Goal: Book appointment/travel/reservation

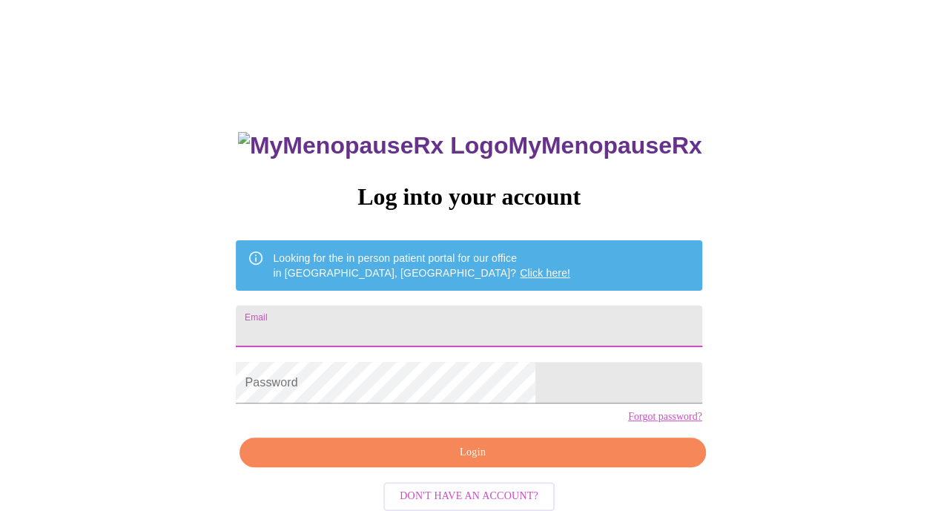
click at [423, 312] on input "Email" at bounding box center [469, 326] width 466 height 42
type input "[EMAIL_ADDRESS][DOMAIN_NAME]"
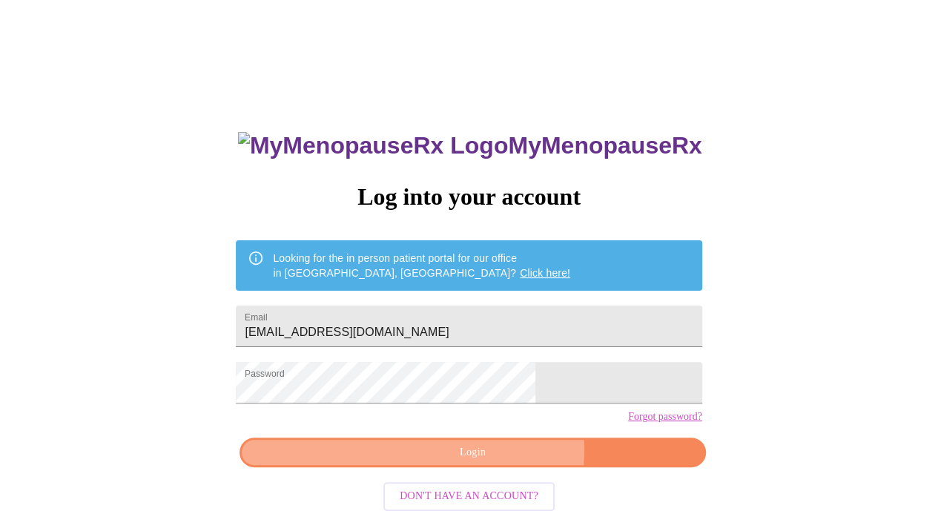
click at [495, 462] on span "Login" at bounding box center [471, 452] width 431 height 19
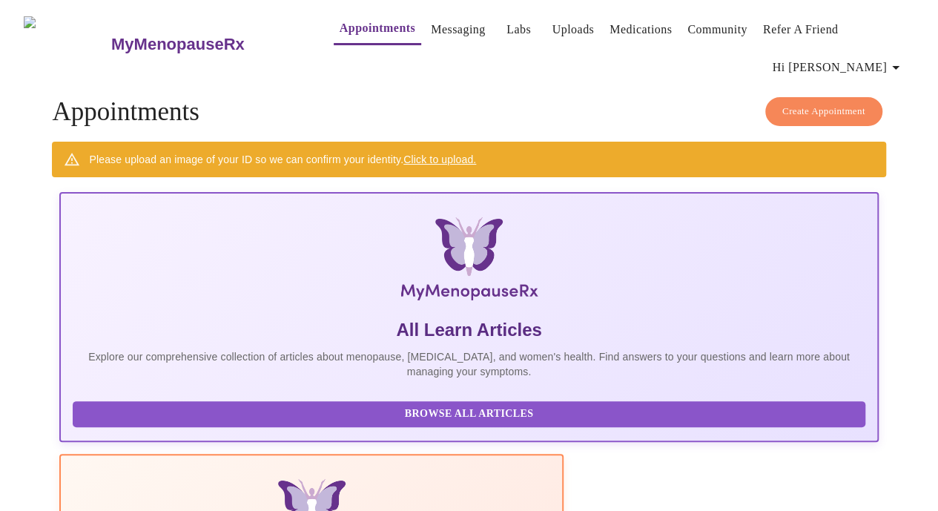
click at [434, 153] on link "Click to upload." at bounding box center [439, 159] width 73 height 12
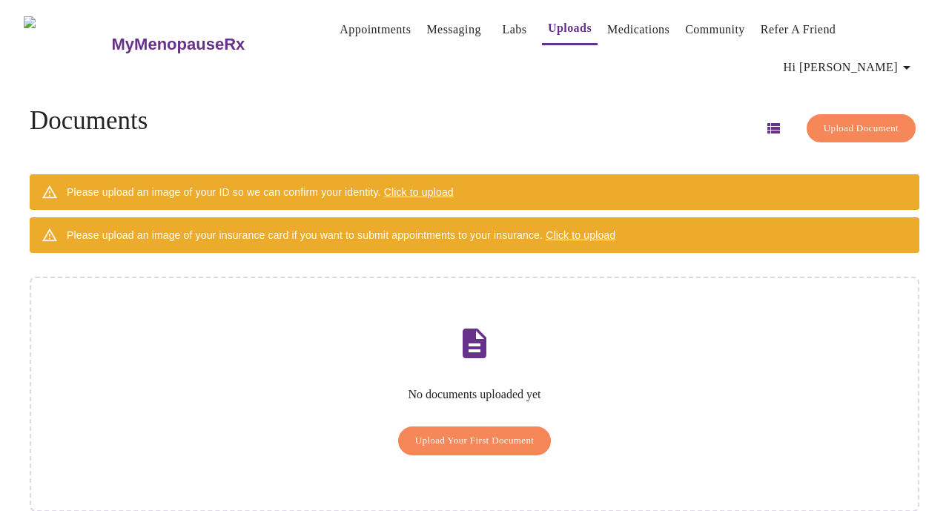
click at [454, 432] on span "Upload Your First Document" at bounding box center [474, 440] width 119 height 17
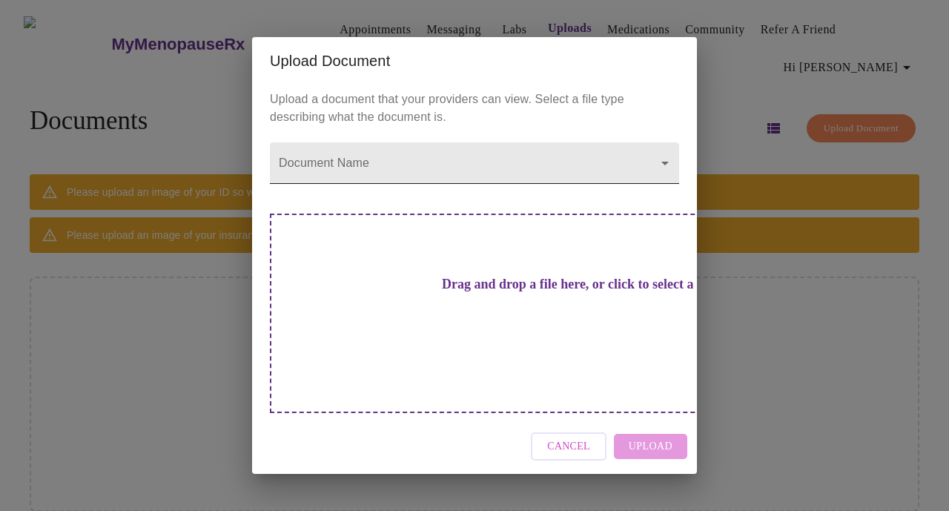
click at [371, 187] on body "MyMenopauseRx Appointments Messaging Labs Uploads Medications Community Refer a…" at bounding box center [474, 270] width 937 height 529
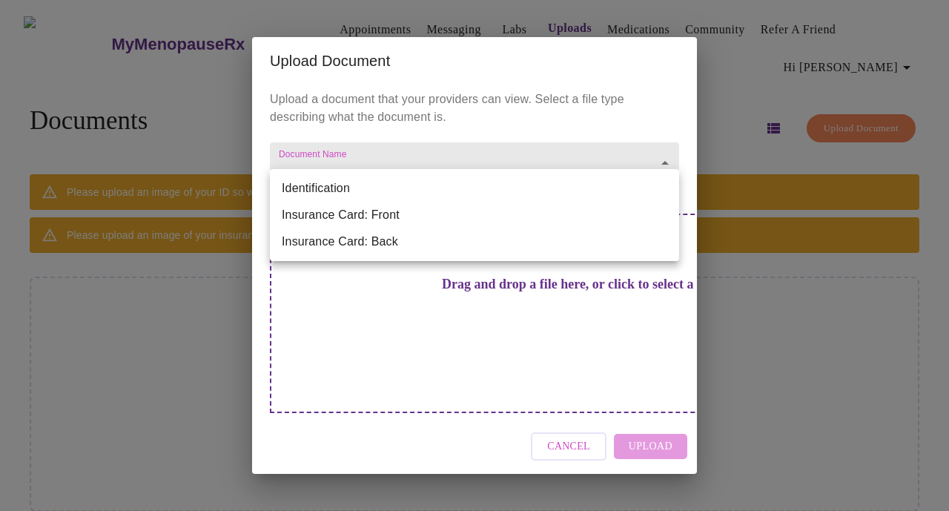
click at [367, 186] on li "Identification" at bounding box center [474, 188] width 409 height 27
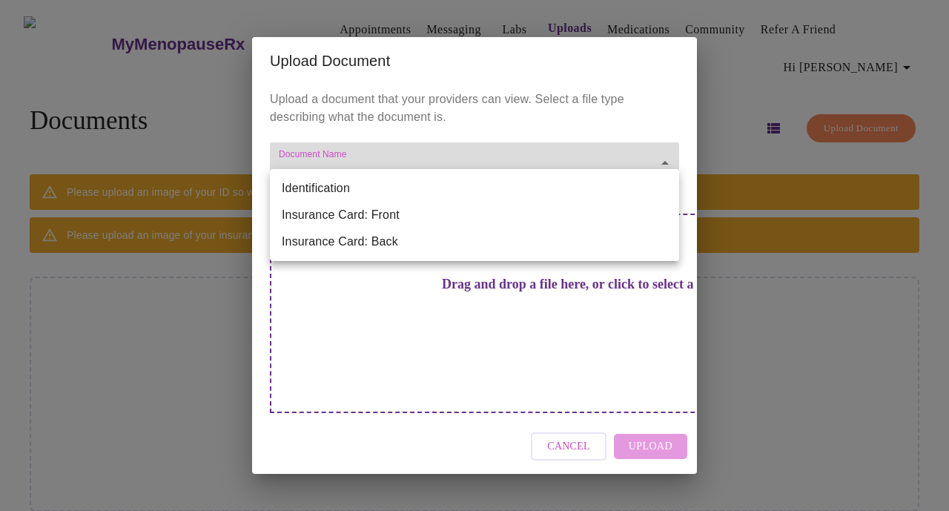
type input "Identification"
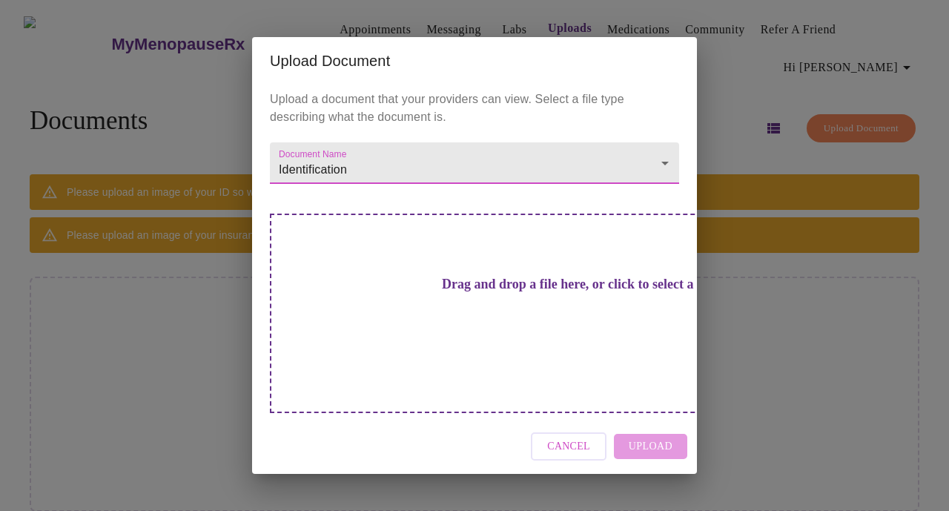
click at [632, 422] on div "Cancel Upload" at bounding box center [474, 447] width 445 height 56
click at [656, 421] on div "Cancel Upload" at bounding box center [474, 447] width 445 height 56
click at [448, 374] on div "Drag and drop a file here, or click to select a file" at bounding box center [578, 312] width 617 height 199
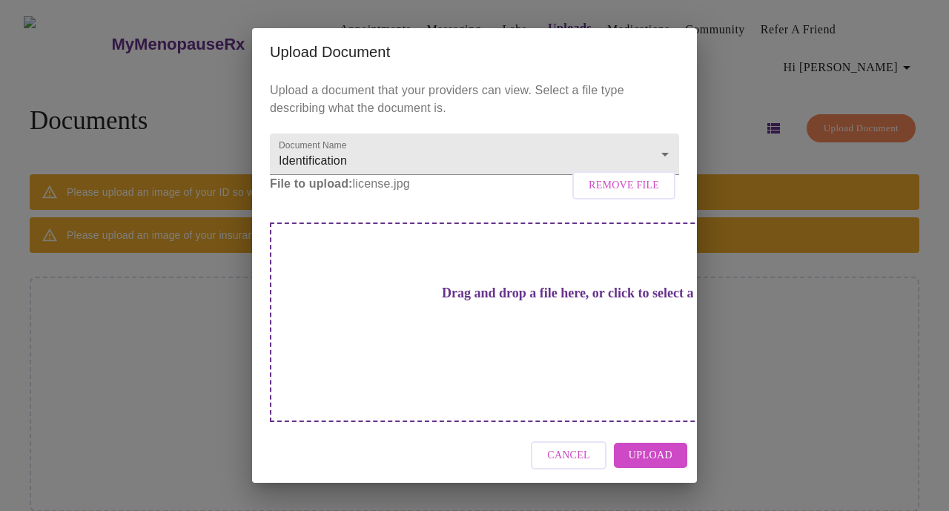
click at [663, 446] on span "Upload" at bounding box center [651, 455] width 44 height 19
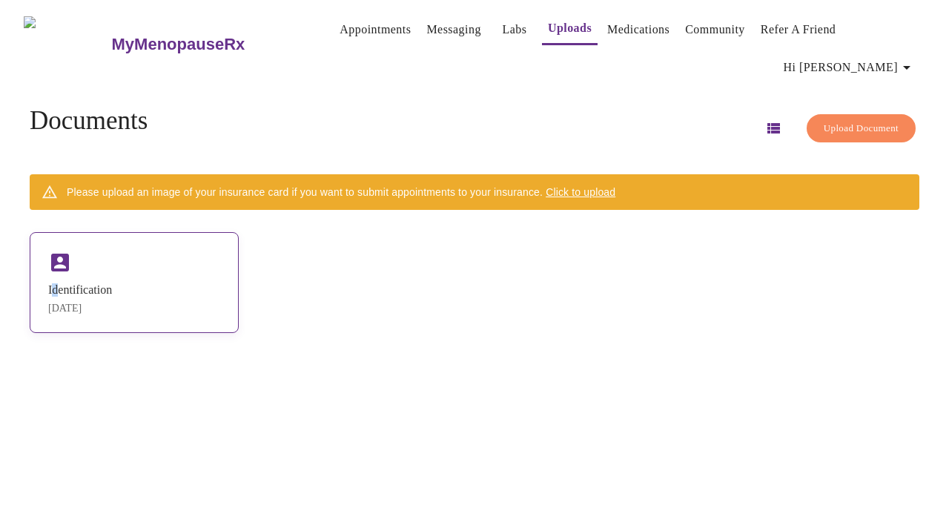
click at [73, 255] on div "Identification [DATE]" at bounding box center [134, 282] width 209 height 101
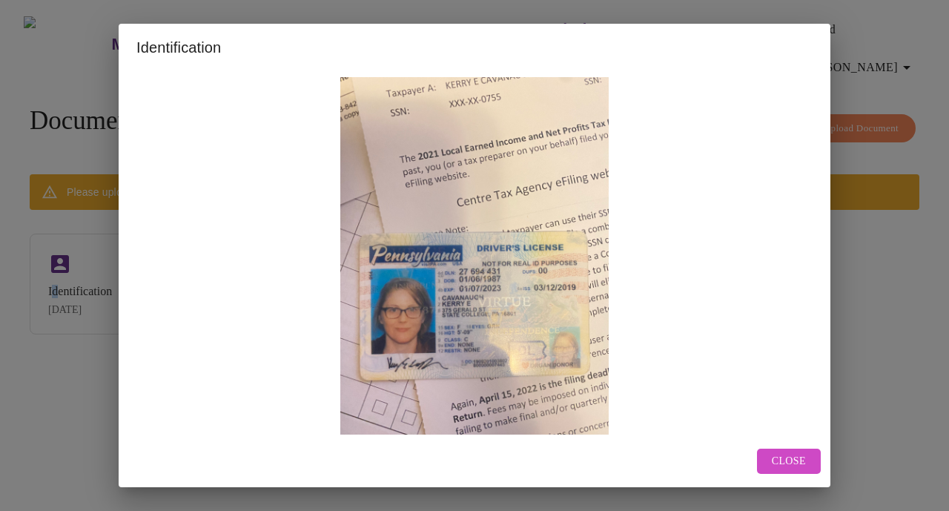
click at [786, 448] on button "Close" at bounding box center [789, 461] width 64 height 26
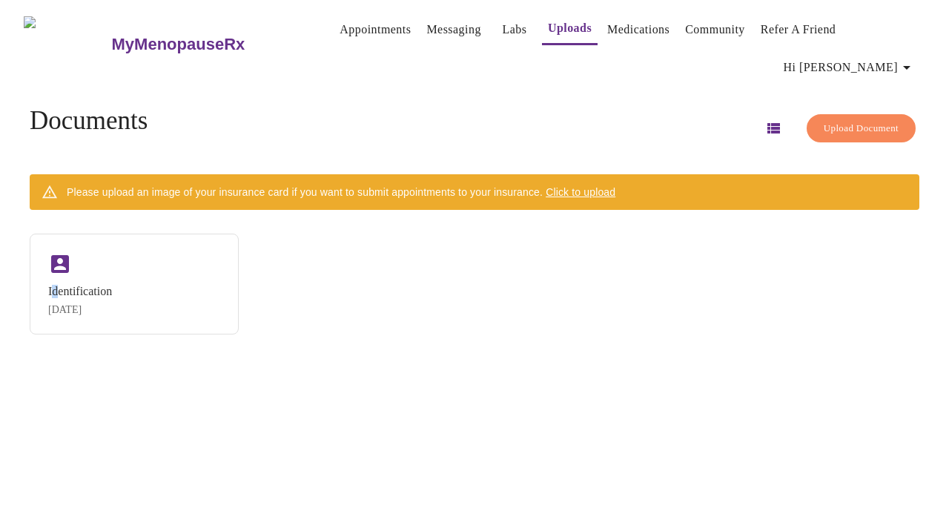
click at [548, 30] on link "Uploads" at bounding box center [570, 28] width 44 height 21
click at [125, 244] on div "Identification [DATE]" at bounding box center [134, 282] width 209 height 101
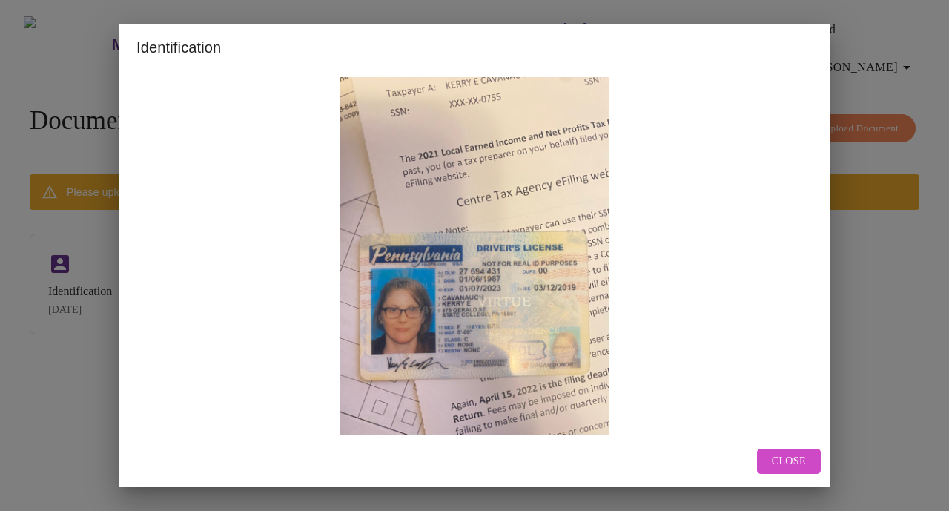
click at [801, 463] on span "Close" at bounding box center [789, 461] width 34 height 19
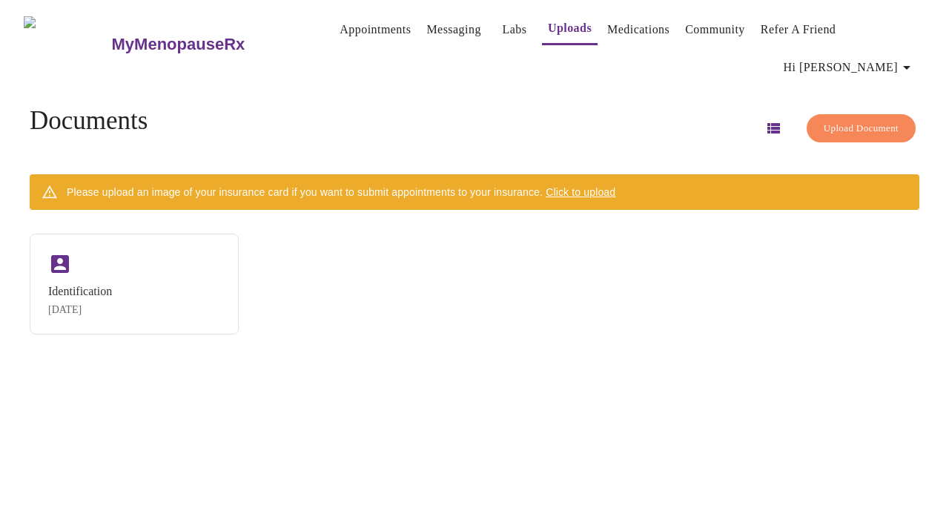
click at [824, 120] on span "Upload Document" at bounding box center [861, 128] width 75 height 17
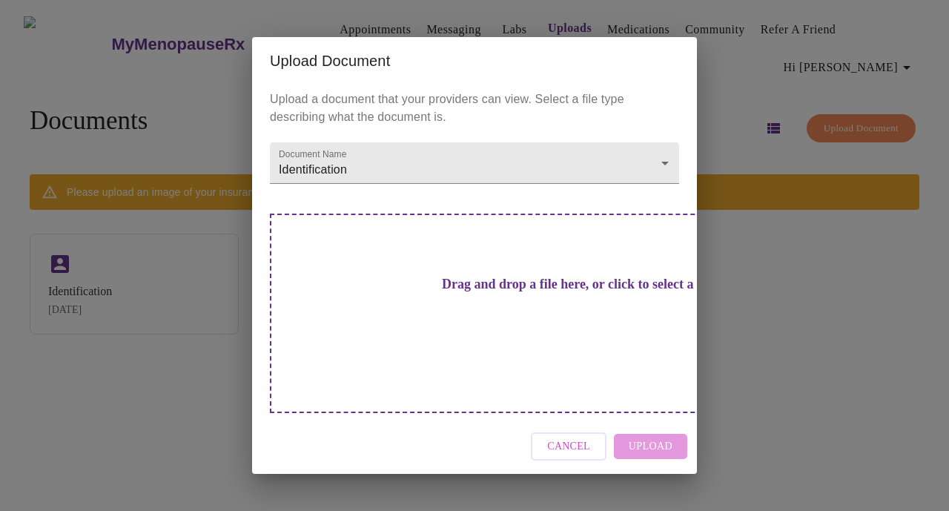
click at [458, 292] on h3 "Drag and drop a file here, or click to select a file" at bounding box center [578, 285] width 409 height 16
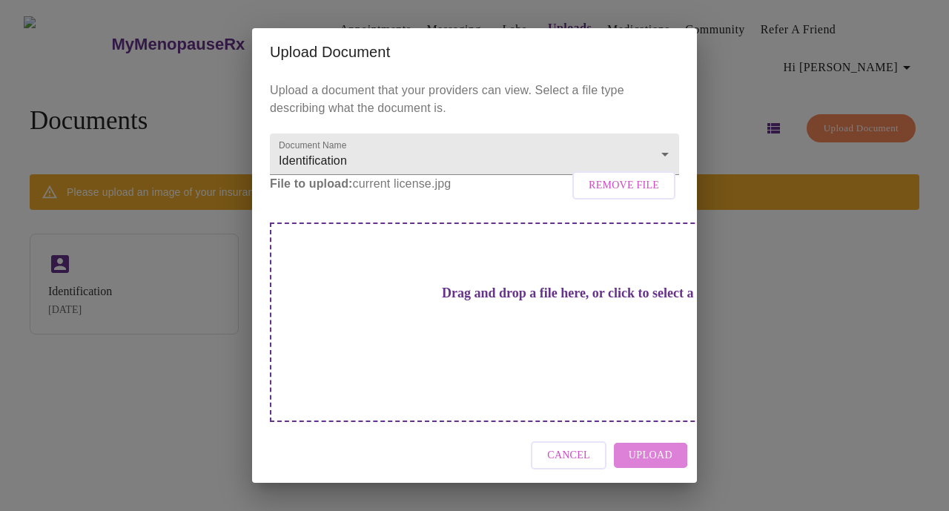
click at [648, 446] on span "Upload" at bounding box center [651, 455] width 44 height 19
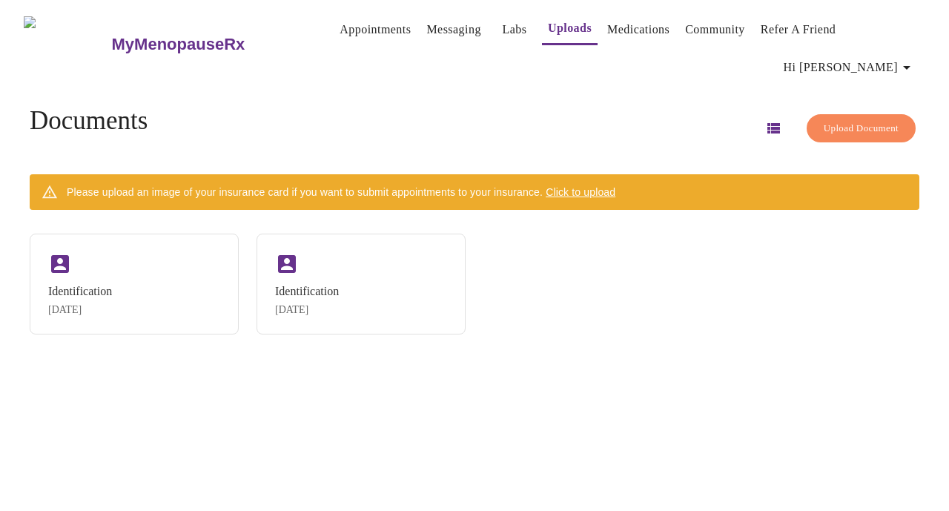
click at [859, 120] on span "Upload Document" at bounding box center [861, 128] width 75 height 17
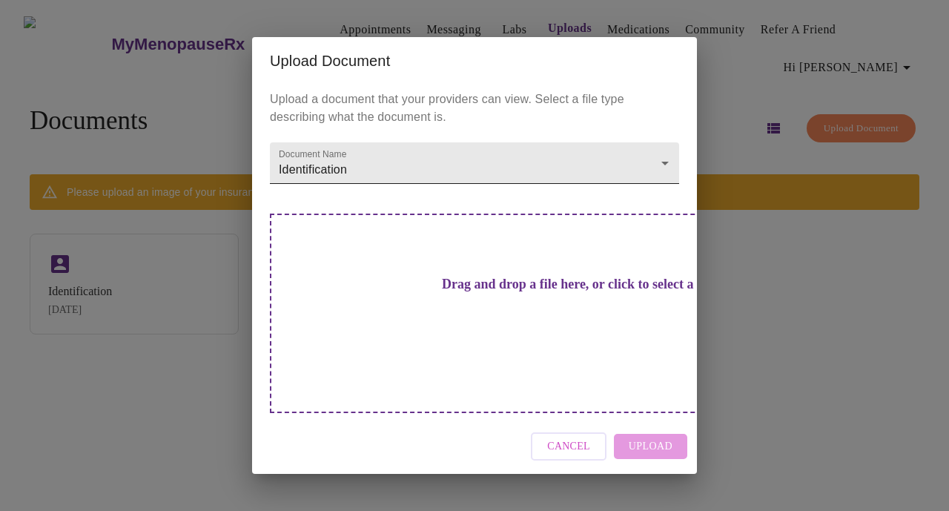
click at [540, 177] on body "MyMenopauseRx Appointments Messaging Labs Uploads Medications Community Refer a…" at bounding box center [474, 261] width 937 height 511
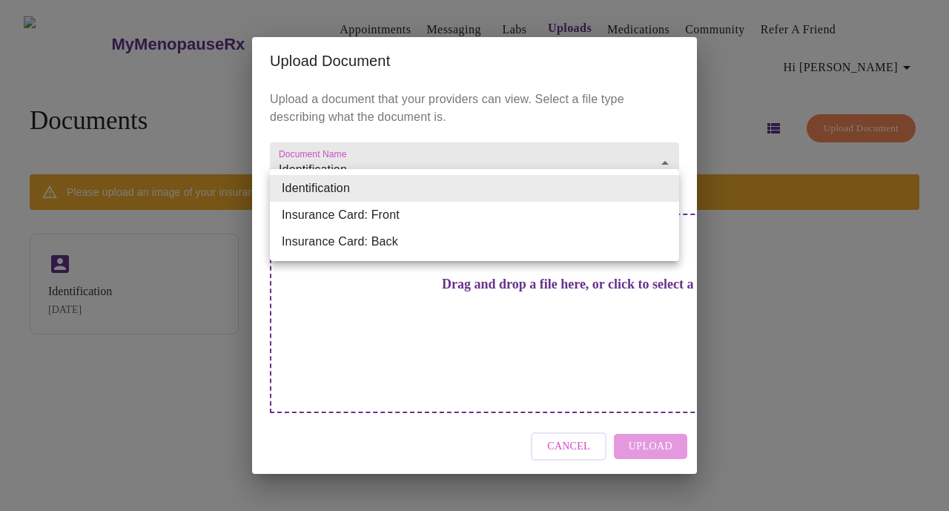
click at [420, 213] on li "Insurance Card: Front" at bounding box center [474, 215] width 409 height 27
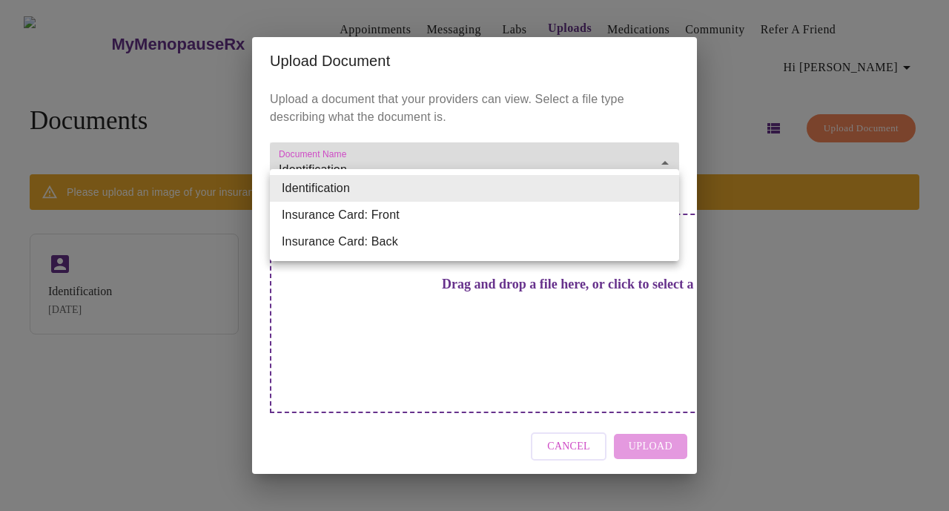
type input "Insurance Card: Front"
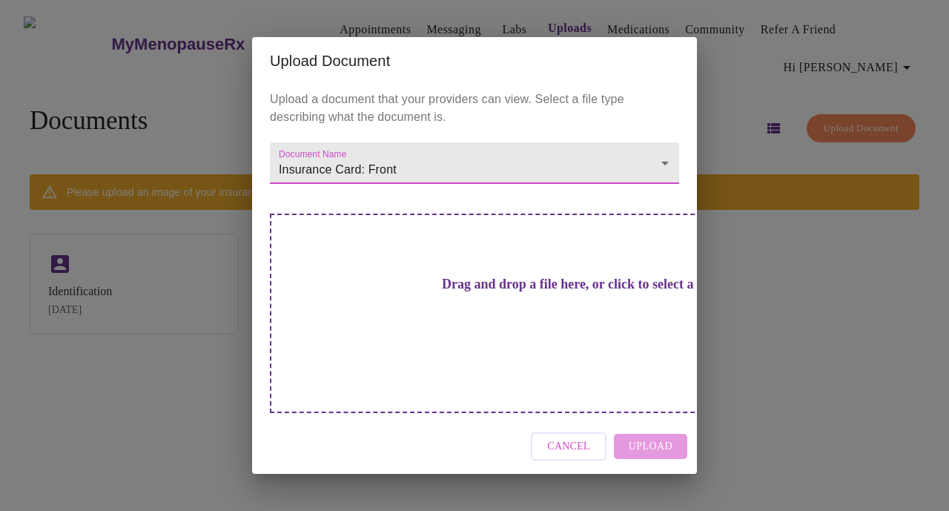
click at [386, 292] on h3 "Drag and drop a file here, or click to select a file" at bounding box center [578, 285] width 409 height 16
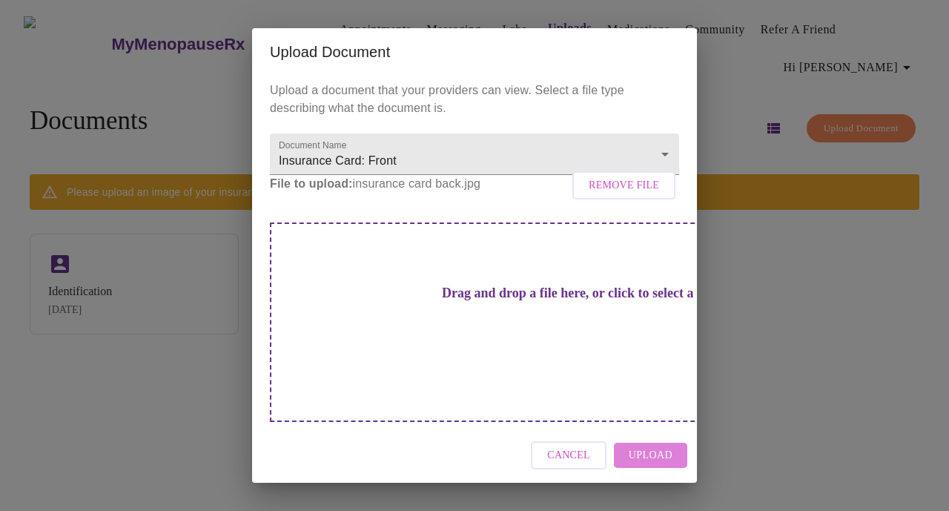
click at [663, 446] on span "Upload" at bounding box center [651, 455] width 44 height 19
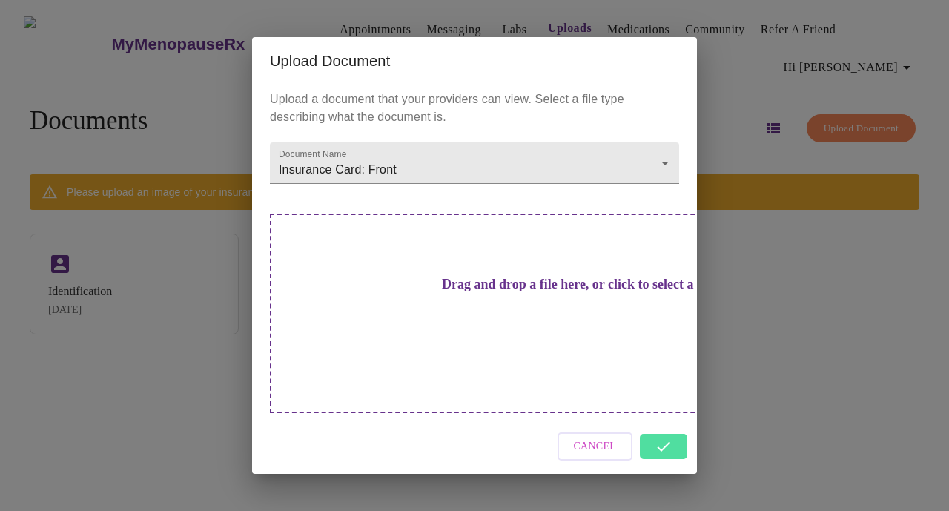
click at [491, 292] on h3 "Drag and drop a file here, or click to select a file" at bounding box center [578, 285] width 409 height 16
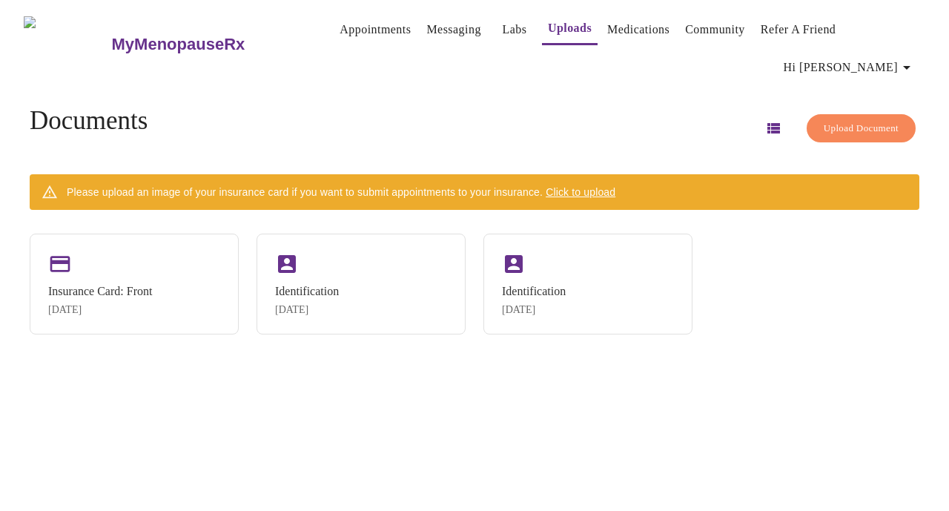
click at [836, 120] on span "Upload Document" at bounding box center [861, 128] width 75 height 17
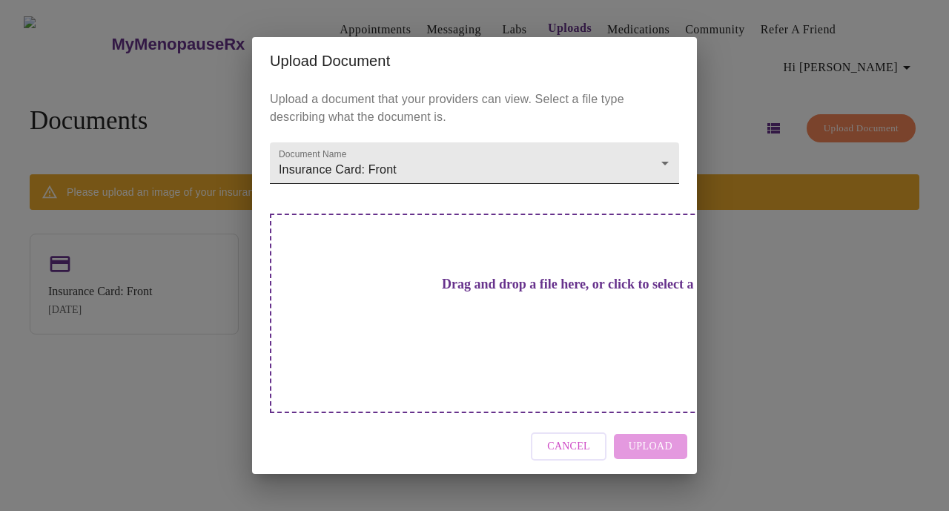
click at [403, 196] on body "MyMenopauseRx Appointments Messaging Labs Uploads Medications Community Refer a…" at bounding box center [474, 261] width 937 height 511
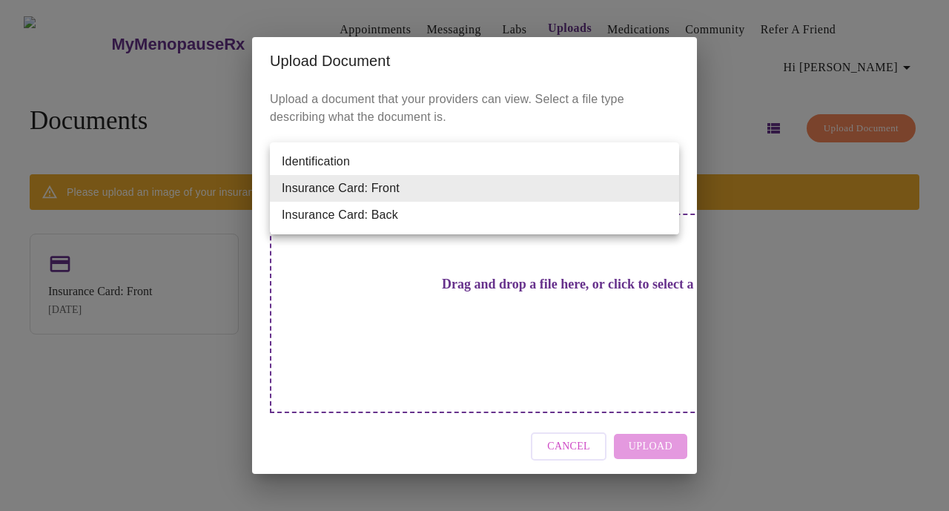
click at [354, 213] on li "Insurance Card: Back" at bounding box center [474, 215] width 409 height 27
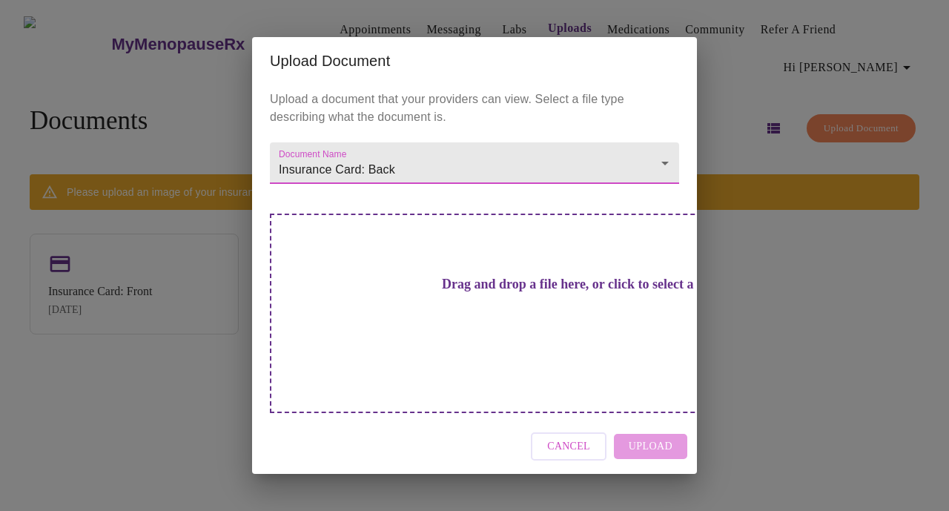
click at [640, 420] on div "Cancel Upload" at bounding box center [474, 447] width 445 height 56
click at [503, 286] on div "Drag and drop a file here, or click to select a file" at bounding box center [578, 312] width 617 height 199
click at [536, 292] on h3 "Drag and drop a file here, or click to select a file" at bounding box center [578, 285] width 409 height 16
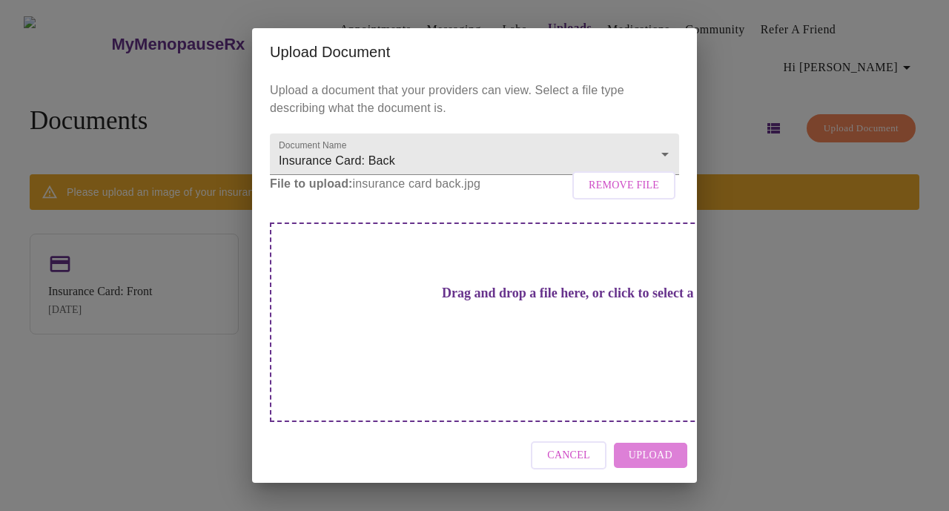
click at [652, 446] on span "Upload" at bounding box center [651, 455] width 44 height 19
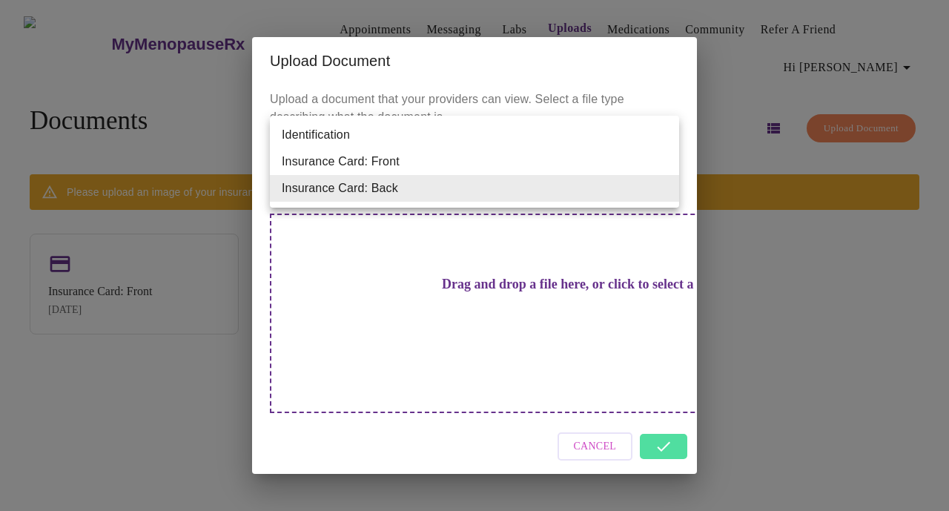
click at [390, 191] on body "MyMenopauseRx Appointments Messaging Labs Uploads Medications Community Refer a…" at bounding box center [474, 261] width 937 height 511
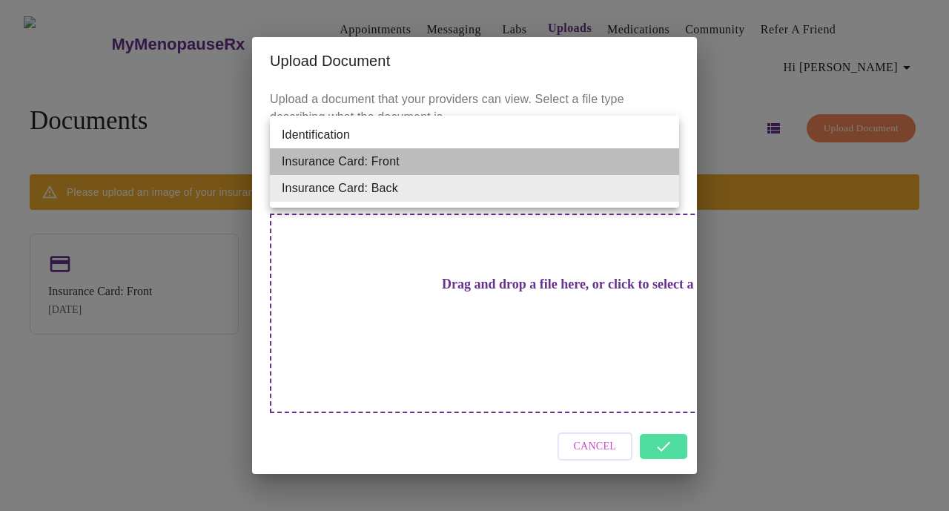
click at [362, 165] on li "Insurance Card: Front" at bounding box center [474, 161] width 409 height 27
type input "Insurance Card: Front"
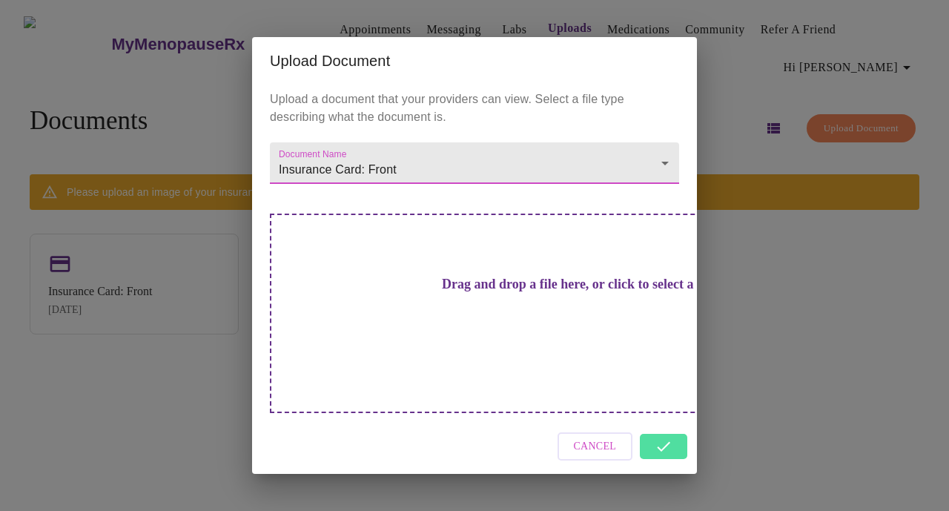
click at [492, 292] on h3 "Drag and drop a file here, or click to select a file" at bounding box center [578, 285] width 409 height 16
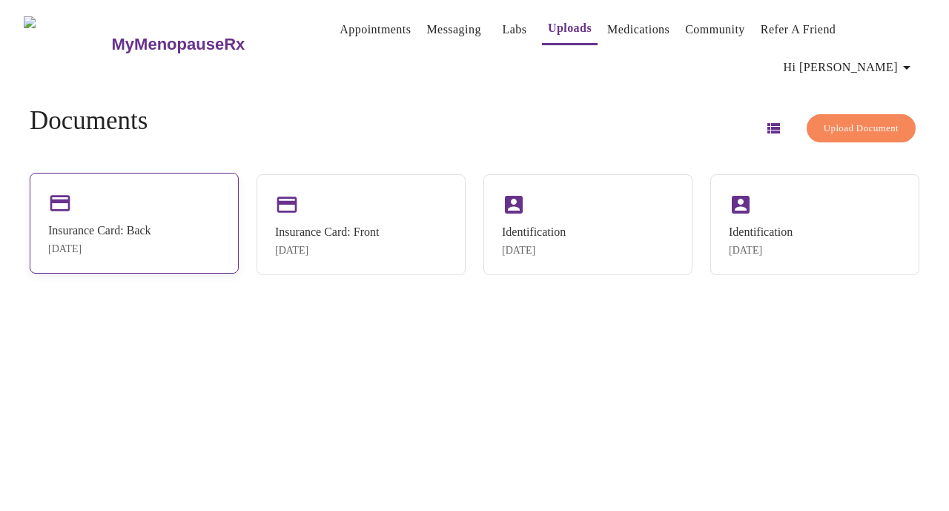
click at [154, 184] on div "Insurance Card: Back [DATE]" at bounding box center [134, 223] width 209 height 101
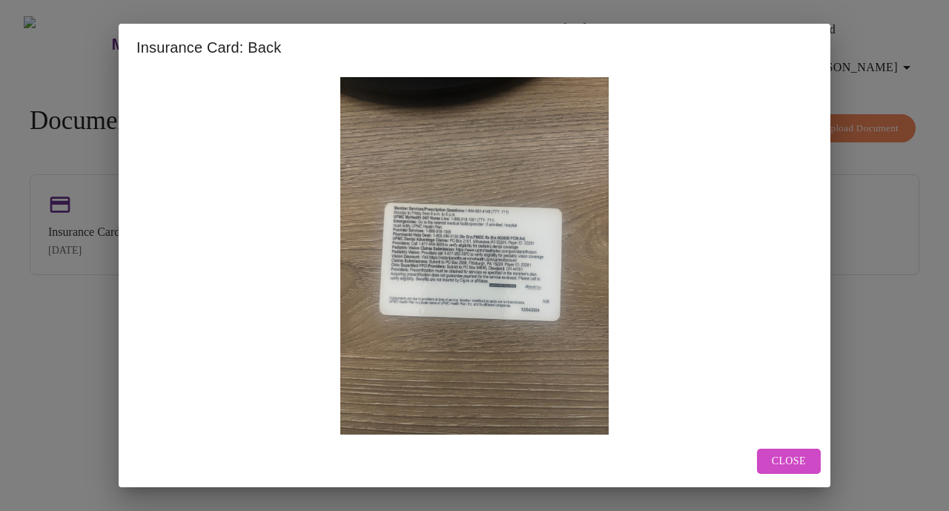
click at [790, 466] on span "Close" at bounding box center [789, 461] width 34 height 19
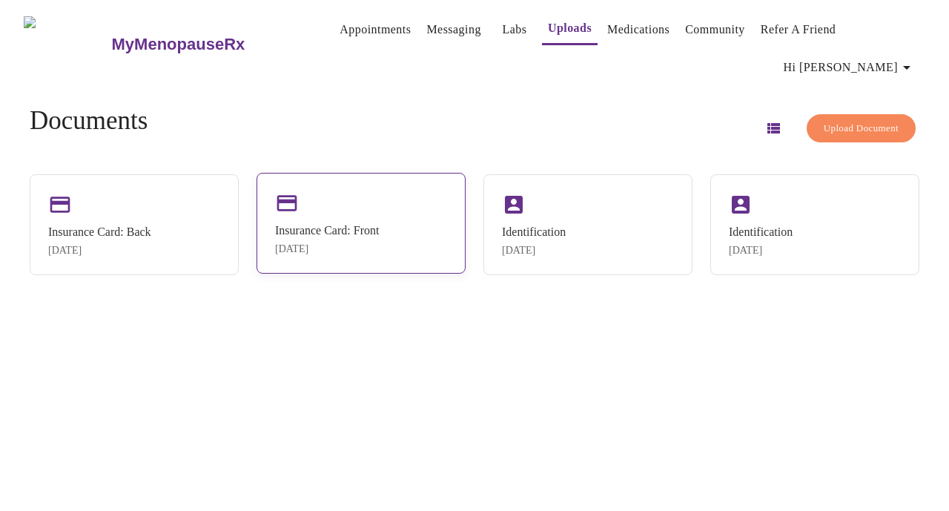
click at [372, 193] on div "Insurance Card: Front [DATE]" at bounding box center [360, 223] width 209 height 101
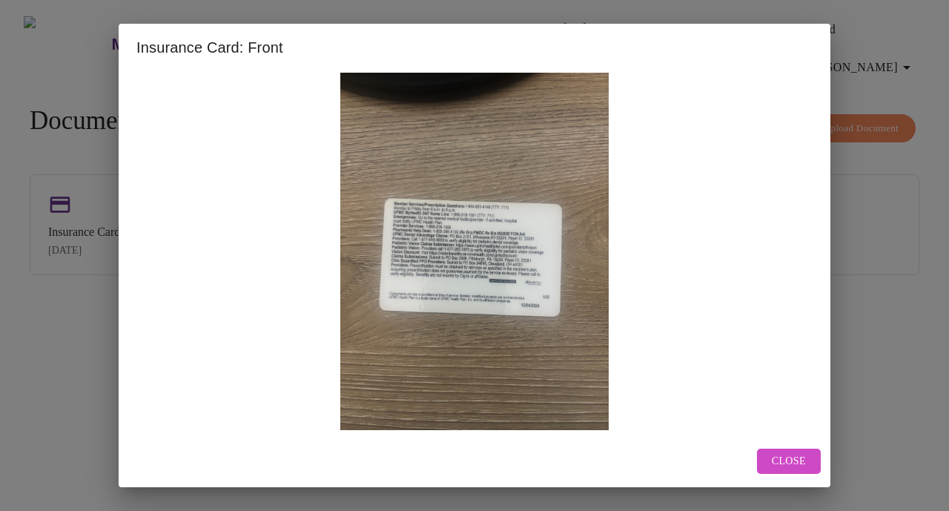
scroll to position [6, 0]
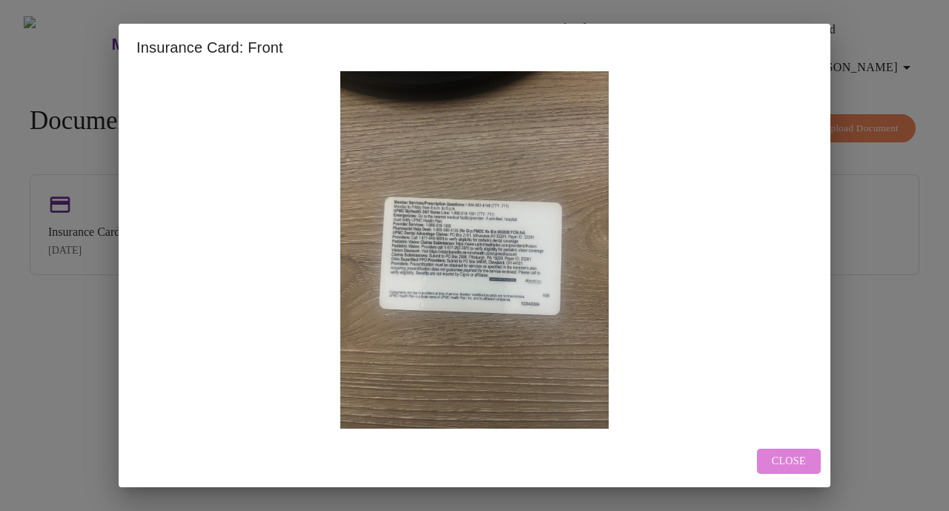
click at [792, 451] on button "Close" at bounding box center [789, 461] width 64 height 26
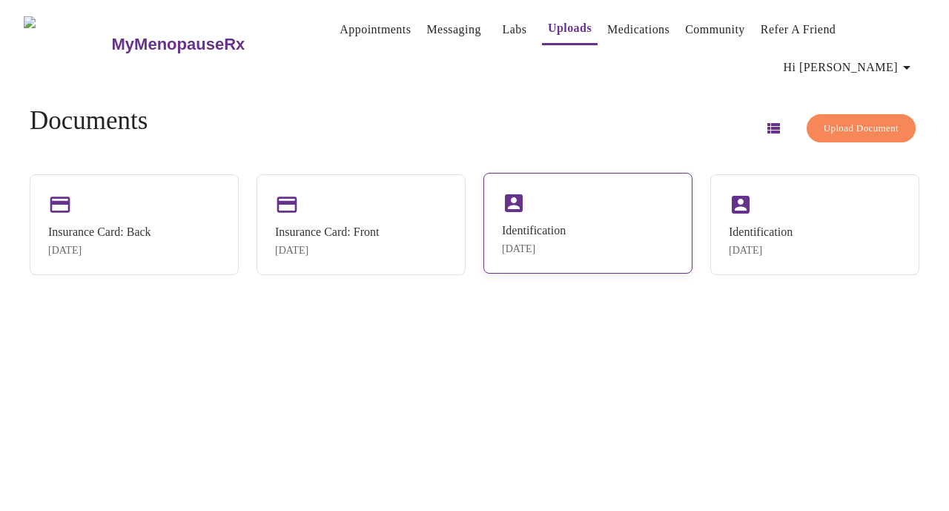
click at [517, 224] on div "Identification" at bounding box center [534, 230] width 64 height 13
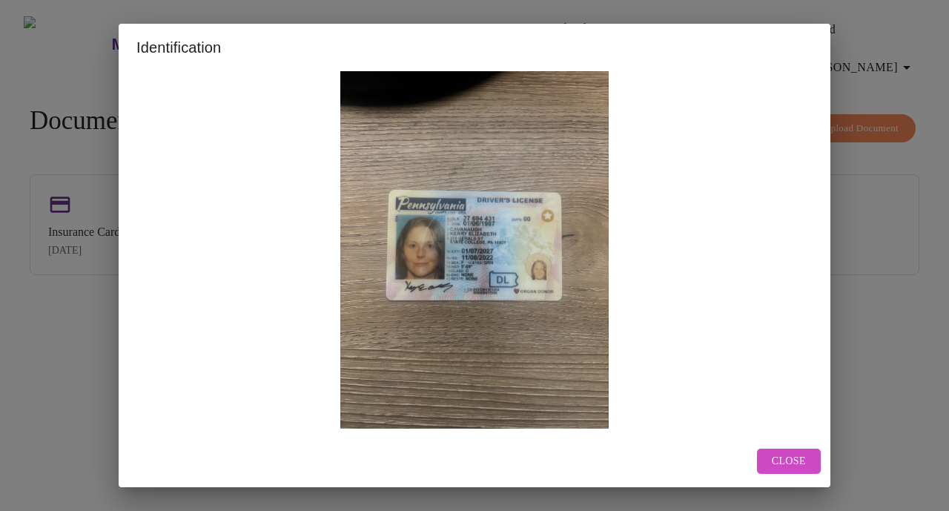
click at [801, 456] on span "Close" at bounding box center [789, 461] width 34 height 19
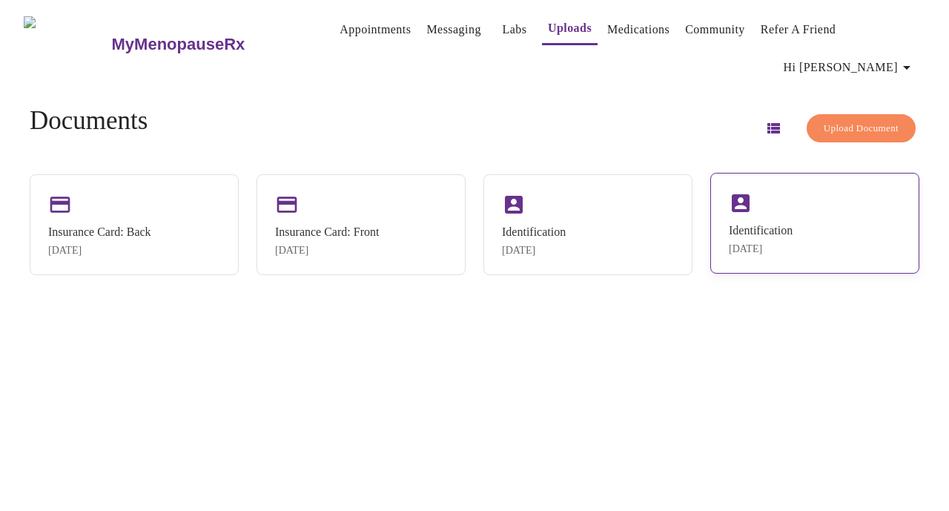
click at [828, 216] on div "Identification [DATE]" at bounding box center [814, 223] width 209 height 101
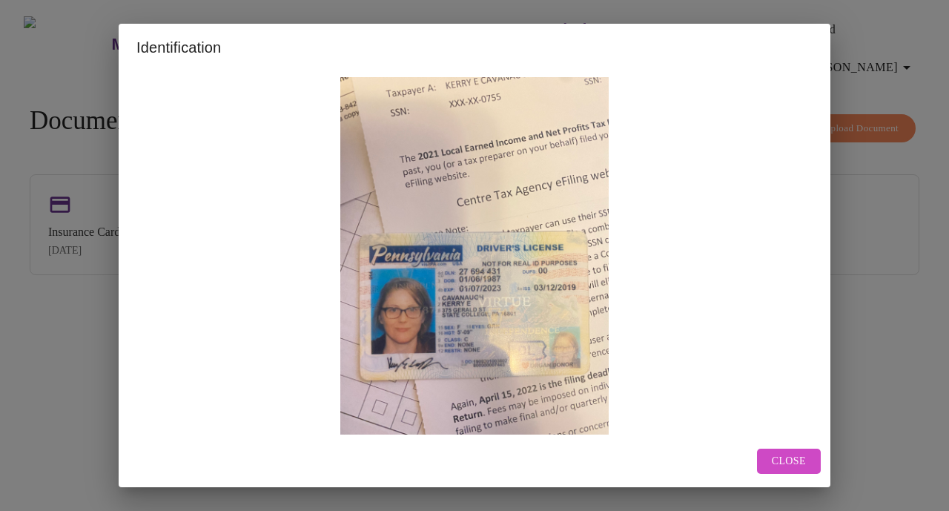
click at [787, 448] on button "Close" at bounding box center [789, 461] width 64 height 26
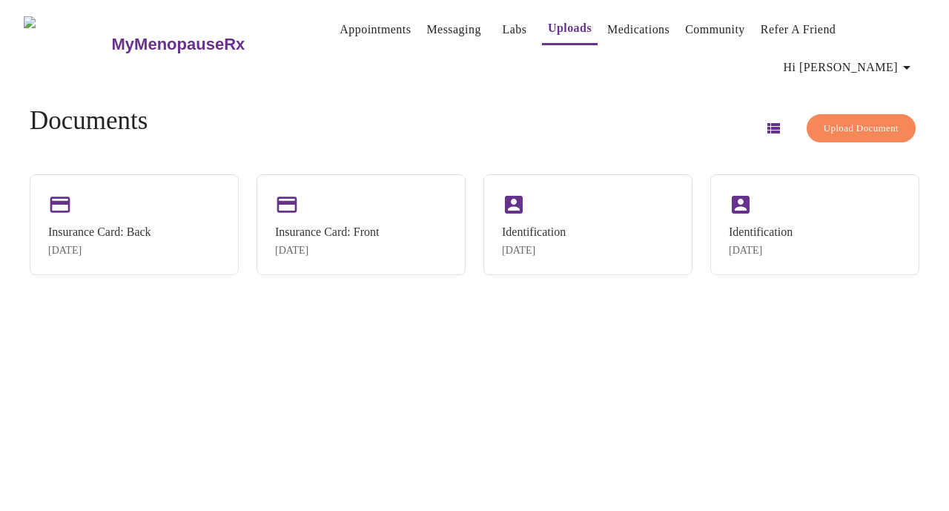
click at [767, 123] on icon "button" at bounding box center [773, 128] width 13 height 10
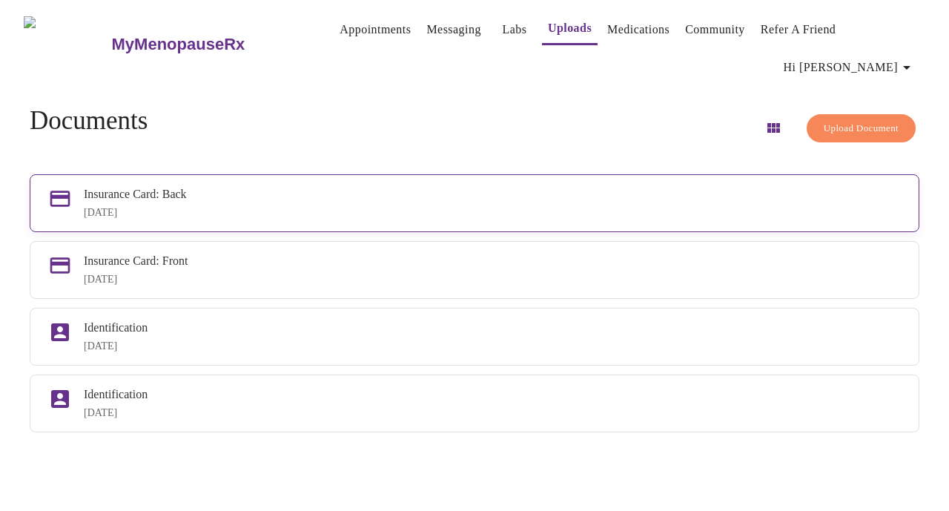
click at [870, 207] on div "[DATE]" at bounding box center [492, 213] width 817 height 12
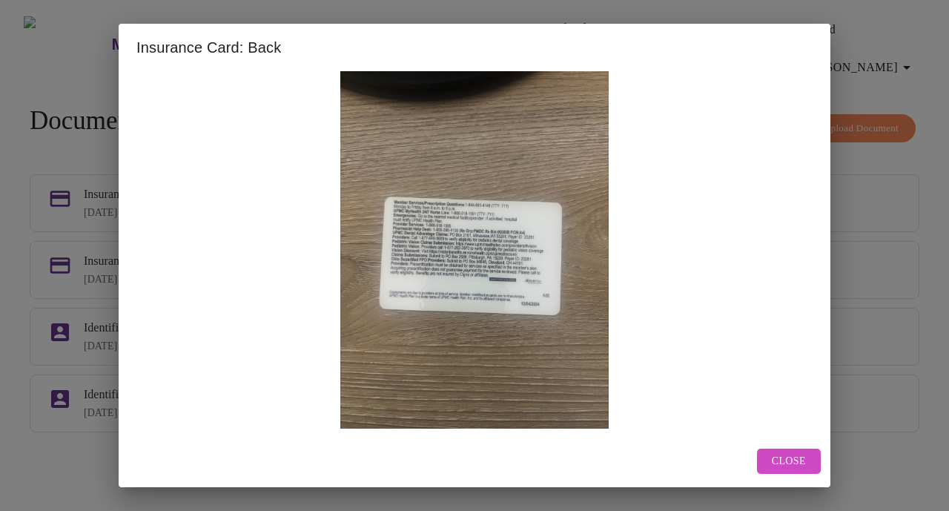
click at [923, 294] on div "Insurance Card: Back Close" at bounding box center [474, 255] width 949 height 511
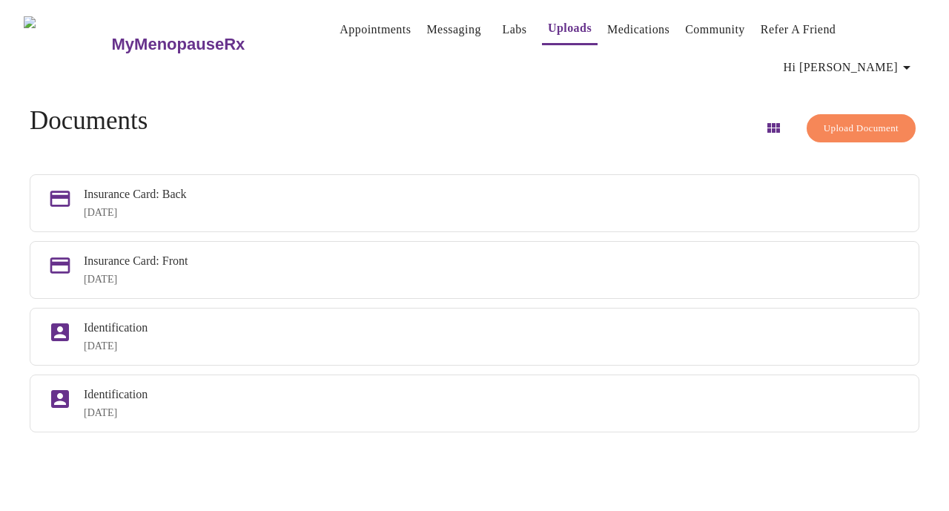
drag, startPoint x: 477, startPoint y: 179, endPoint x: 919, endPoint y: 146, distance: 443.0
click at [919, 146] on div "MyMenopauseRx Appointments Messaging Labs Uploads Medications Community Refer a…" at bounding box center [474, 261] width 937 height 511
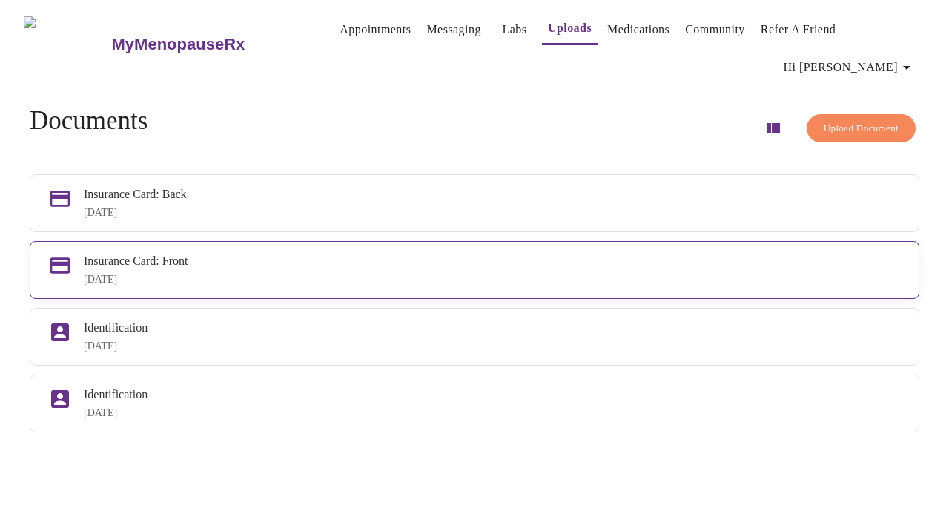
click at [305, 254] on div "Insurance Card: Front [DATE]" at bounding box center [492, 269] width 817 height 31
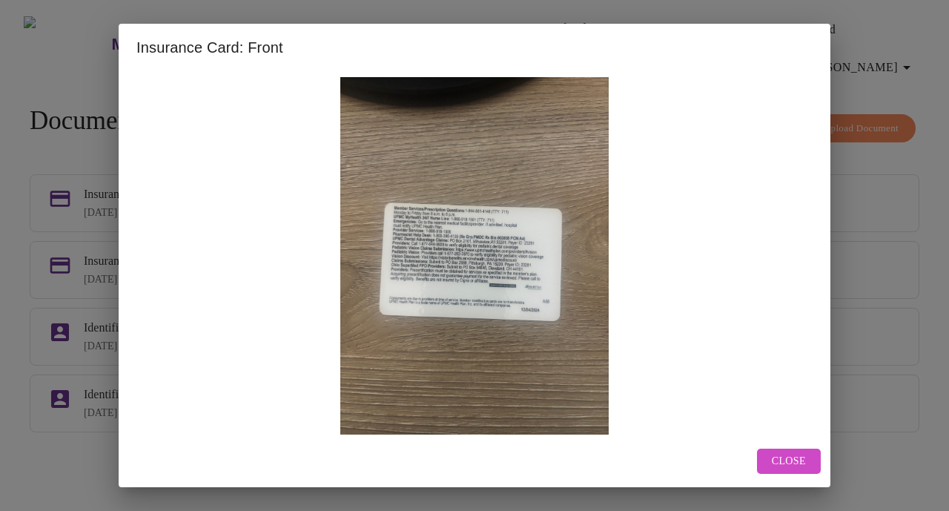
click at [878, 288] on div "Insurance Card: Front Close" at bounding box center [474, 255] width 949 height 511
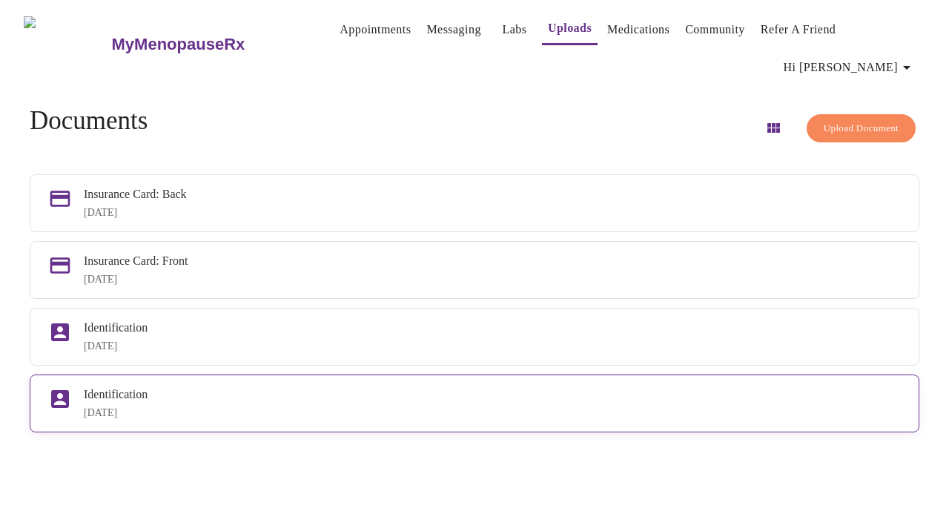
click at [513, 394] on div "Identification" at bounding box center [492, 394] width 817 height 13
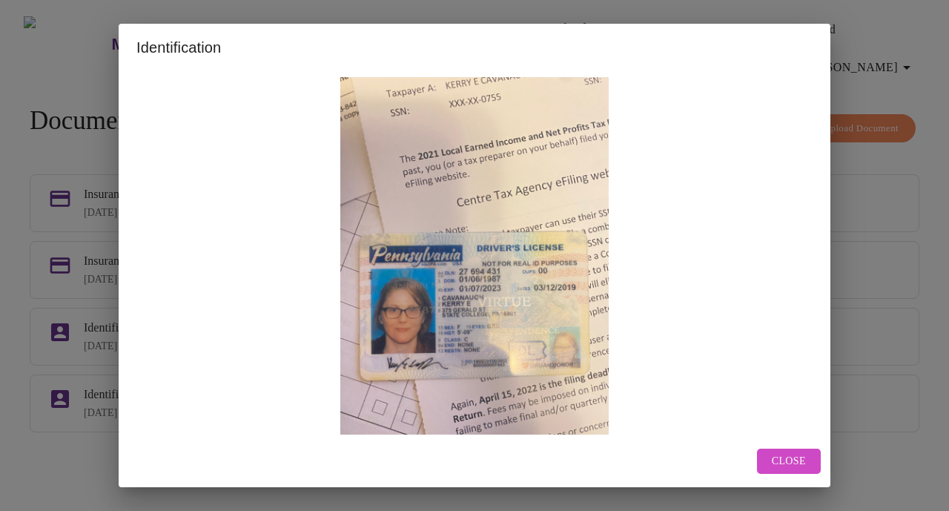
click at [901, 214] on div "Identification Close" at bounding box center [474, 255] width 949 height 511
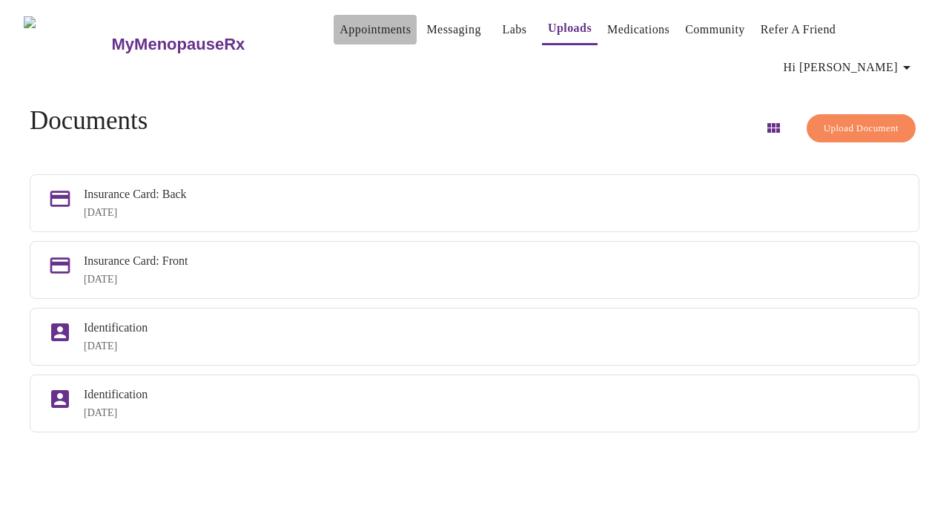
click at [356, 39] on link "Appointments" at bounding box center [375, 29] width 71 height 21
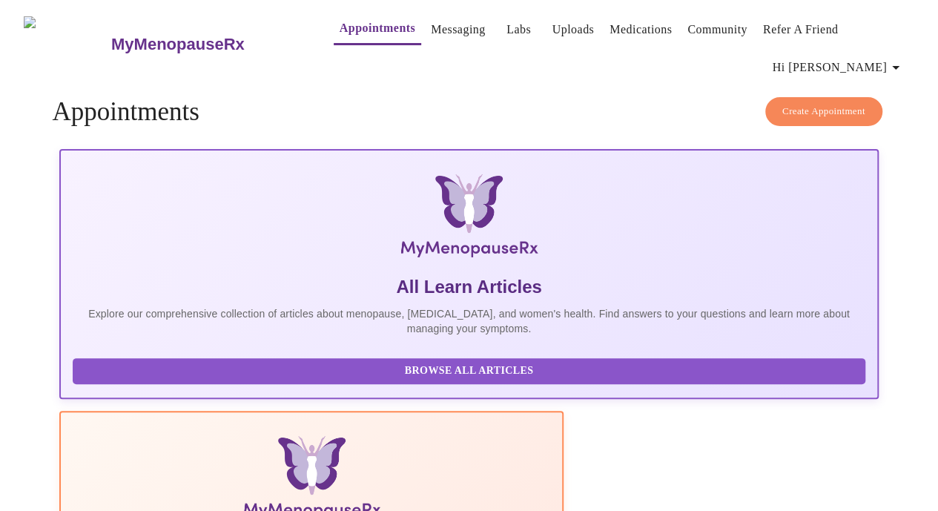
scroll to position [46, 0]
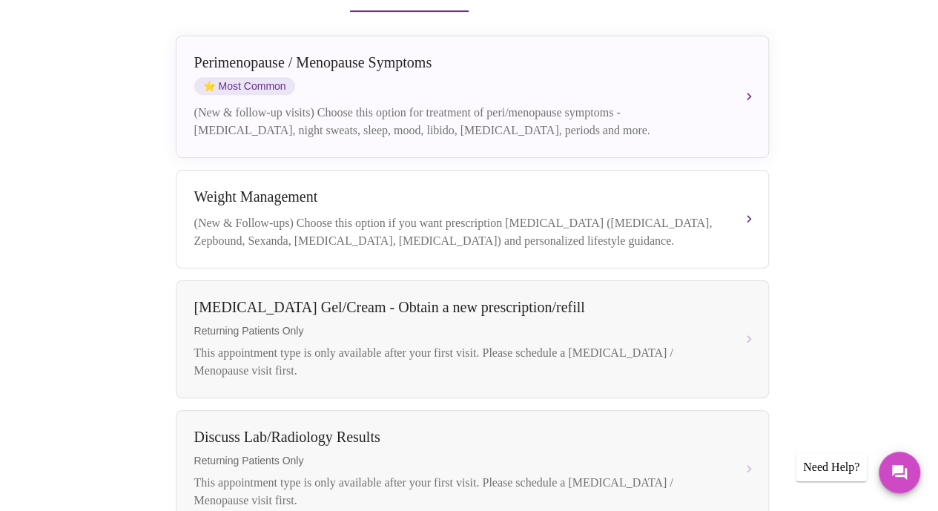
scroll to position [167, 0]
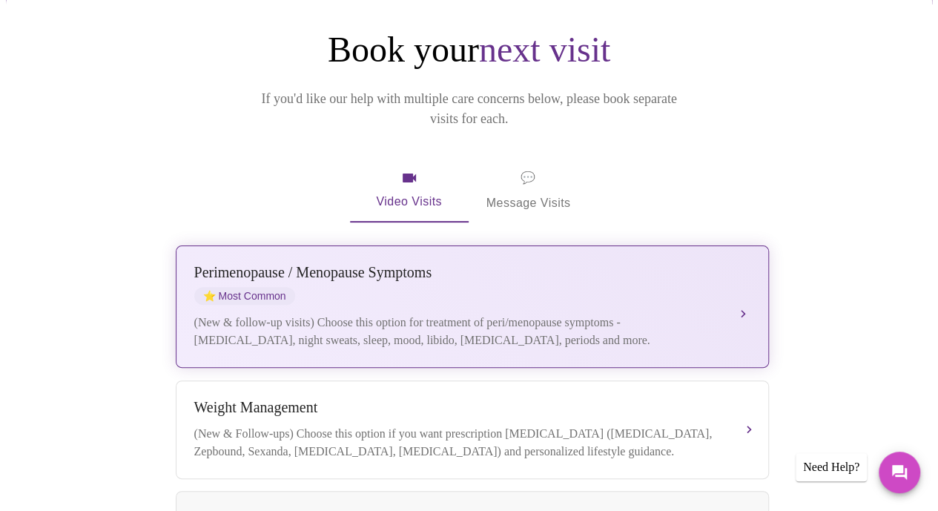
click at [342, 314] on div "(New & follow-up visits) Choose this option for treatment of peri/menopause sym…" at bounding box center [457, 332] width 526 height 36
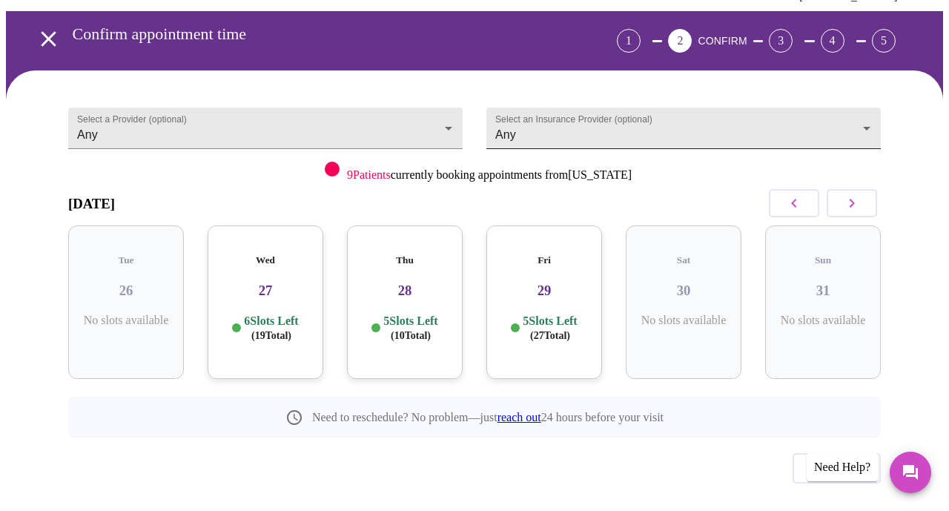
click at [583, 97] on body "MyMenopauseRx Appointments Messaging Labs Uploads Medications Community Refer a…" at bounding box center [474, 246] width 937 height 623
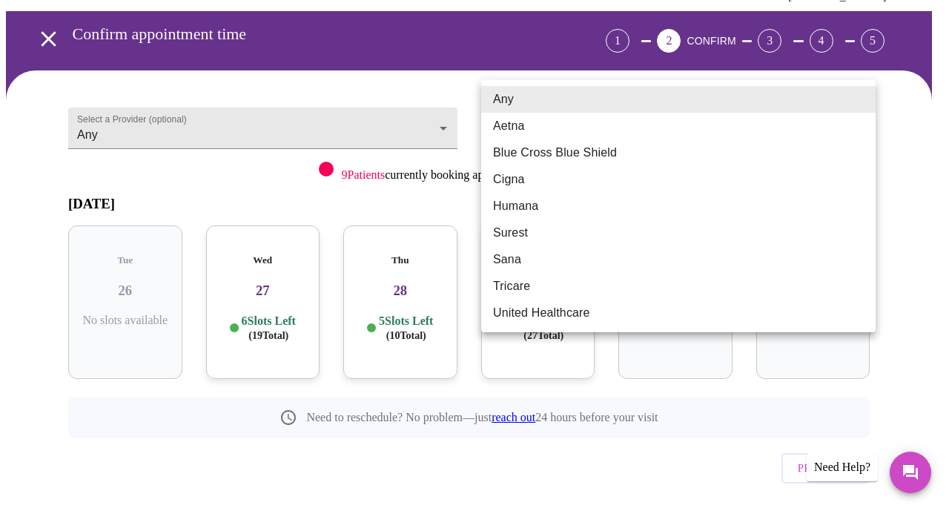
click at [514, 104] on li "Any" at bounding box center [678, 99] width 394 height 27
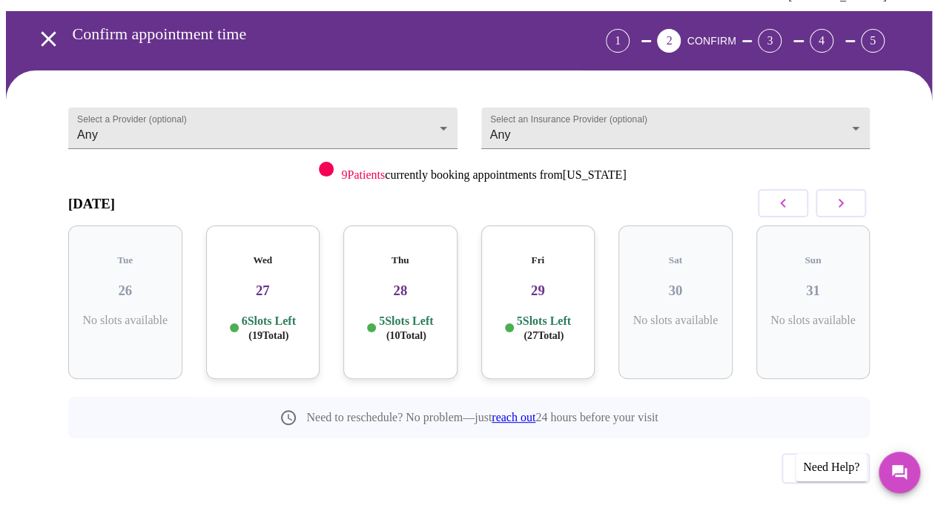
click at [255, 282] on h3 "27" at bounding box center [263, 290] width 90 height 16
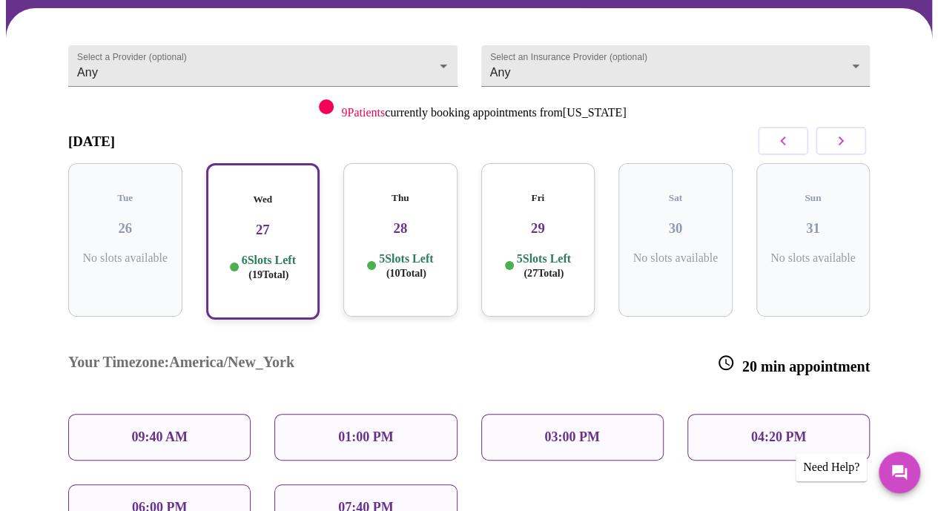
scroll to position [219, 0]
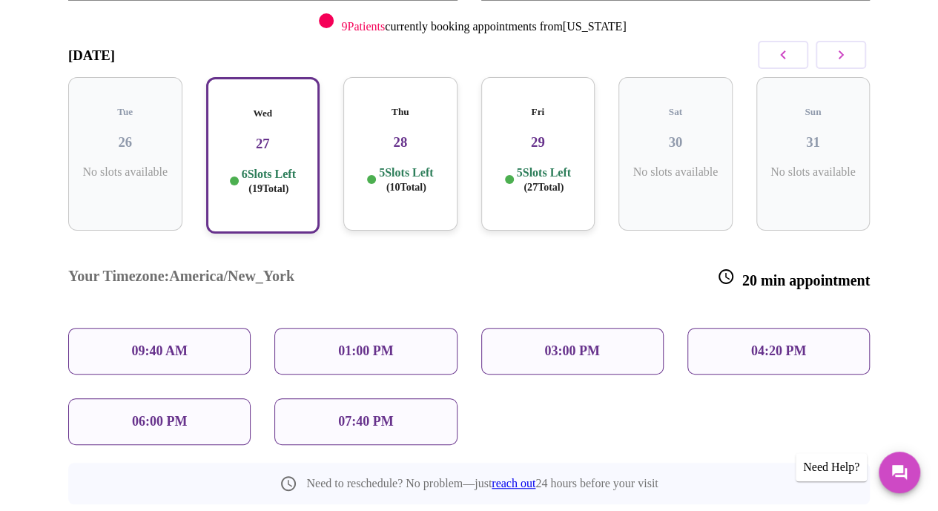
click at [159, 343] on p "09:40 AM" at bounding box center [159, 351] width 56 height 16
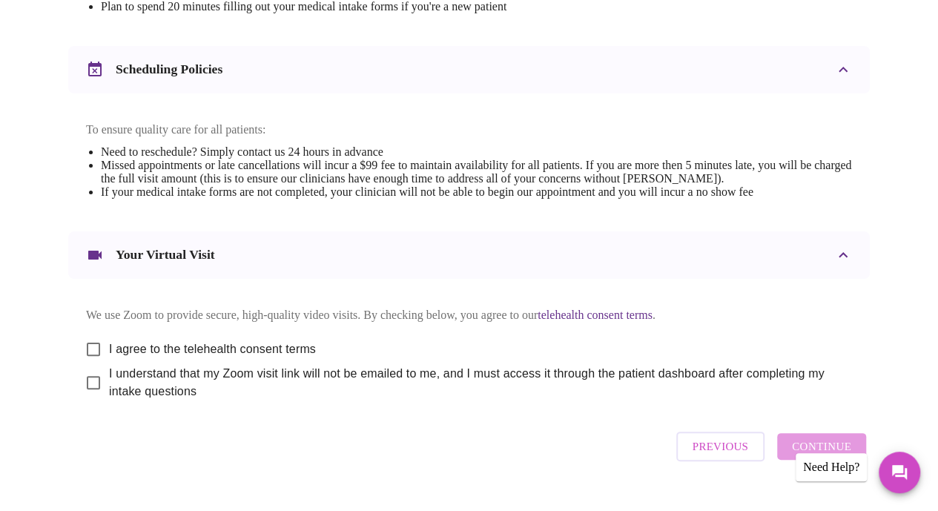
scroll to position [568, 0]
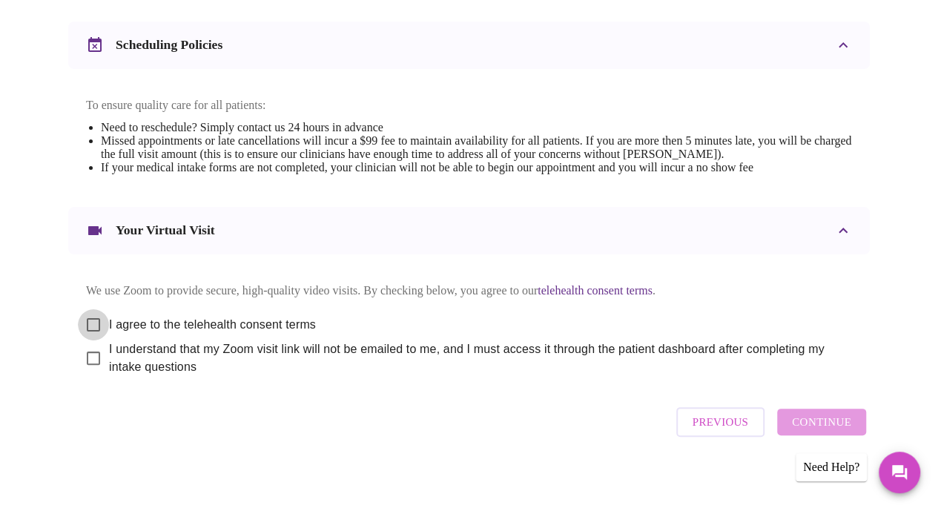
click at [88, 309] on input "I agree to the telehealth consent terms" at bounding box center [93, 324] width 31 height 31
checkbox input "true"
click at [88, 357] on input "I understand that my Zoom visit link will not be emailed to me, and I must acce…" at bounding box center [93, 357] width 31 height 31
checkbox input "true"
click at [807, 423] on span "Continue" at bounding box center [821, 421] width 59 height 19
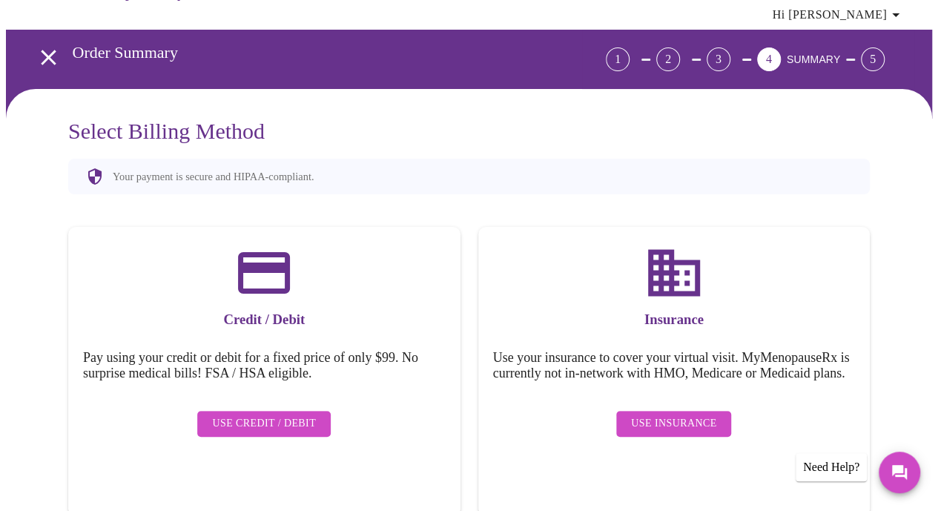
scroll to position [0, 0]
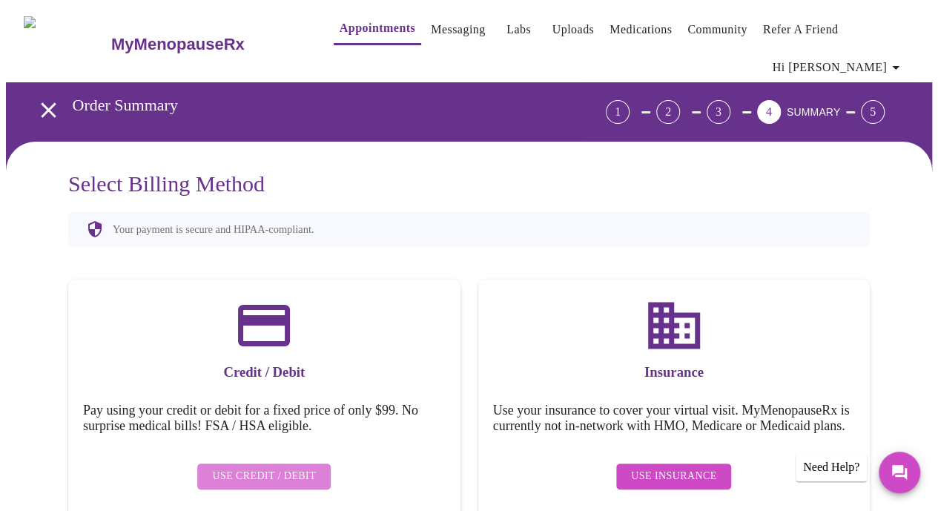
click at [264, 467] on span "Use Credit / Debit" at bounding box center [264, 476] width 104 height 19
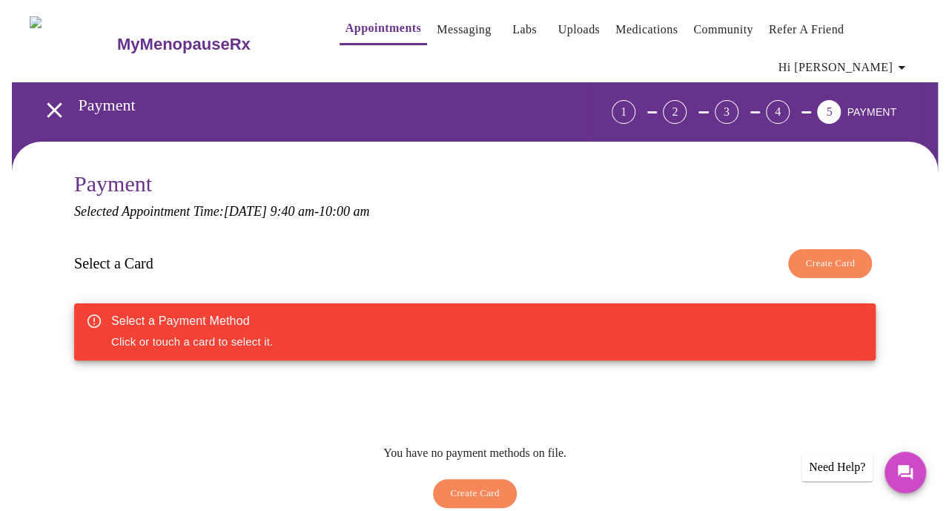
scroll to position [135, 0]
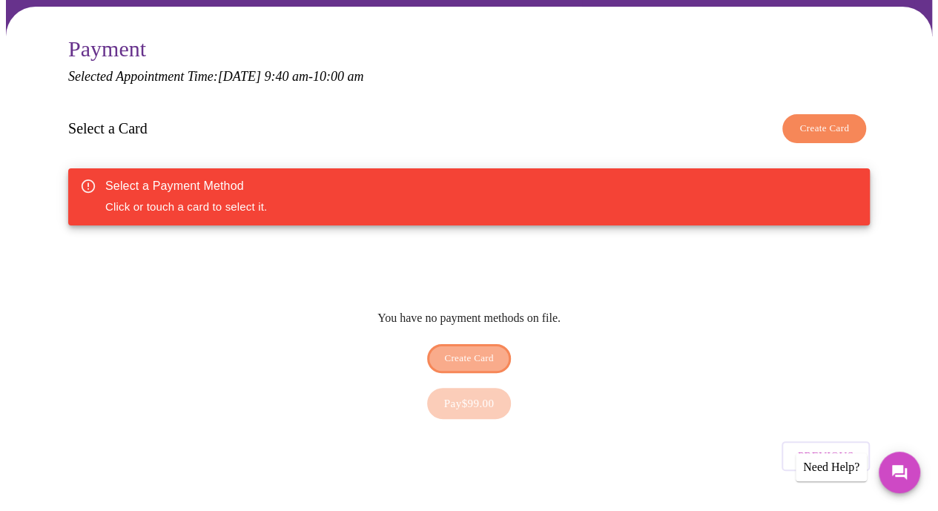
click at [495, 344] on button "Create Card" at bounding box center [469, 358] width 84 height 29
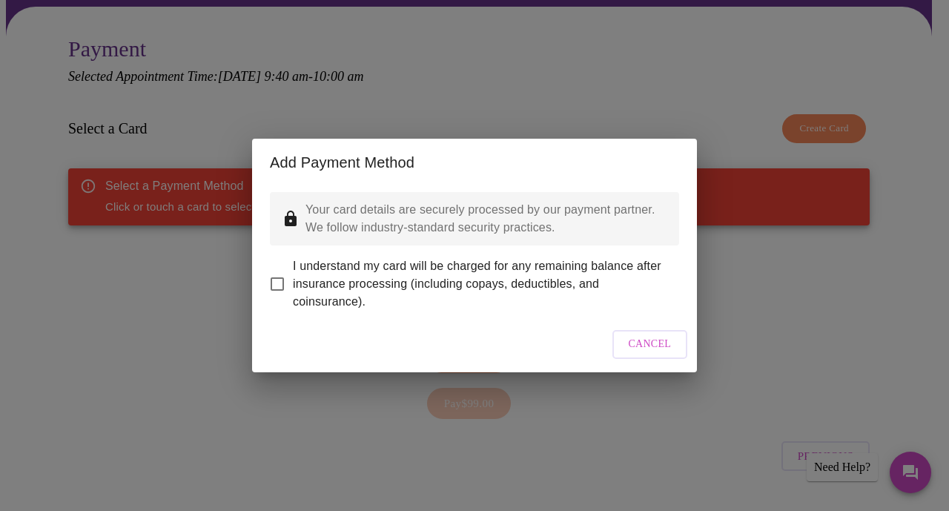
click at [278, 279] on input "I understand my card will be charged for any remaining balance after insurance …" at bounding box center [277, 283] width 31 height 31
checkbox input "true"
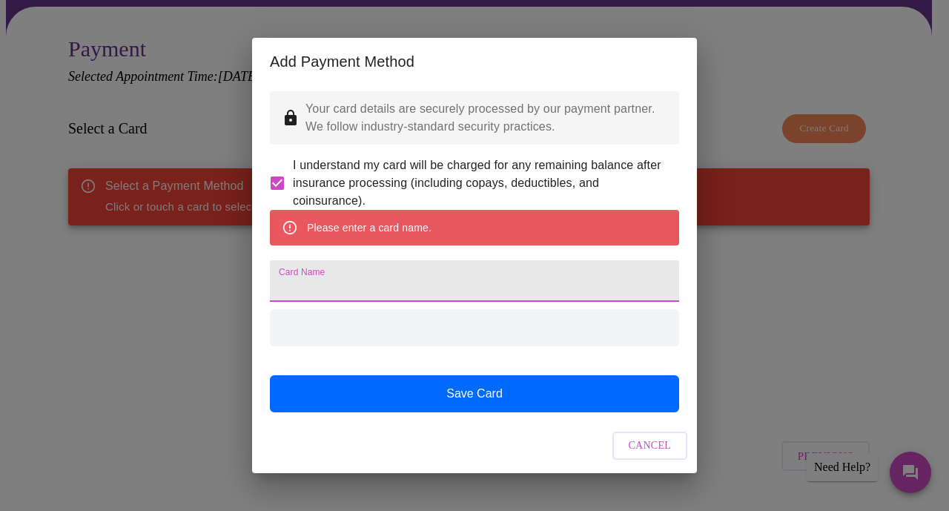
click at [338, 288] on input "Card Name" at bounding box center [474, 281] width 409 height 42
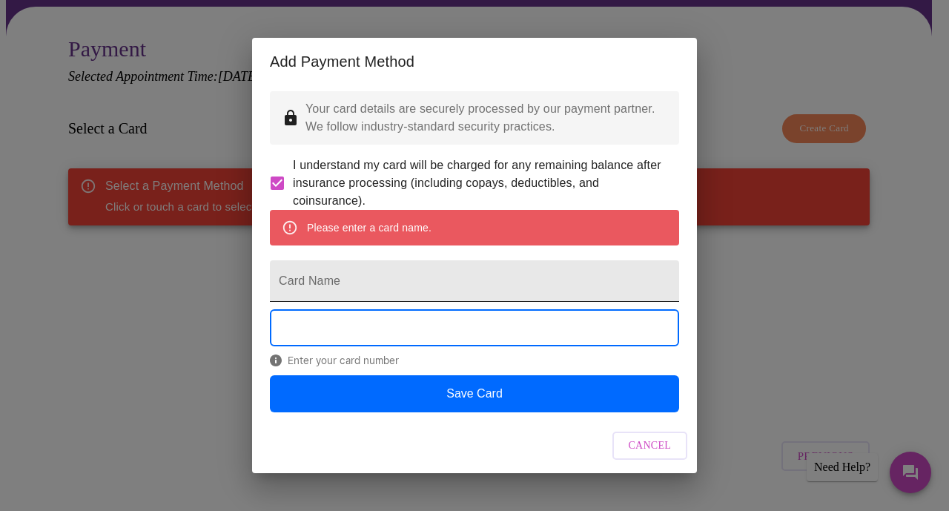
click at [340, 280] on input "Card Name" at bounding box center [474, 281] width 409 height 42
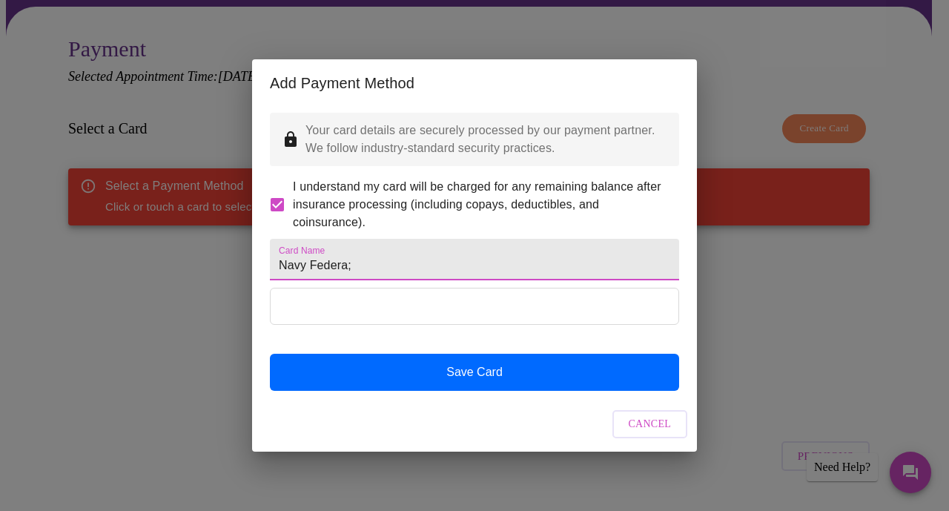
type input "Navy Federa"
drag, startPoint x: 377, startPoint y: 263, endPoint x: 193, endPoint y: 264, distance: 184.6
click at [193, 264] on div "Add Payment Method Your card details are securely processed by our payment part…" at bounding box center [474, 255] width 949 height 511
type input "Capital One"
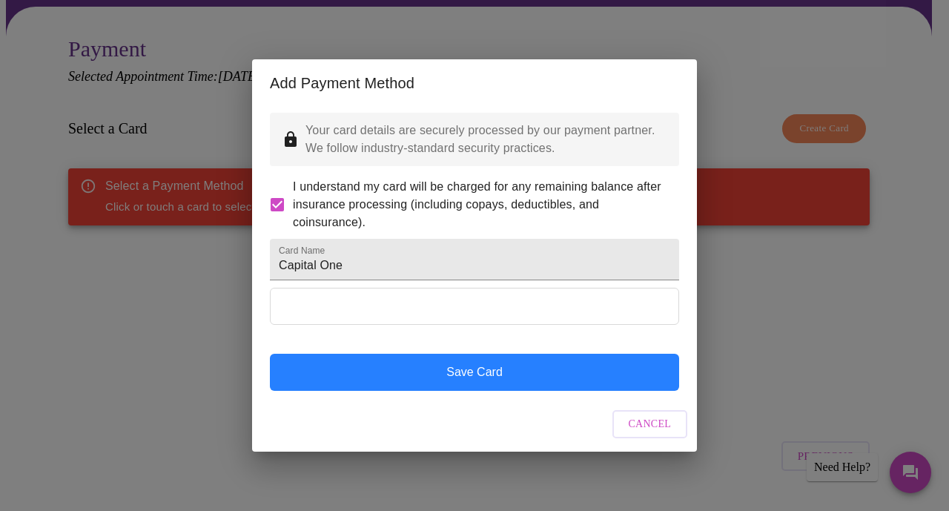
click at [483, 386] on button "Save Card" at bounding box center [474, 372] width 409 height 37
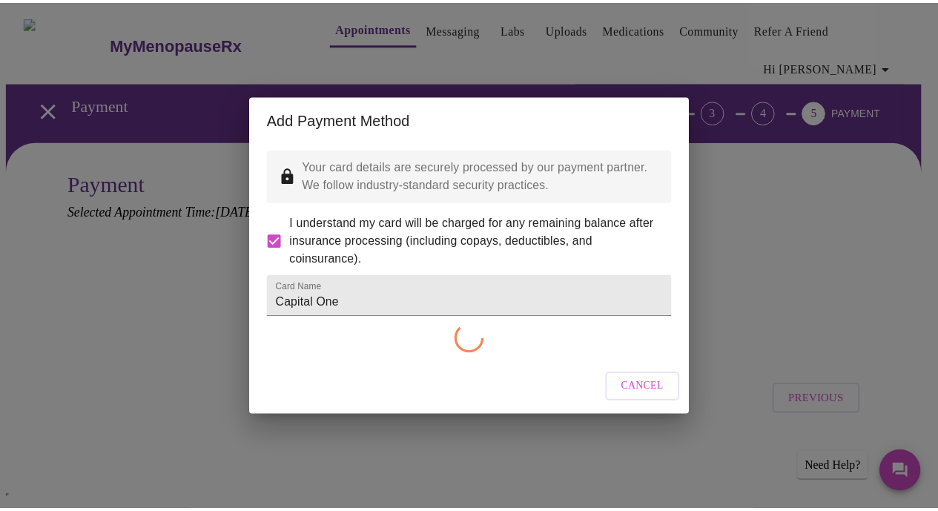
scroll to position [18, 0]
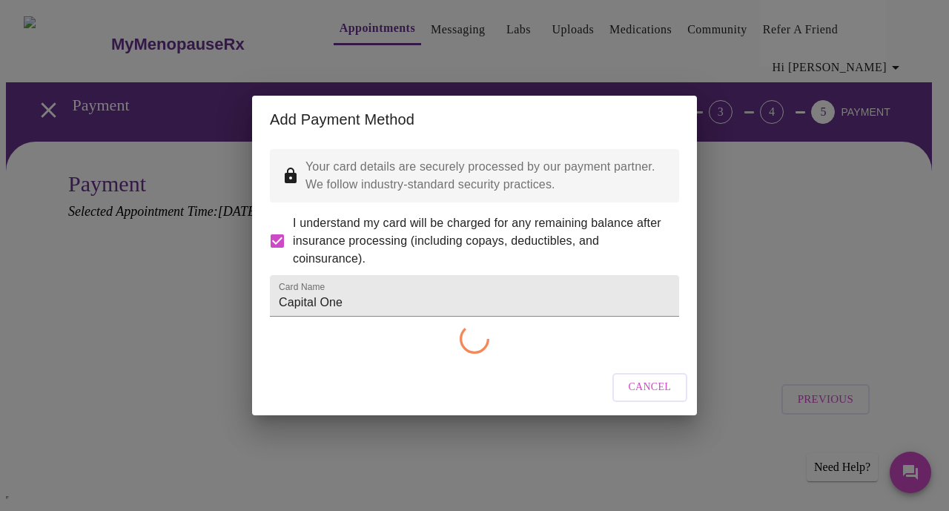
checkbox input "false"
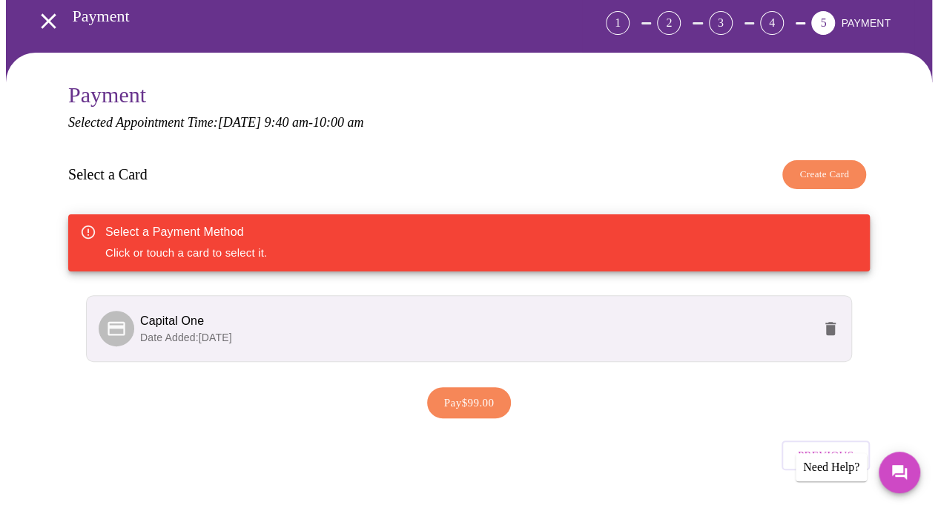
scroll to position [96, 0]
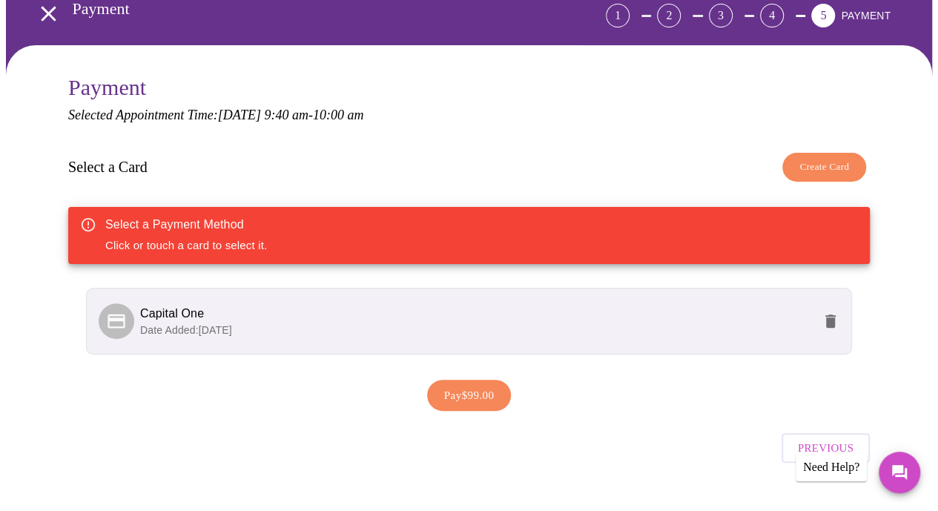
click at [477, 385] on span "Pay $99.00" at bounding box center [469, 394] width 50 height 19
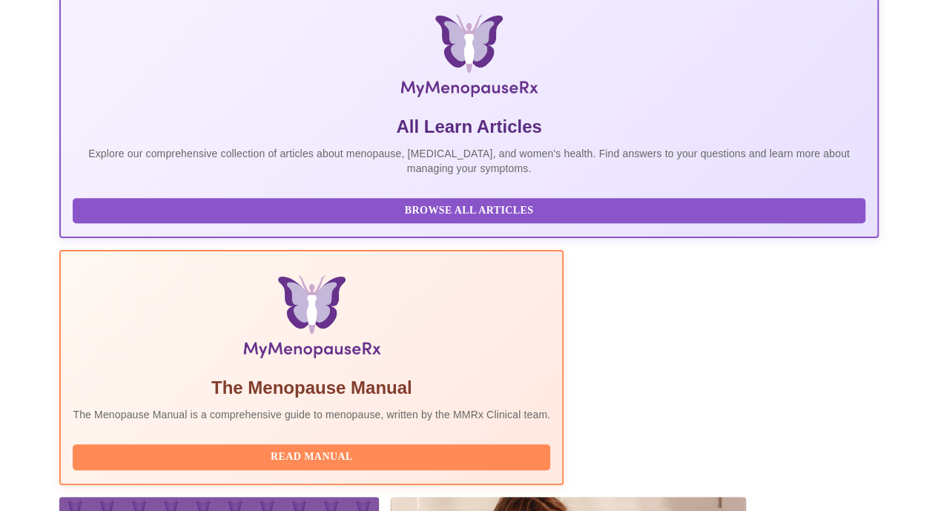
scroll to position [299, 0]
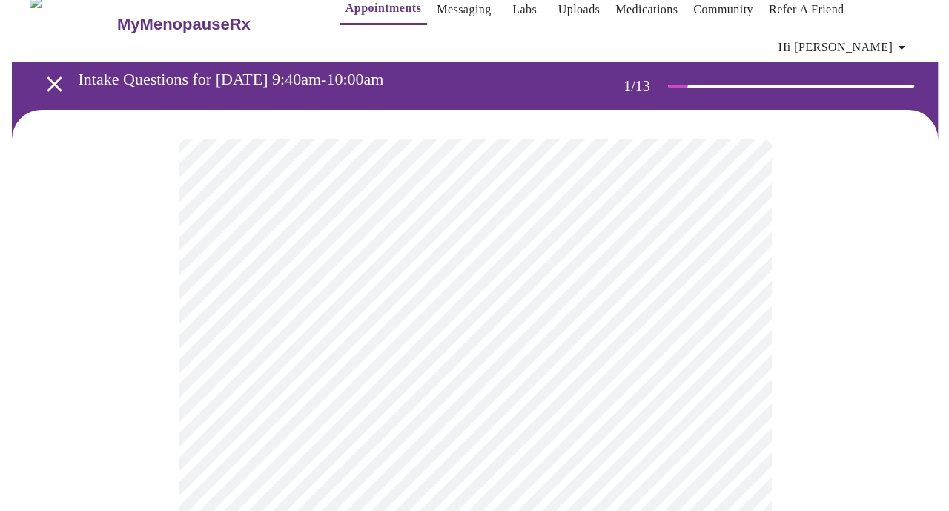
scroll to position [3, 0]
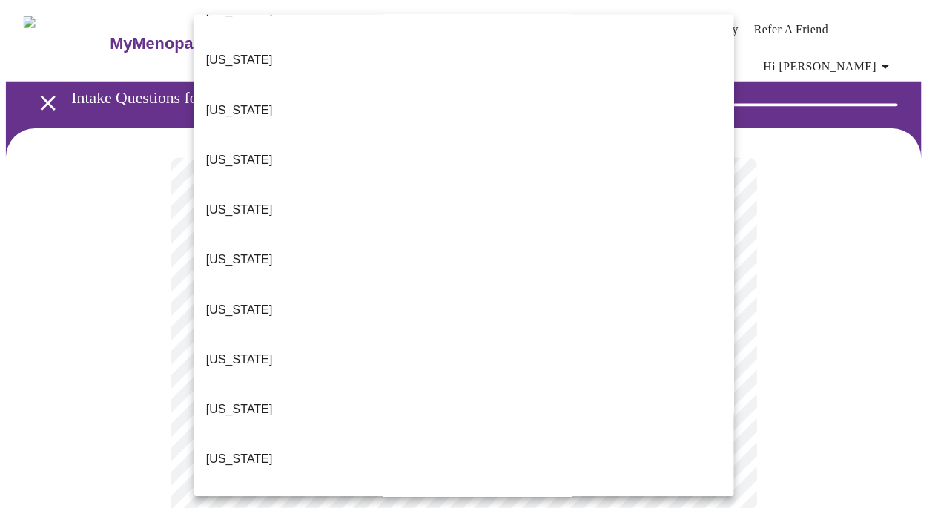
scroll to position [1112, 0]
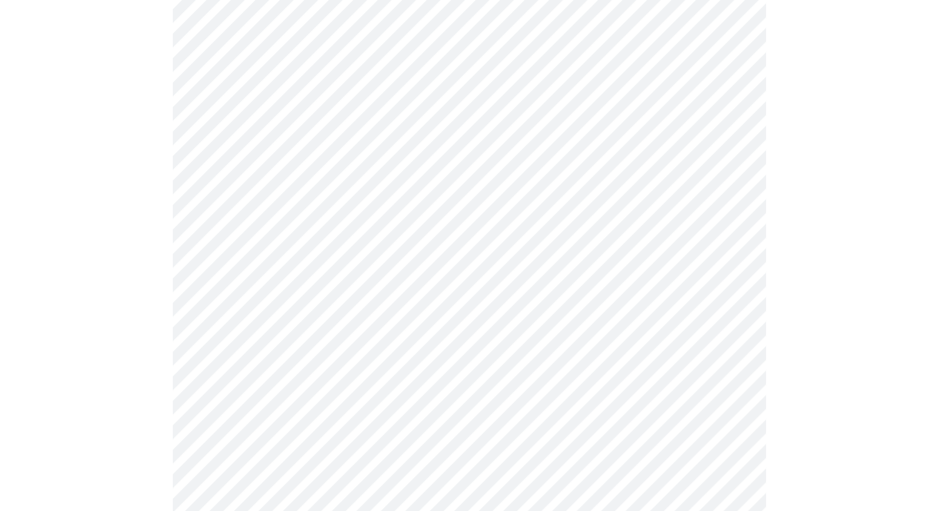
scroll to position [225, 0]
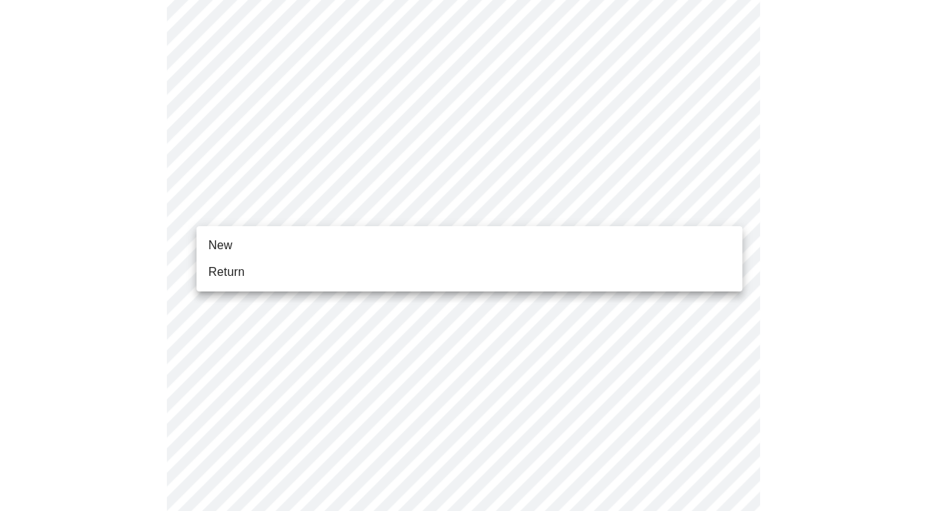
click at [317, 204] on body "MyMenopauseRx Appointments Messaging Labs Uploads Medications Community Refer a…" at bounding box center [469, 474] width 926 height 1386
click at [264, 245] on li "New" at bounding box center [469, 245] width 546 height 27
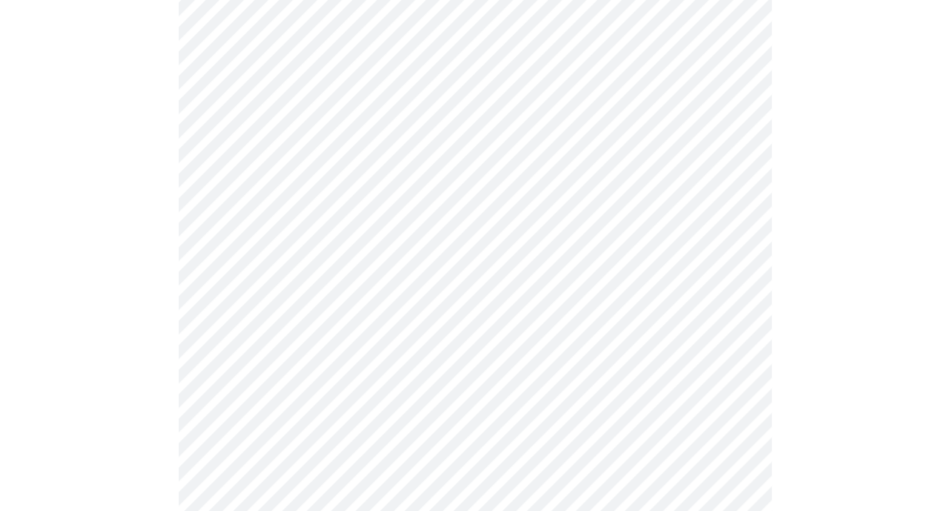
scroll to position [820, 0]
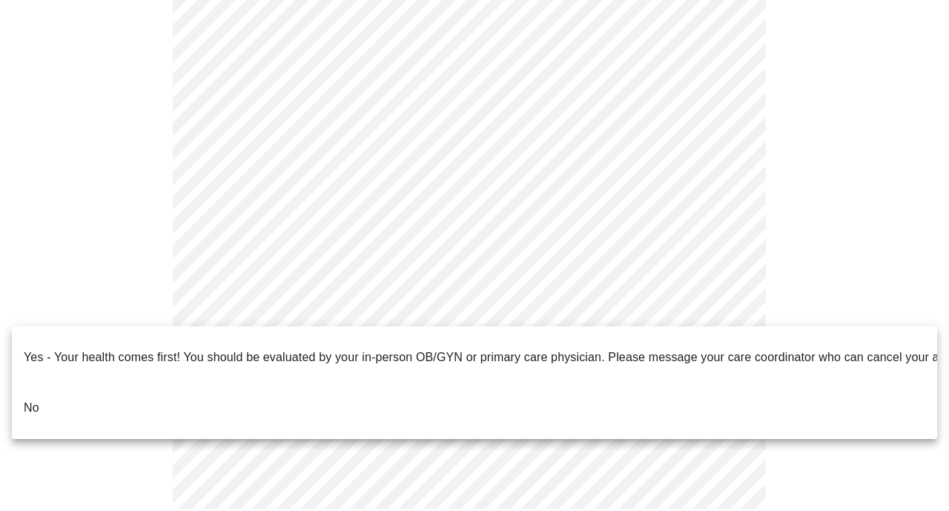
click at [70, 394] on li "No" at bounding box center [474, 408] width 925 height 50
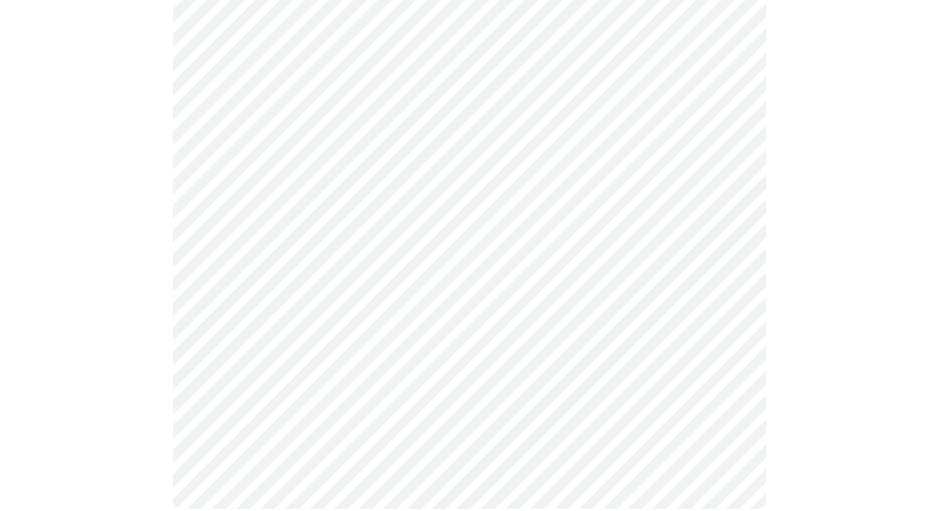
scroll to position [0, 0]
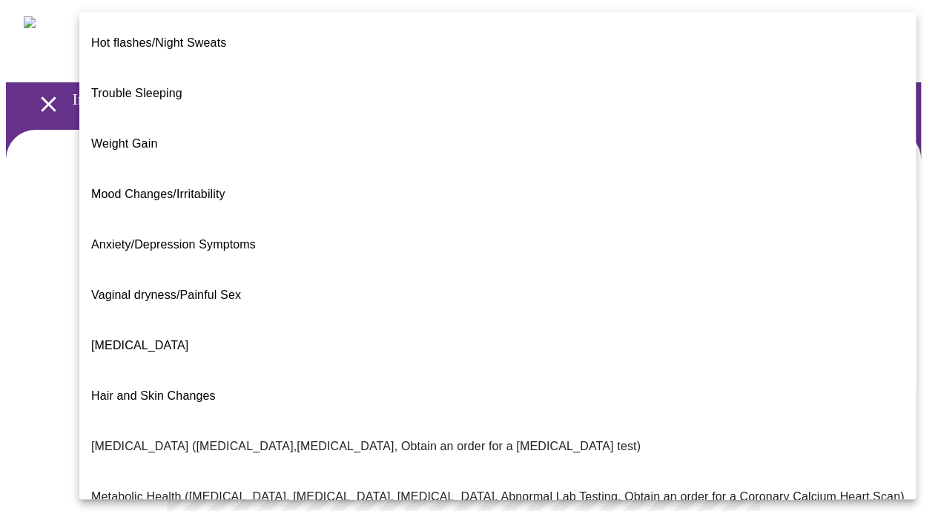
click at [466, 306] on body "MyMenopauseRx Appointments Messaging Labs Uploads Medications Community Refer a…" at bounding box center [469, 468] width 926 height 924
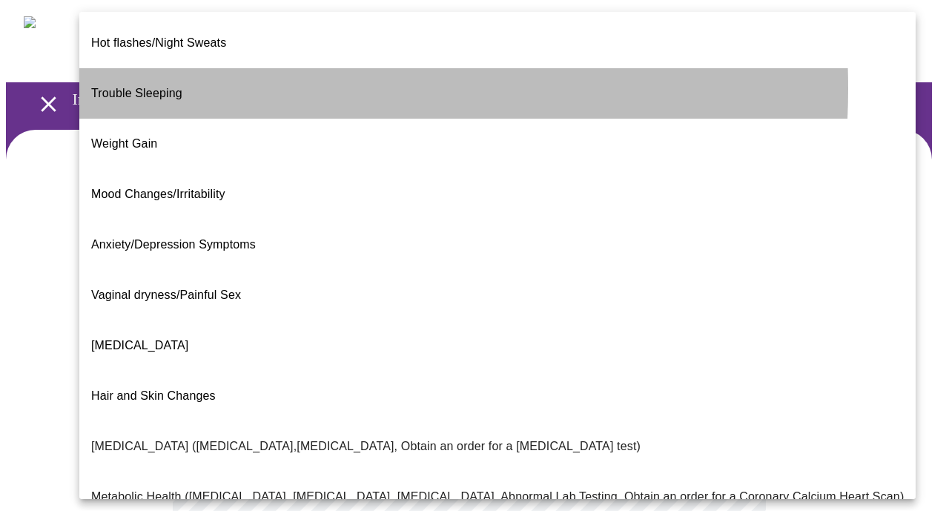
click at [160, 85] on p "Trouble Sleeping" at bounding box center [136, 94] width 91 height 18
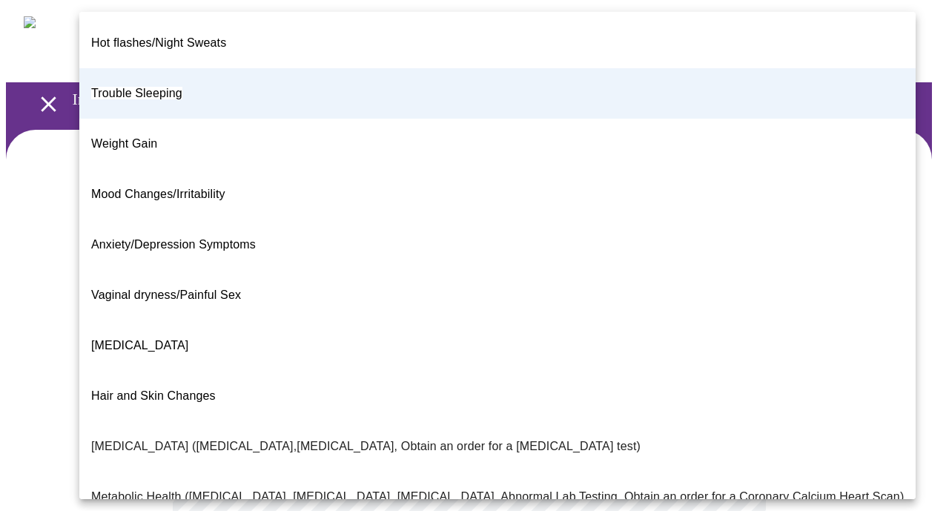
click at [381, 317] on body "MyMenopauseRx Appointments Messaging Labs Uploads Medications Community Refer a…" at bounding box center [474, 464] width 937 height 916
click at [245, 85] on li "Trouble Sleeping" at bounding box center [497, 93] width 836 height 50
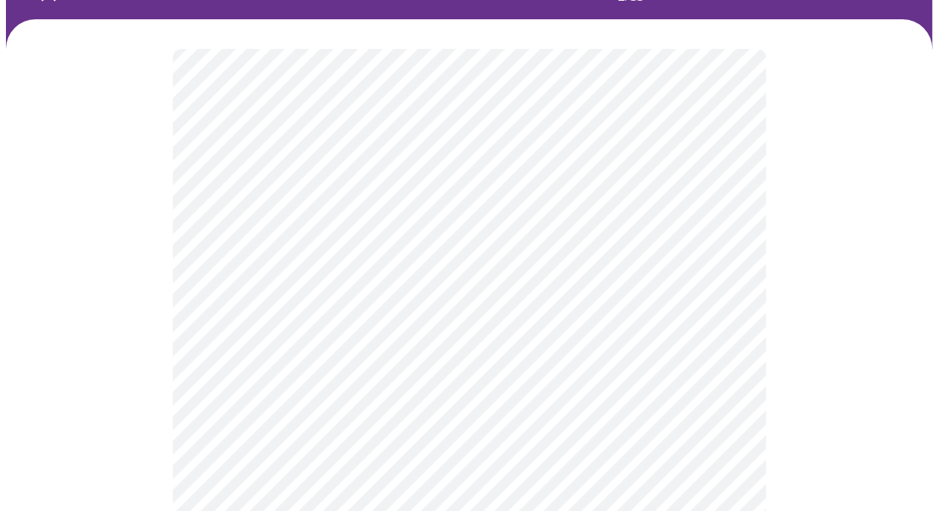
scroll to position [148, 0]
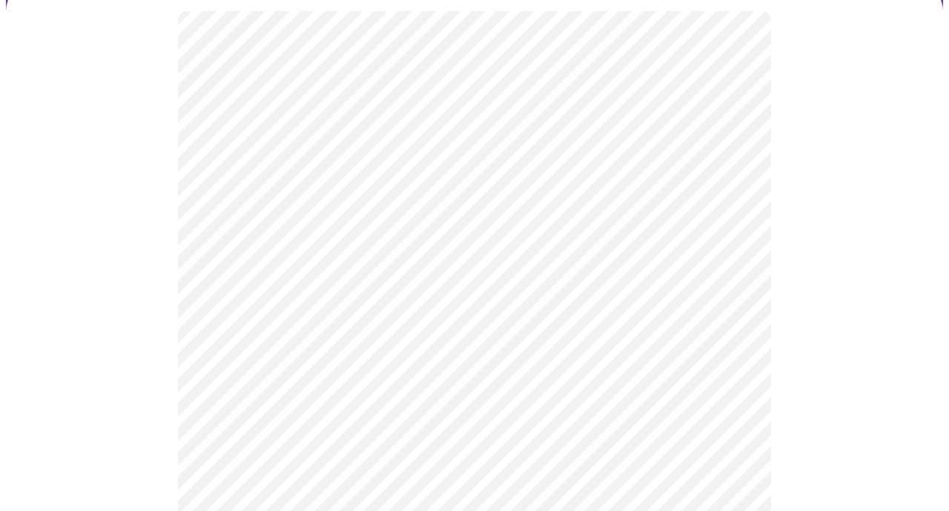
click at [340, 309] on body "MyMenopauseRx Appointments Messaging Labs Uploads Medications Community Refer a…" at bounding box center [474, 316] width 937 height 916
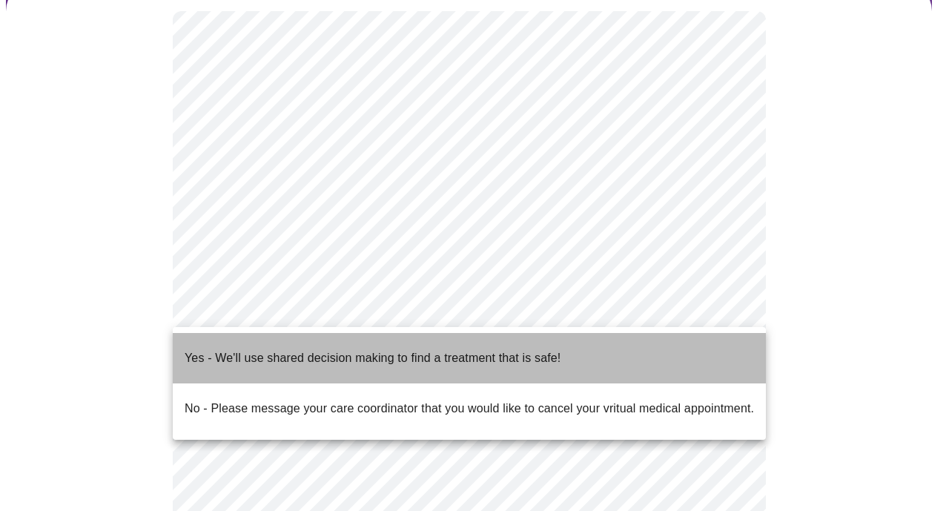
click at [325, 360] on span "Yes - We'll use shared decision making to find a treatment that is safe!" at bounding box center [373, 358] width 376 height 42
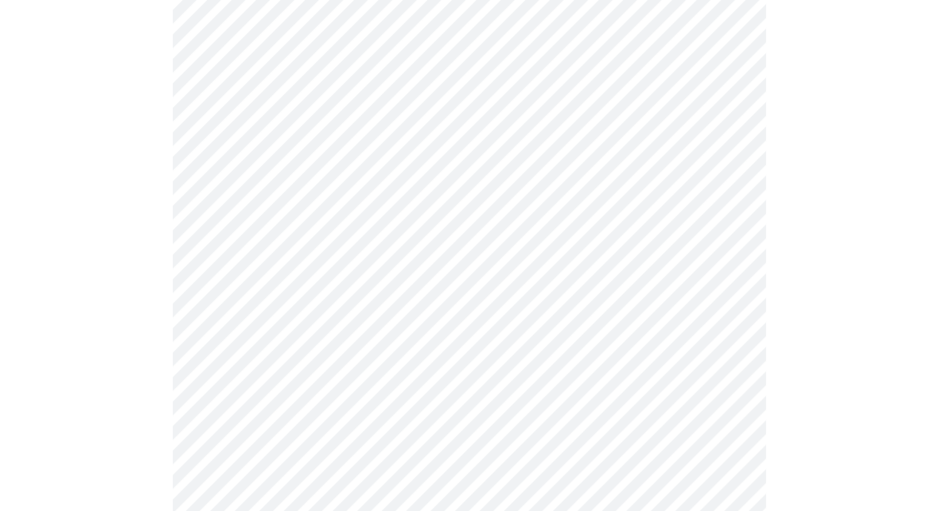
scroll to position [0, 0]
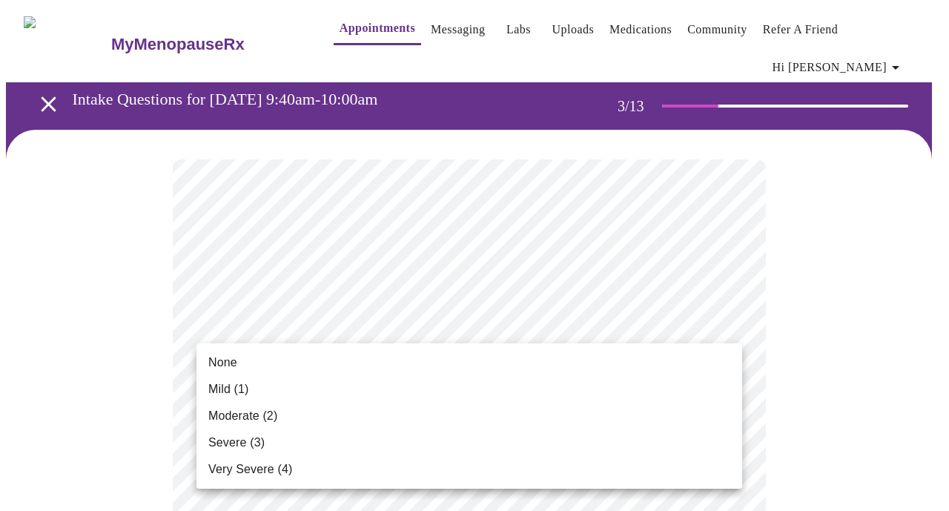
click at [129, 322] on div at bounding box center [474, 255] width 949 height 511
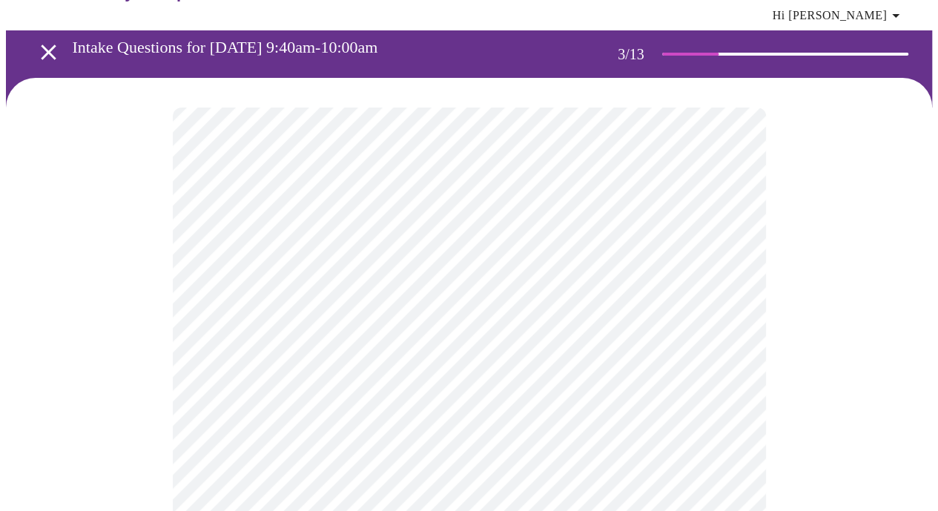
scroll to position [74, 0]
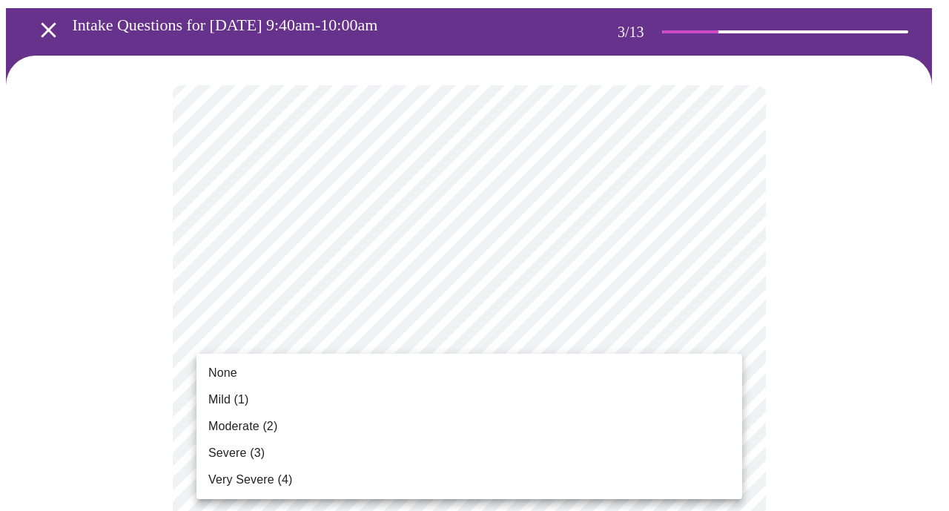
click at [229, 370] on span "None" at bounding box center [222, 373] width 29 height 18
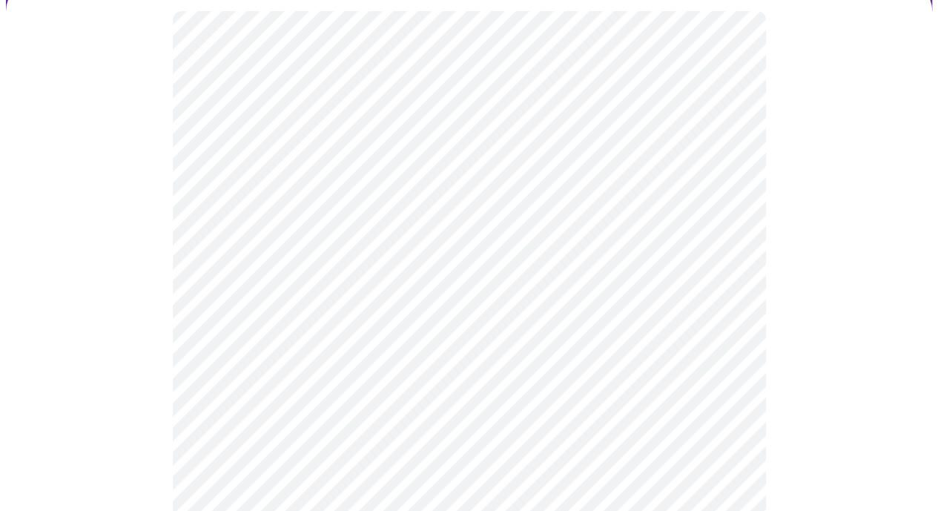
scroll to position [222, 0]
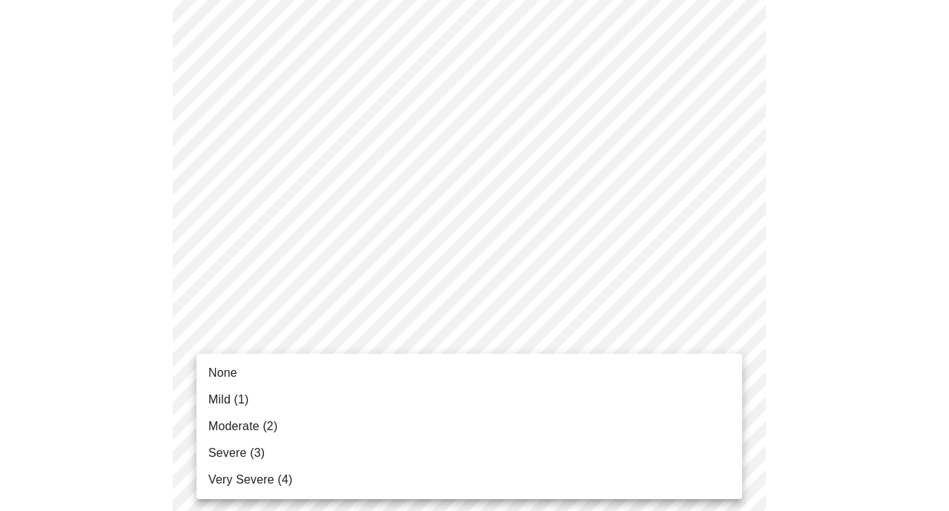
click at [228, 487] on span "Very Severe (4)" at bounding box center [250, 480] width 84 height 18
click at [130, 379] on div at bounding box center [474, 255] width 949 height 511
click at [268, 434] on span "Moderate (2)" at bounding box center [242, 426] width 69 height 18
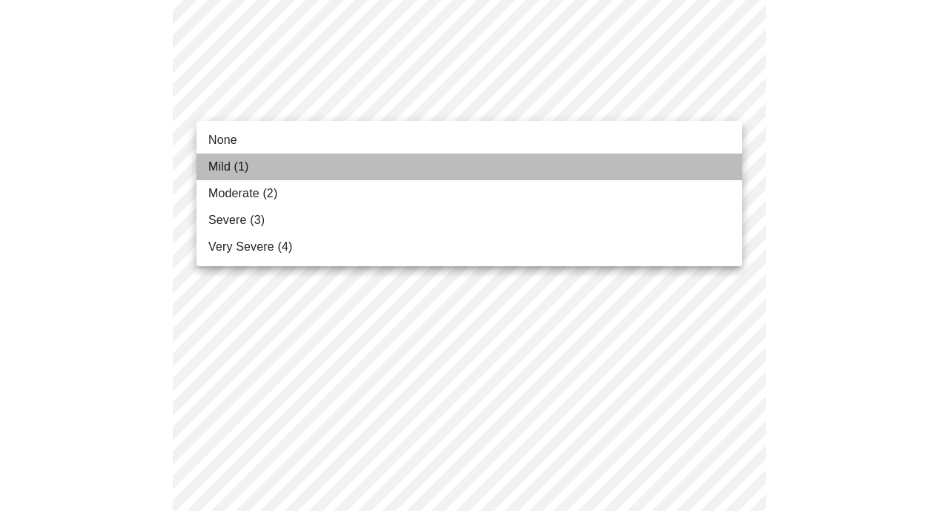
click at [262, 165] on li "Mild (1)" at bounding box center [469, 166] width 546 height 27
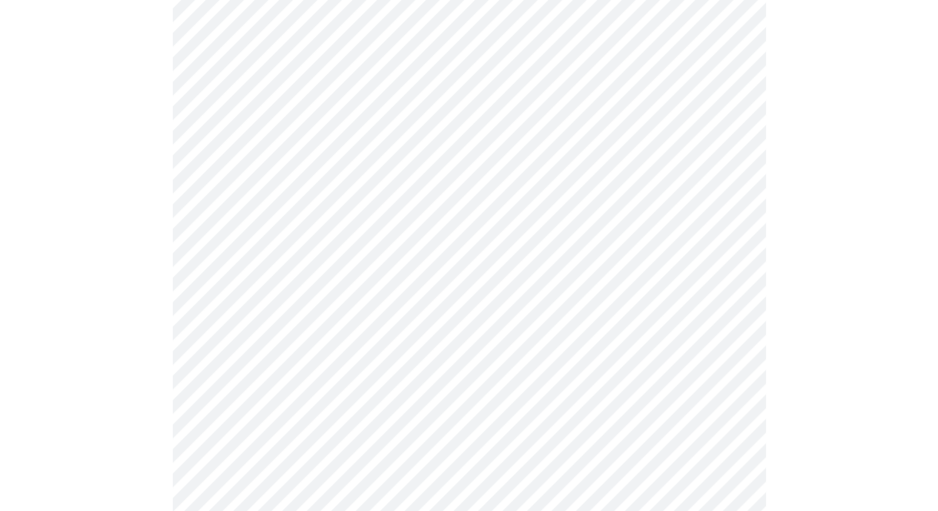
scroll to position [371, 0]
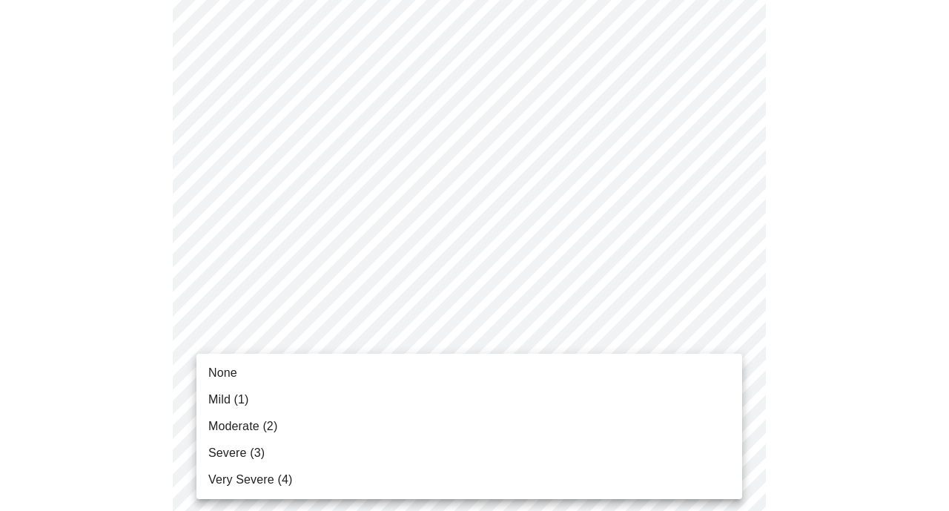
click at [245, 400] on span "Mild (1)" at bounding box center [228, 400] width 41 height 18
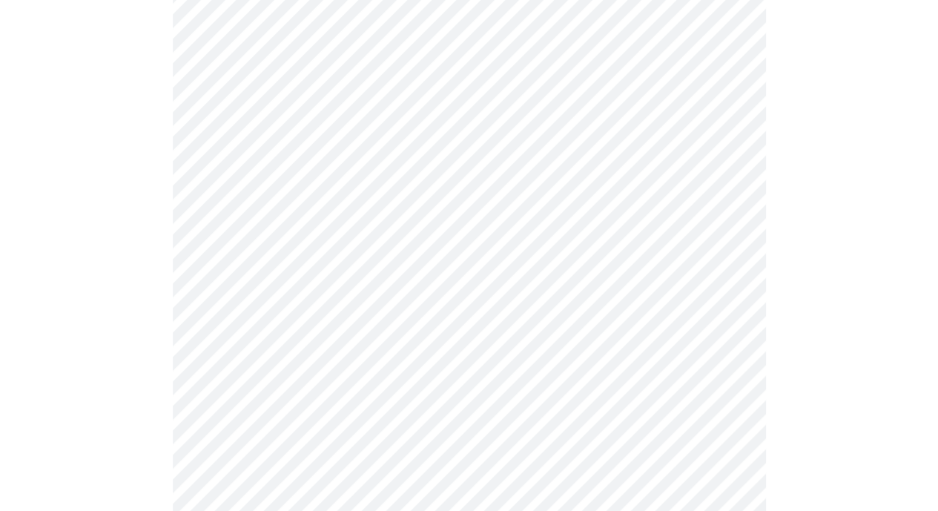
scroll to position [593, 0]
click at [376, 285] on body "MyMenopauseRx Appointments Messaging Labs Uploads Medications Community Refer a…" at bounding box center [474, 364] width 937 height 1902
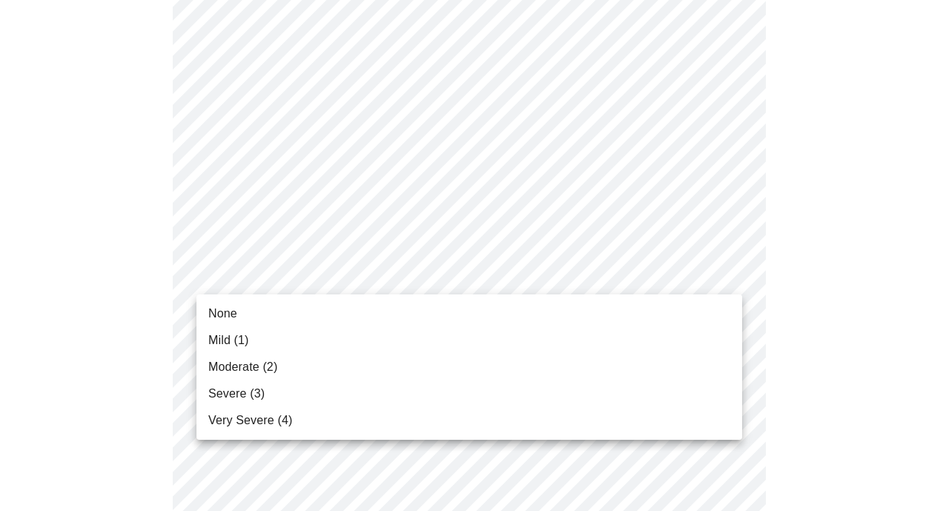
click at [70, 231] on div at bounding box center [474, 255] width 949 height 511
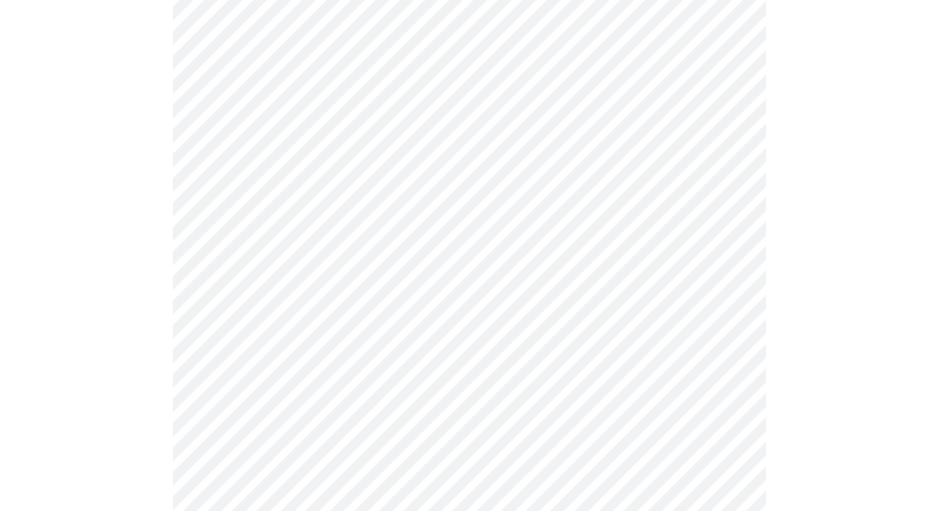
scroll to position [519, 0]
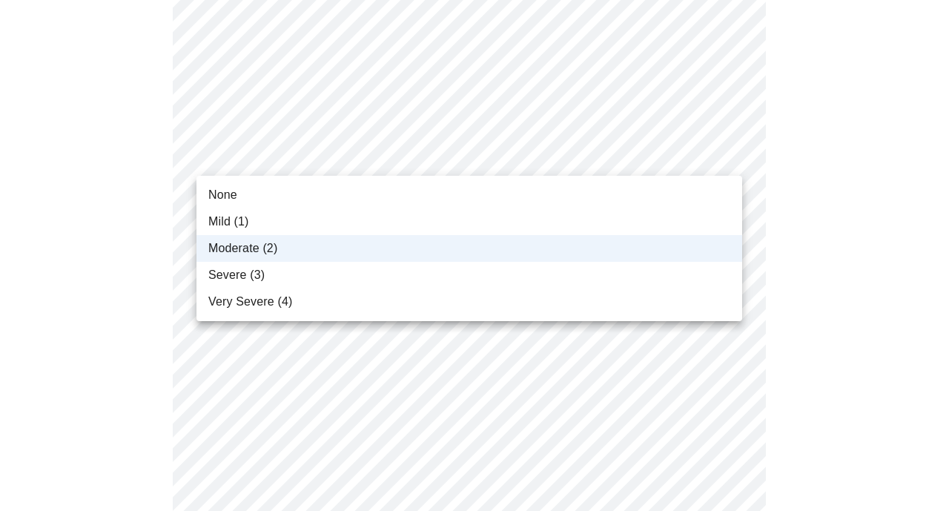
click at [375, 165] on body "MyMenopauseRx Appointments Messaging Labs Uploads Medications Community Refer a…" at bounding box center [474, 438] width 937 height 1902
click at [109, 153] on div at bounding box center [474, 255] width 949 height 511
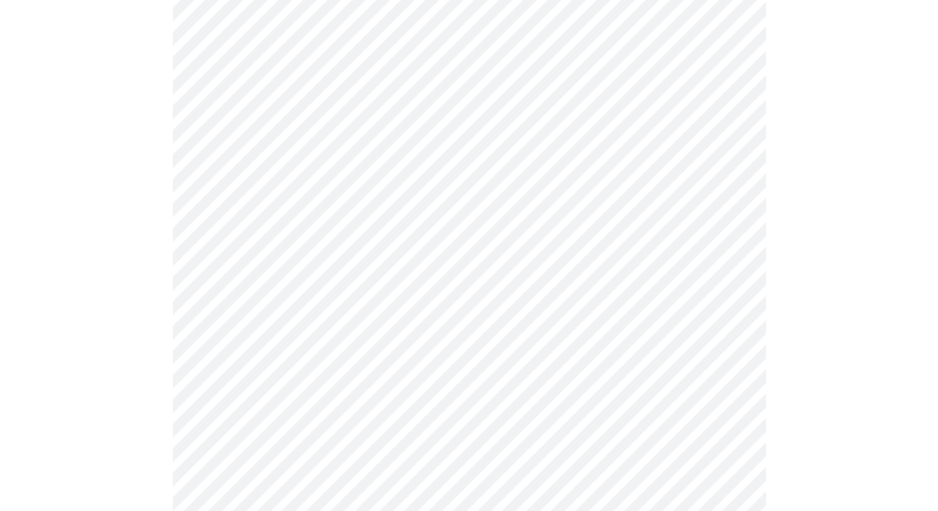
click at [304, 333] on body "MyMenopauseRx Appointments Messaging Labs Uploads Medications Community Refer a…" at bounding box center [469, 438] width 926 height 1902
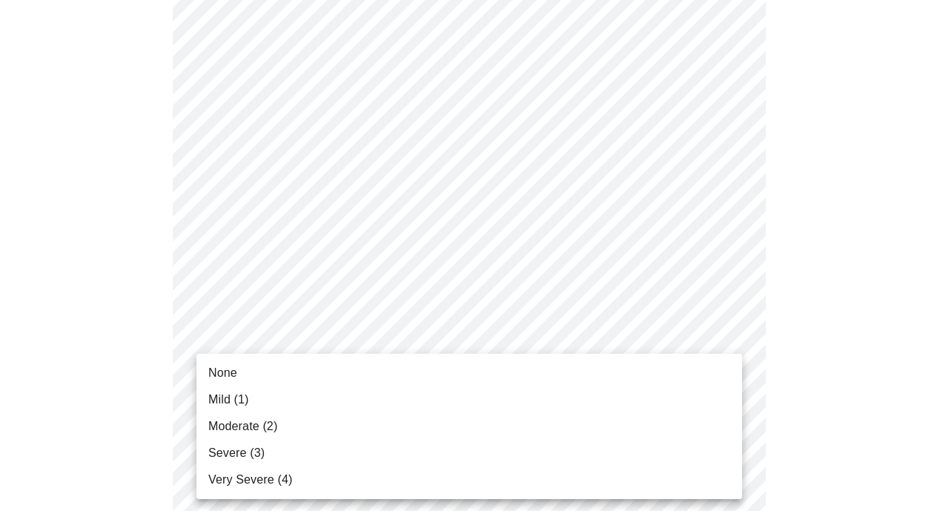
click at [279, 373] on li "None" at bounding box center [469, 373] width 546 height 27
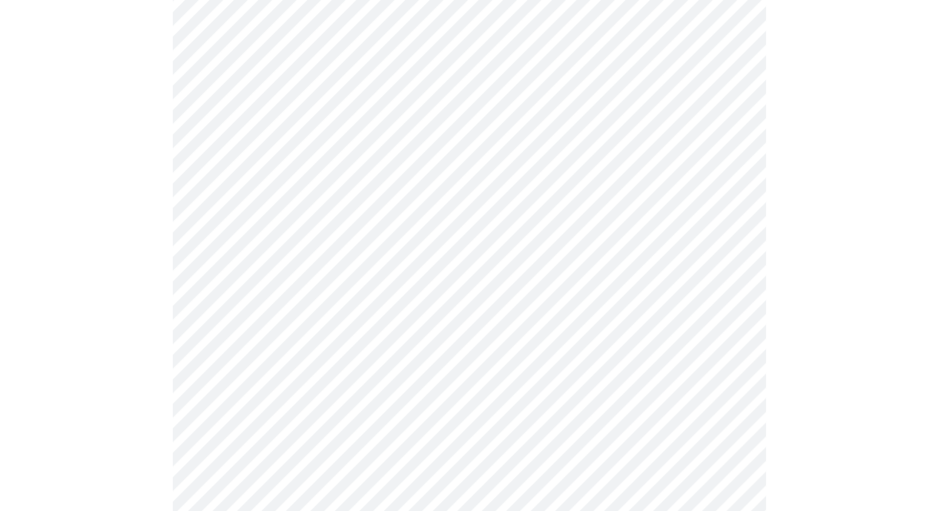
scroll to position [667, 0]
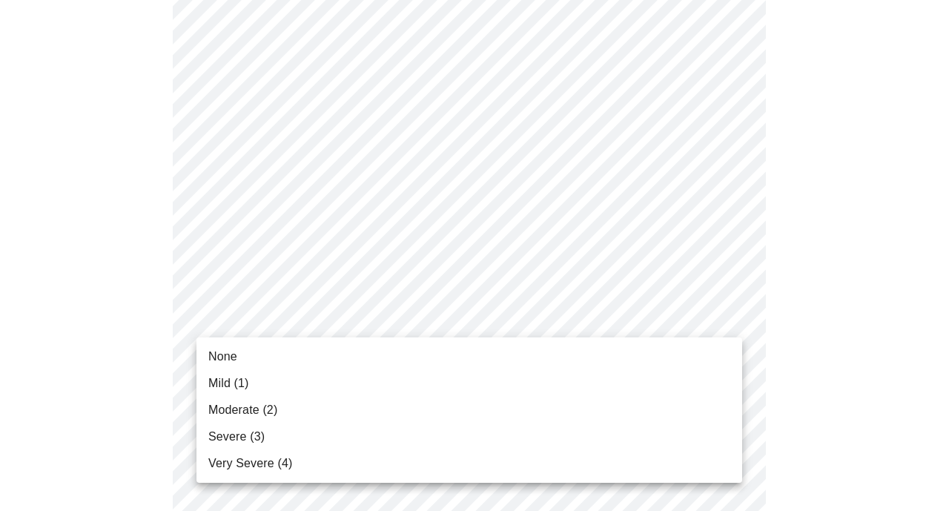
click at [363, 319] on body "MyMenopauseRx Appointments Messaging Labs Uploads Medications Community Refer a…" at bounding box center [474, 279] width 937 height 1881
click at [274, 431] on li "Severe (3)" at bounding box center [469, 436] width 546 height 27
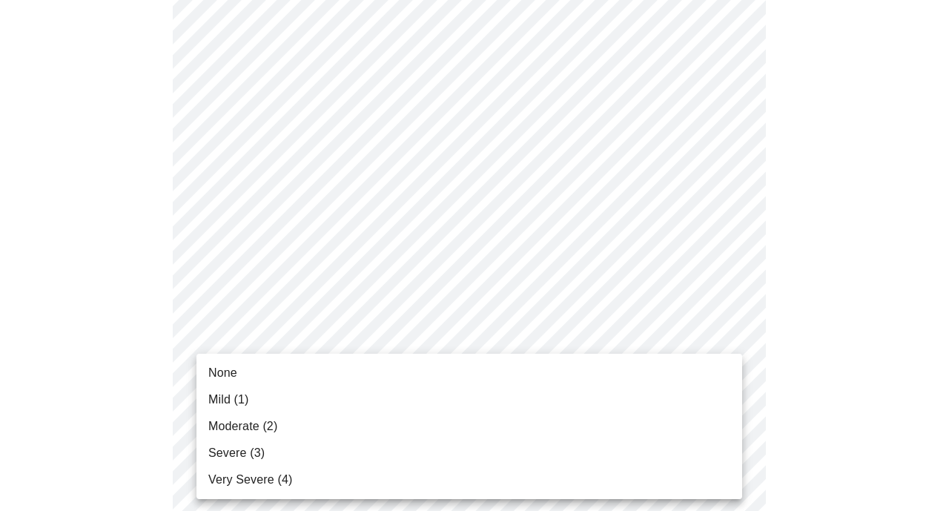
click at [274, 431] on body "MyMenopauseRx Appointments Messaging Labs Uploads Medications Community Refer a…" at bounding box center [474, 269] width 937 height 1861
click at [254, 373] on li "None" at bounding box center [469, 373] width 546 height 27
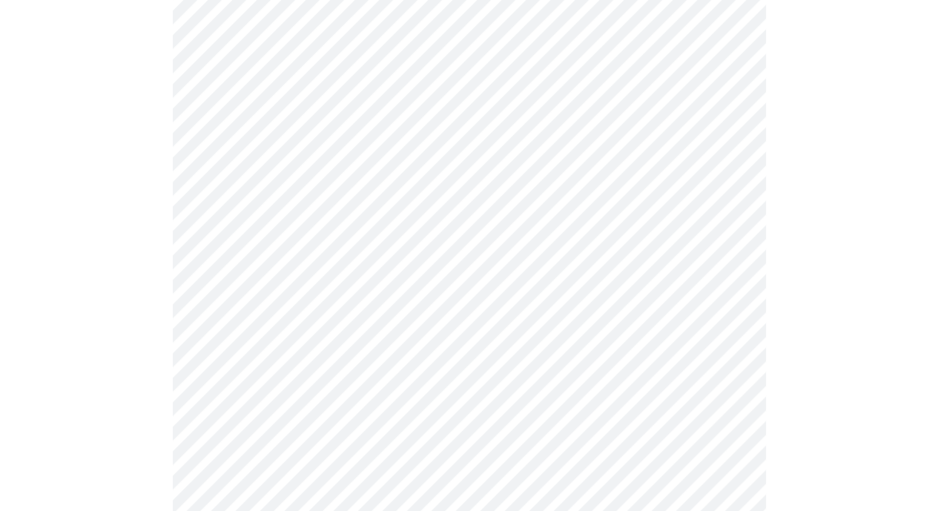
scroll to position [297, 0]
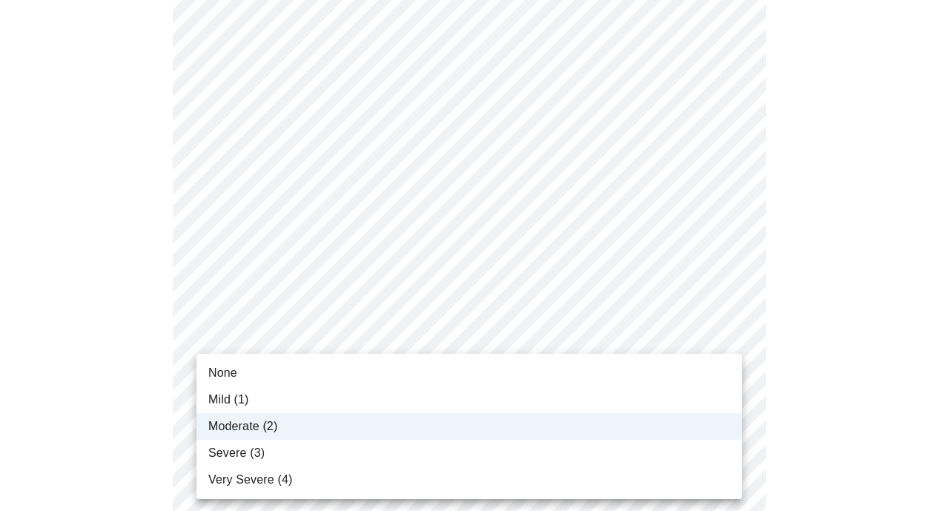
click at [272, 371] on li "None" at bounding box center [469, 373] width 546 height 27
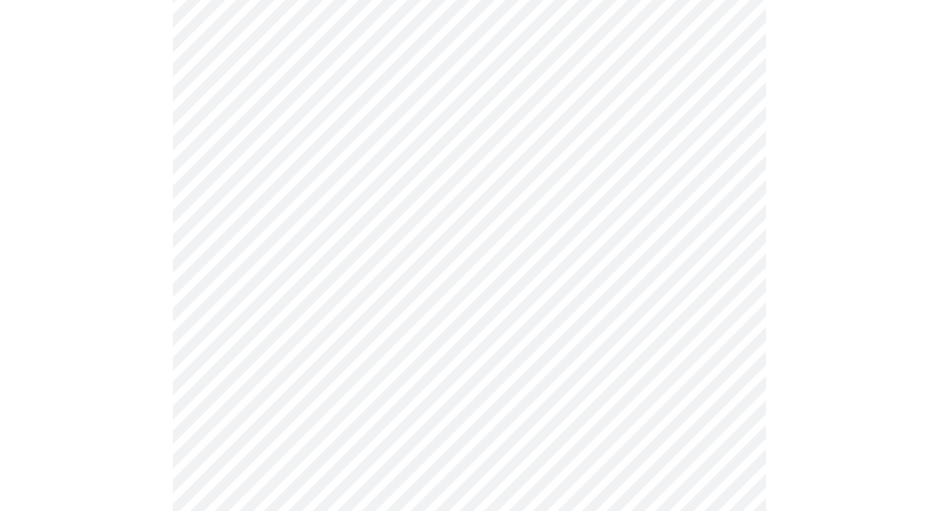
scroll to position [445, 0]
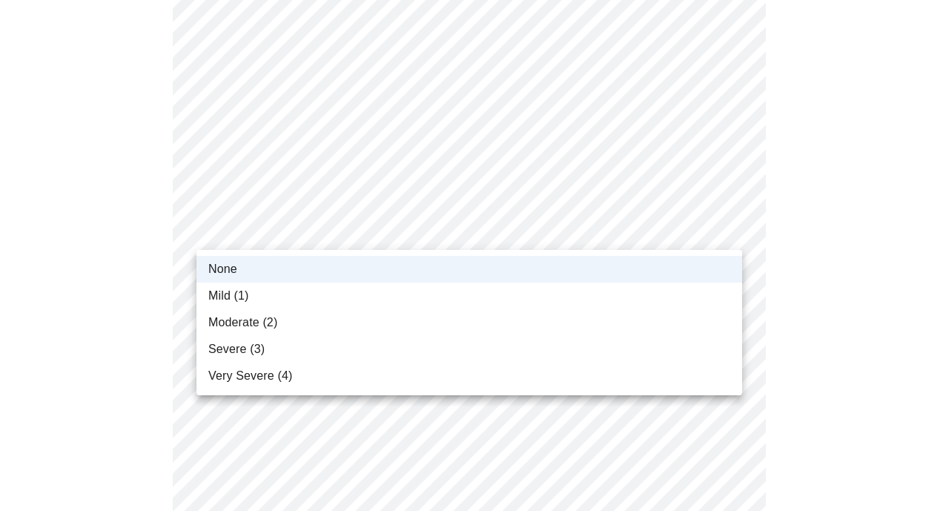
click at [252, 239] on body "MyMenopauseRx Appointments Messaging Labs Uploads Medications Community Refer a…" at bounding box center [474, 481] width 937 height 1840
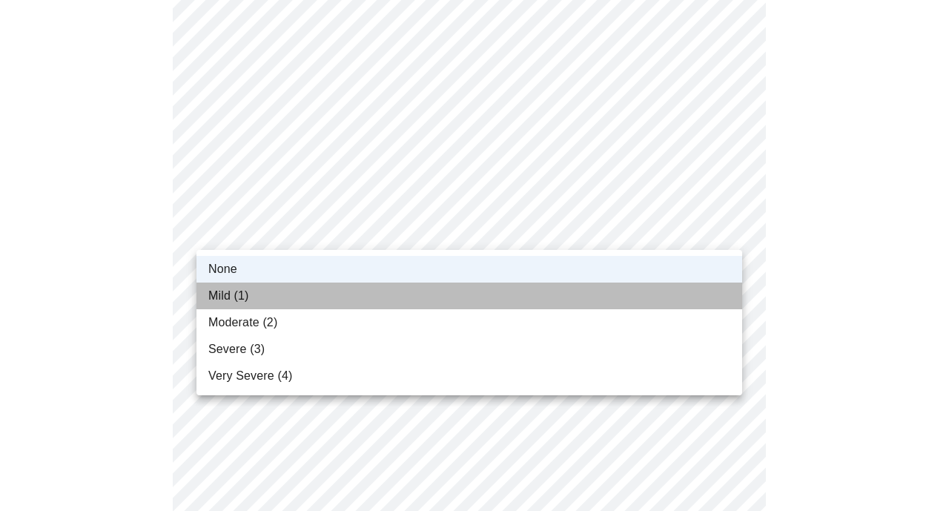
click at [233, 287] on span "Mild (1)" at bounding box center [228, 296] width 41 height 18
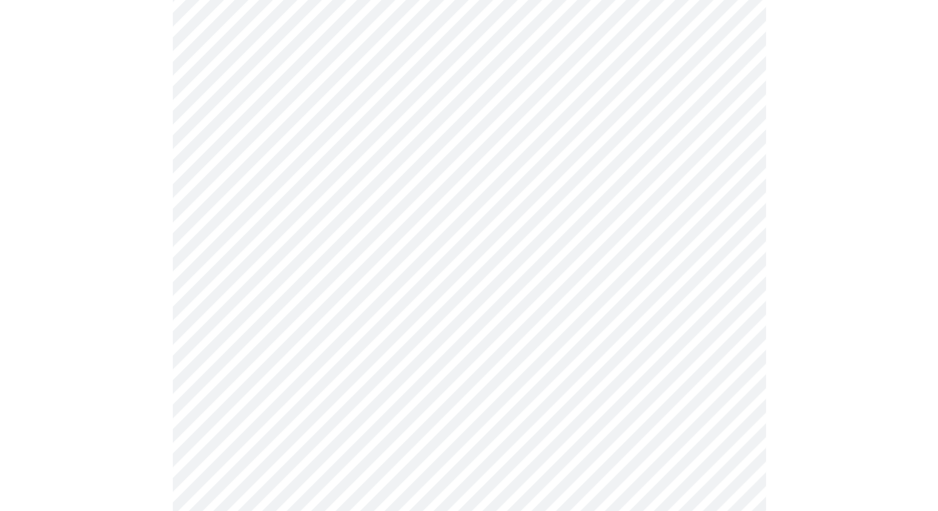
scroll to position [890, 0]
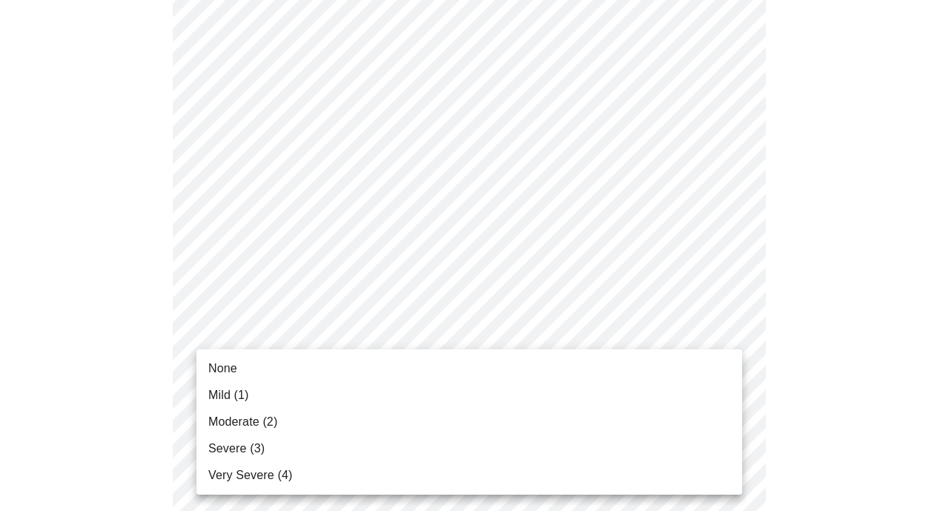
click at [319, 328] on body "MyMenopauseRx Appointments Messaging Labs Uploads Medications Community Refer a…" at bounding box center [474, 36] width 937 height 1840
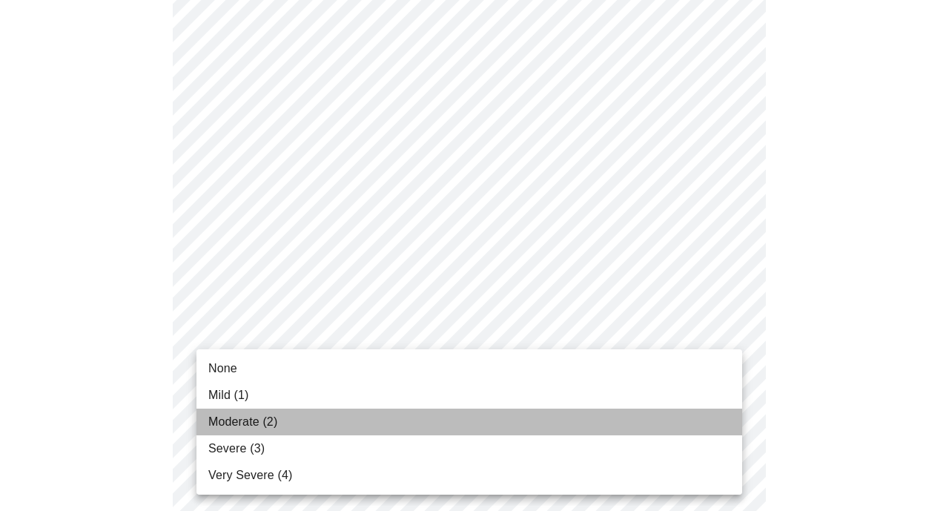
click at [268, 423] on span "Moderate (2)" at bounding box center [242, 422] width 69 height 18
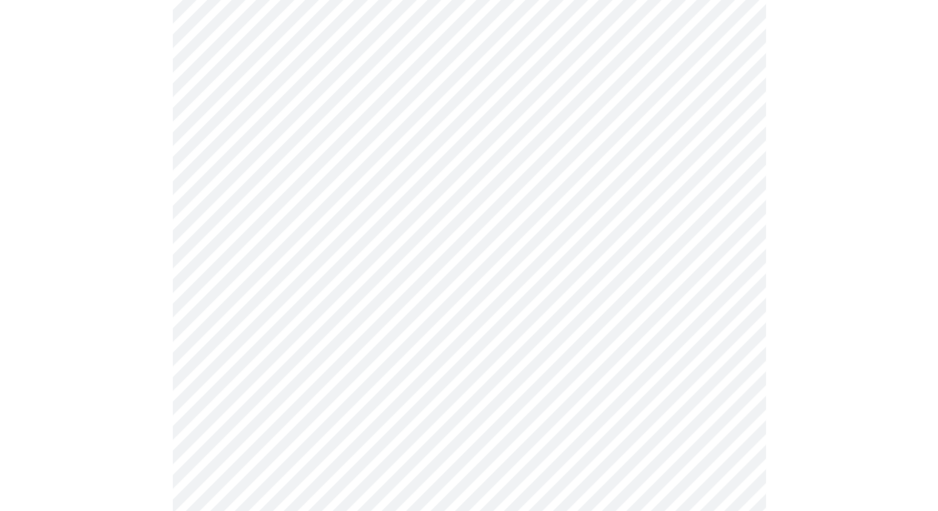
scroll to position [964, 0]
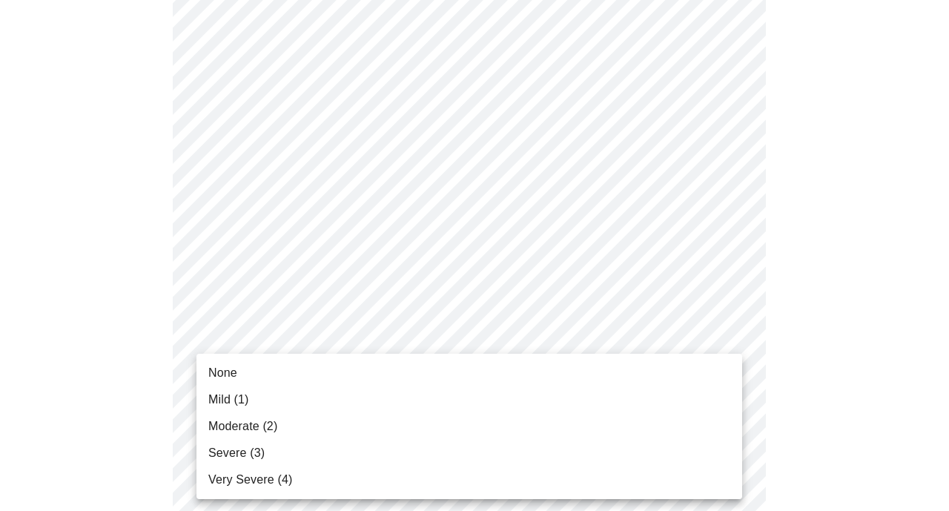
click at [245, 394] on span "Mild (1)" at bounding box center [228, 400] width 41 height 18
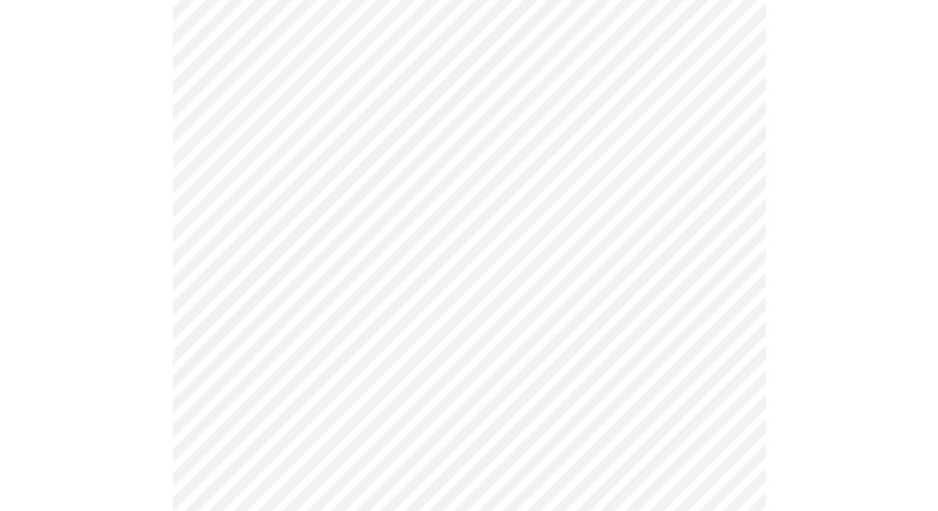
scroll to position [1112, 0]
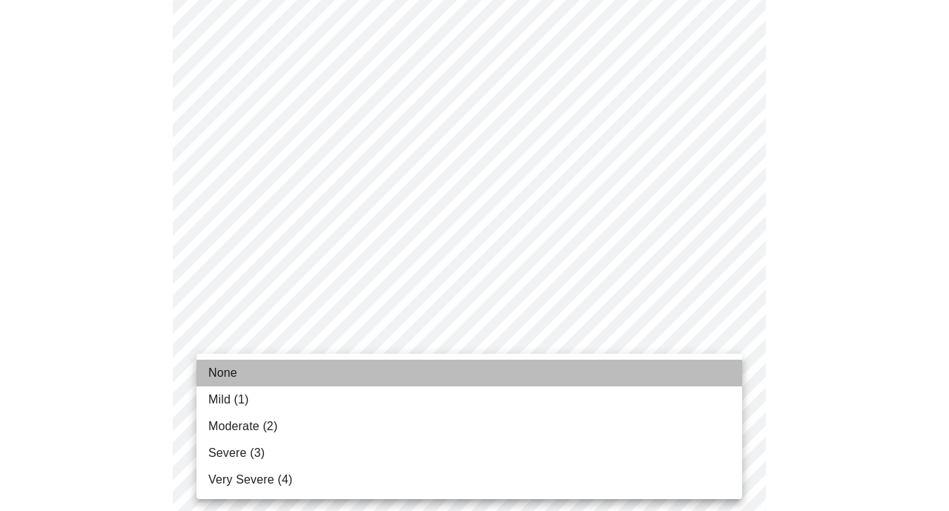
click at [276, 371] on li "None" at bounding box center [469, 373] width 546 height 27
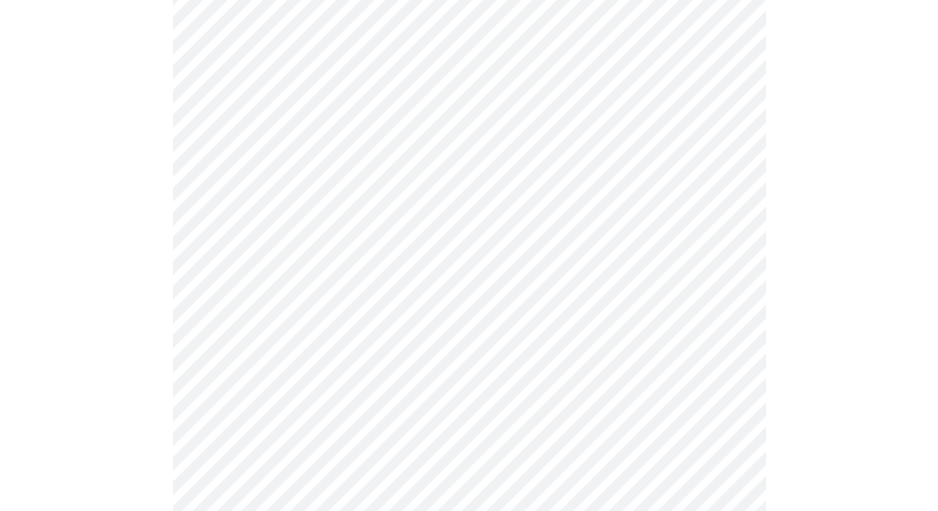
scroll to position [445, 0]
click at [317, 336] on body "MyMenopauseRx Appointments Messaging Labs Uploads Medications Community Refer a…" at bounding box center [474, 450] width 937 height 1778
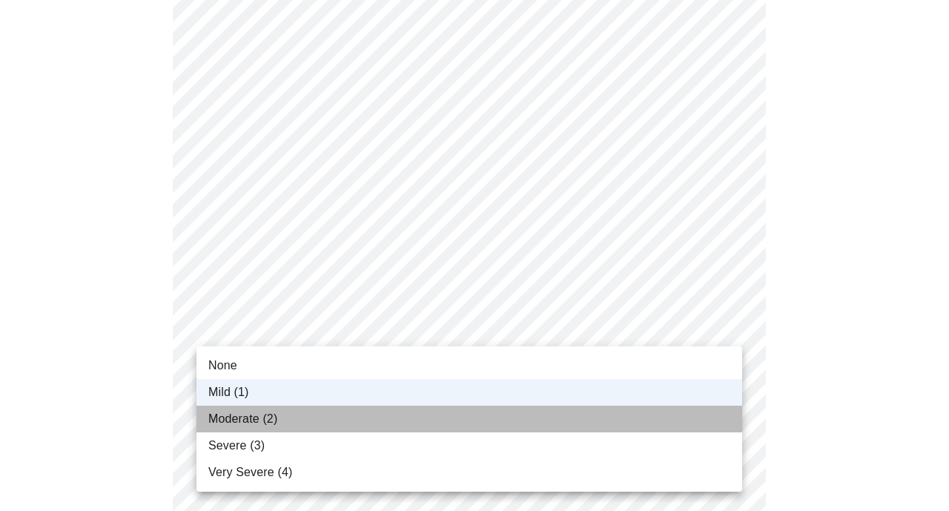
click at [275, 415] on span "Moderate (2)" at bounding box center [242, 419] width 69 height 18
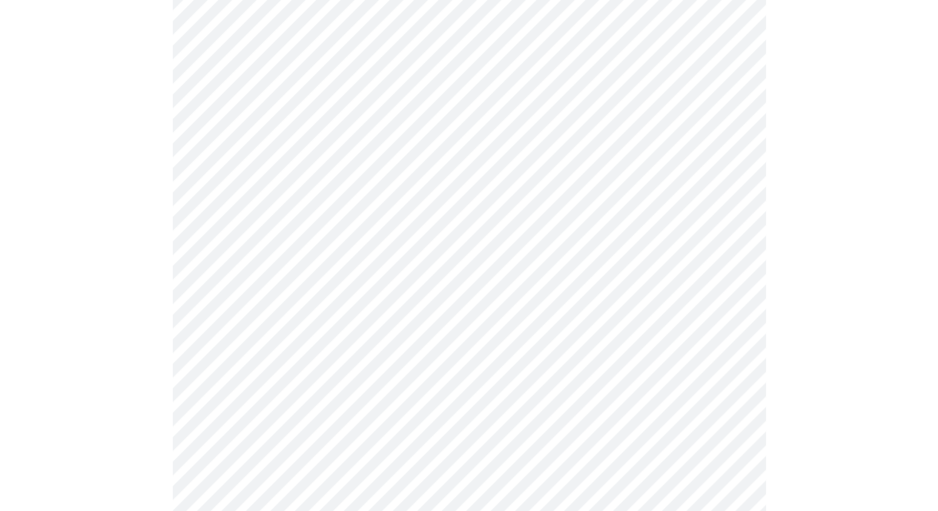
scroll to position [519, 0]
click at [238, 325] on body "MyMenopauseRx Appointments Messaging Labs Uploads Medications Community Refer a…" at bounding box center [474, 205] width 937 height 1436
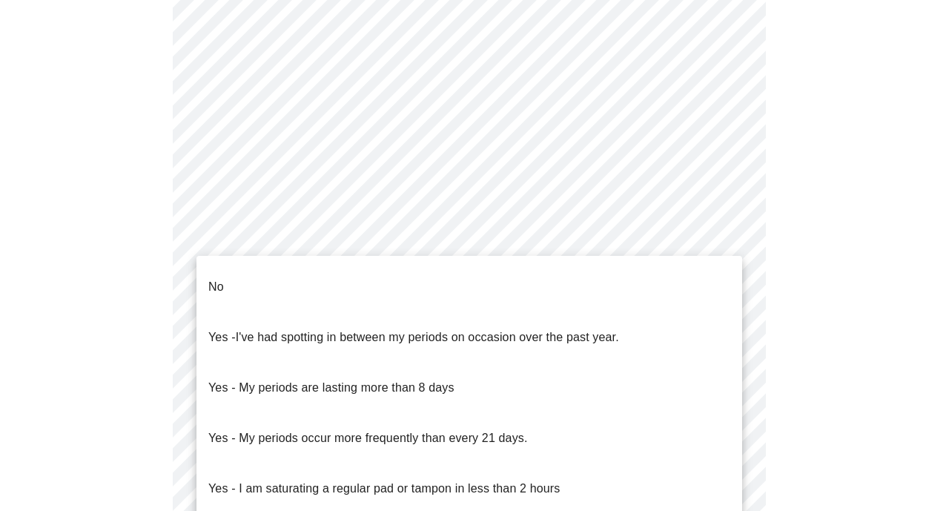
click at [221, 278] on p "No" at bounding box center [216, 287] width 16 height 18
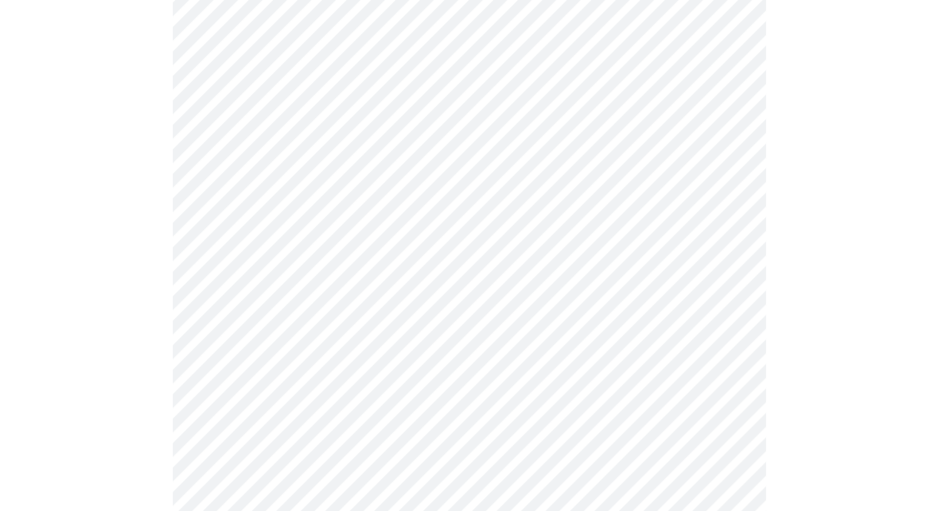
scroll to position [667, 0]
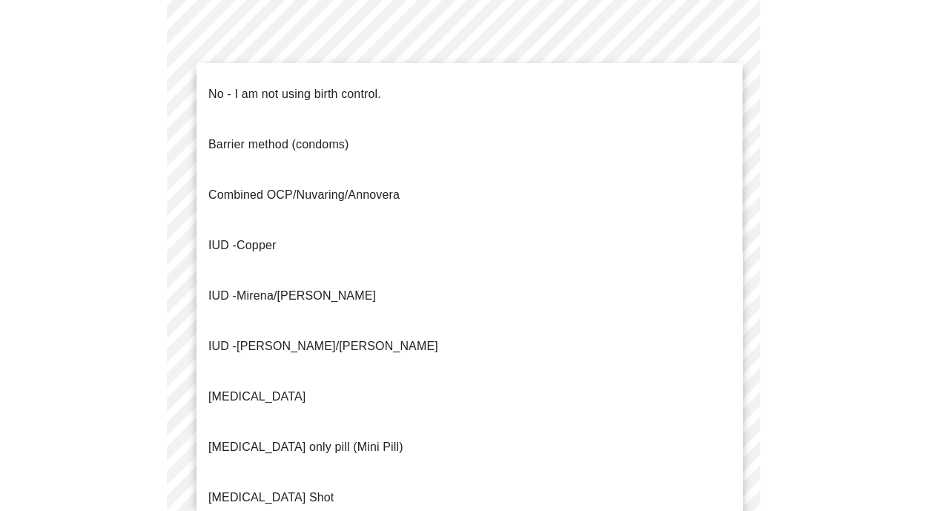
click at [320, 277] on body "MyMenopauseRx Appointments Messaging Labs Uploads Medications Community Refer a…" at bounding box center [469, 52] width 926 height 1427
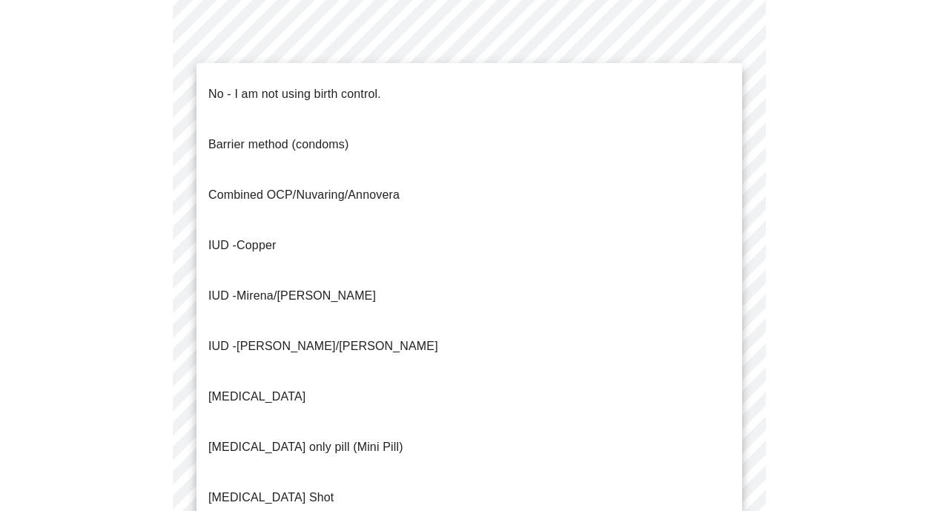
drag, startPoint x: 269, startPoint y: 78, endPoint x: 252, endPoint y: 117, distance: 42.8
click at [252, 117] on ul "No - I am not using birth control. Barrier method (condoms) Combined OCP/Nuvari…" at bounding box center [469, 346] width 546 height 566
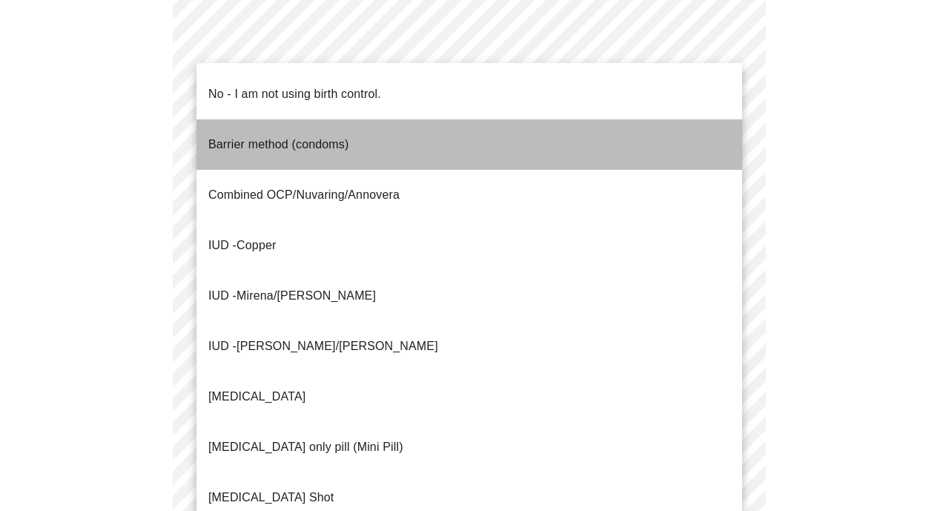
click at [252, 136] on p "Barrier method (condoms)" at bounding box center [278, 145] width 140 height 18
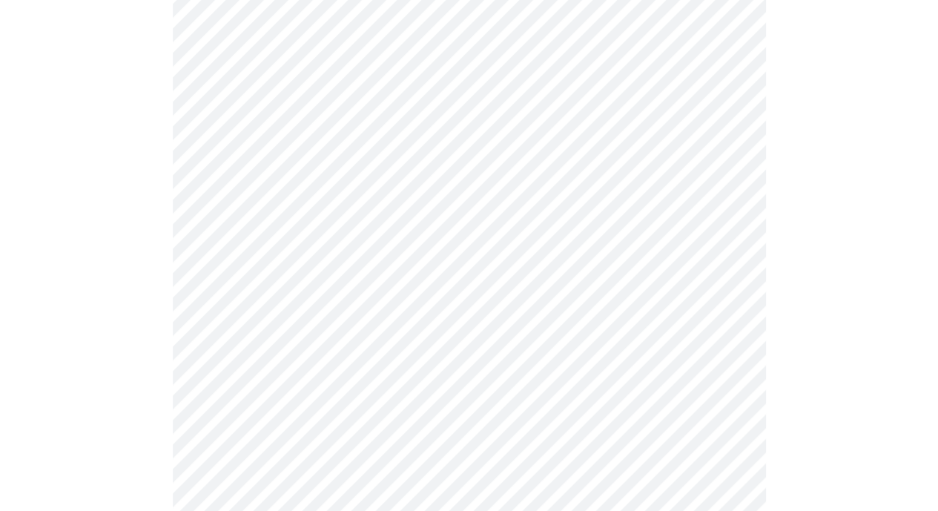
scroll to position [741, 0]
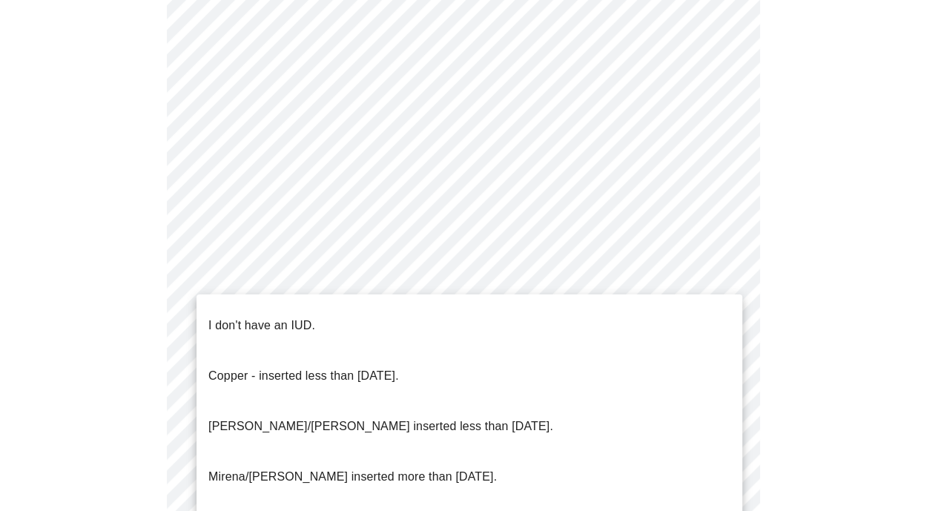
click at [261, 317] on p "I don't have an IUD." at bounding box center [261, 326] width 107 height 18
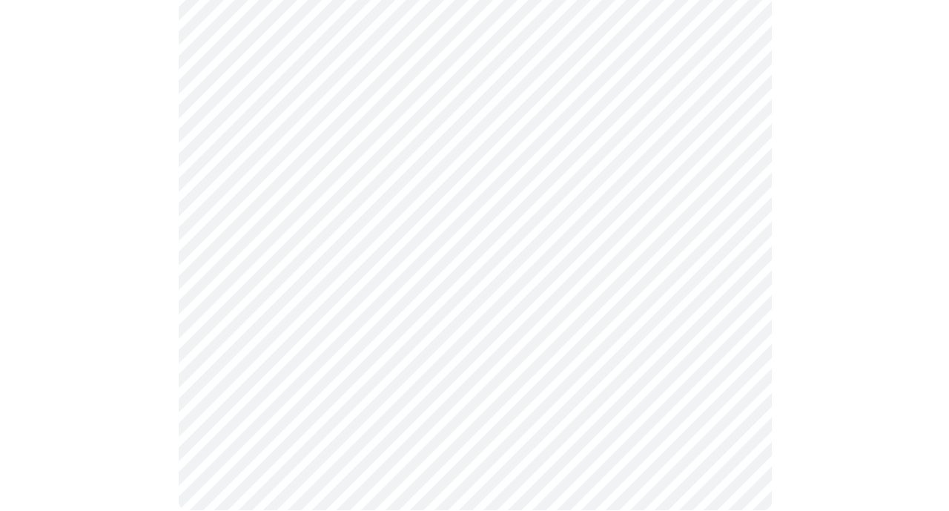
scroll to position [864, 0]
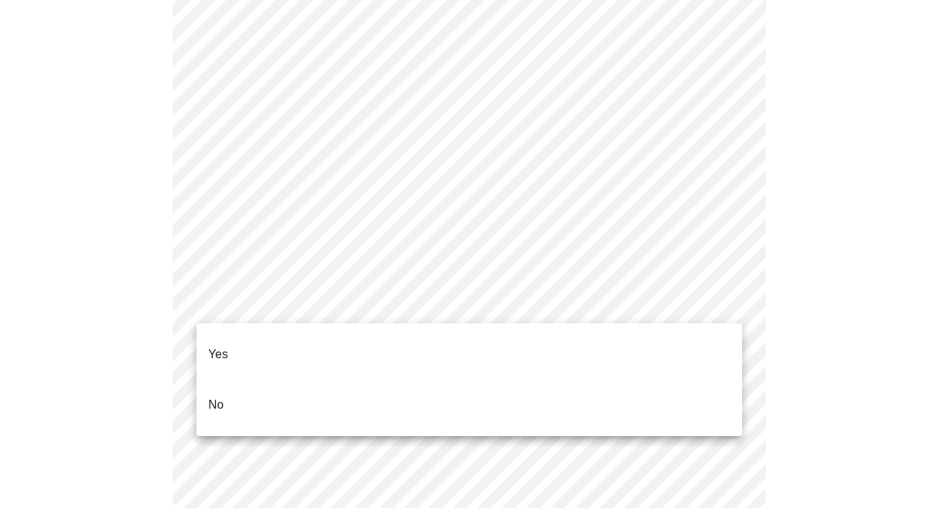
click at [252, 352] on li "Yes" at bounding box center [469, 354] width 546 height 50
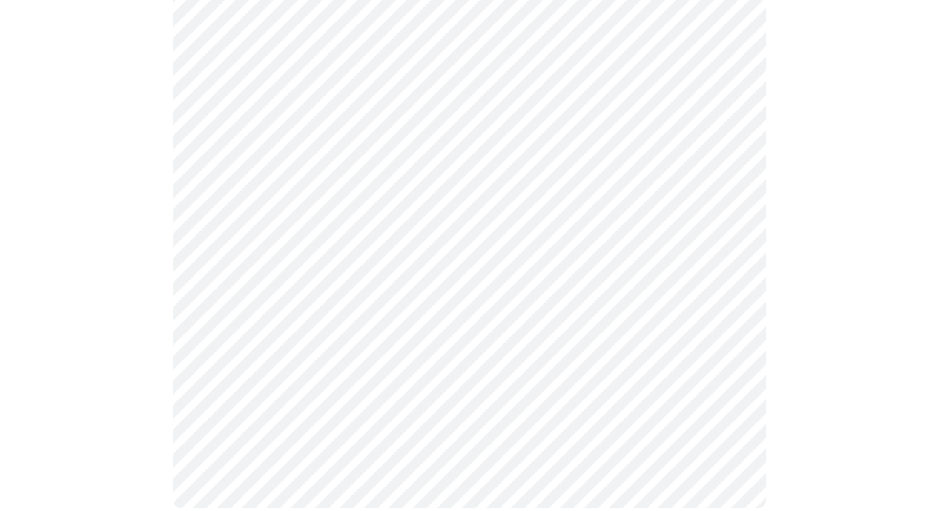
scroll to position [0, 0]
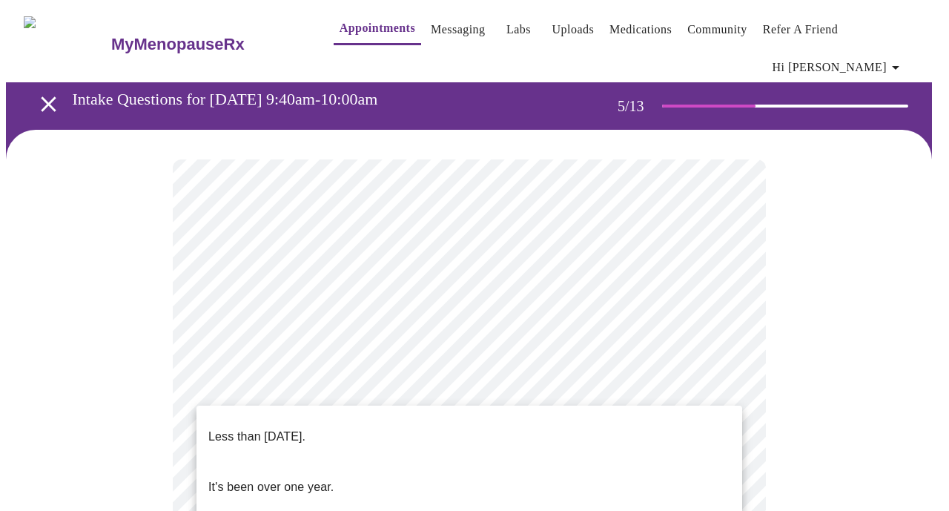
click at [305, 436] on span "Less than [DATE]." at bounding box center [256, 437] width 97 height 42
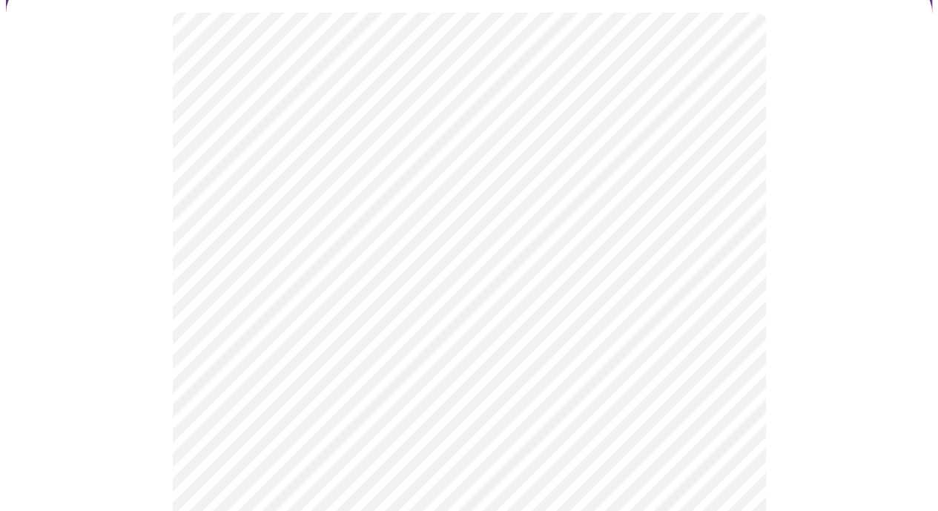
scroll to position [148, 0]
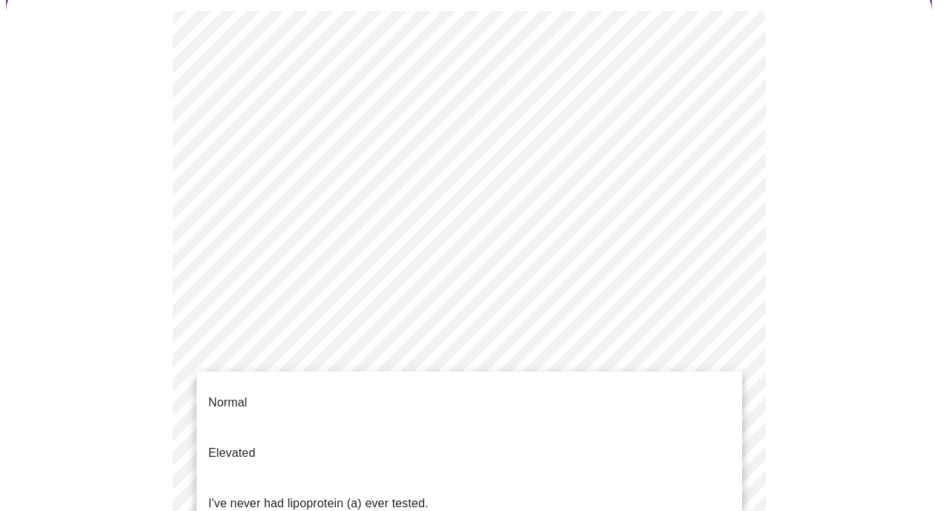
click at [265, 364] on body "MyMenopauseRx Appointments Messaging Labs Uploads Medications Community Refer a…" at bounding box center [474, 471] width 937 height 1226
click at [260, 483] on span "I've never had lipoprotein (a) ever tested." at bounding box center [318, 504] width 220 height 42
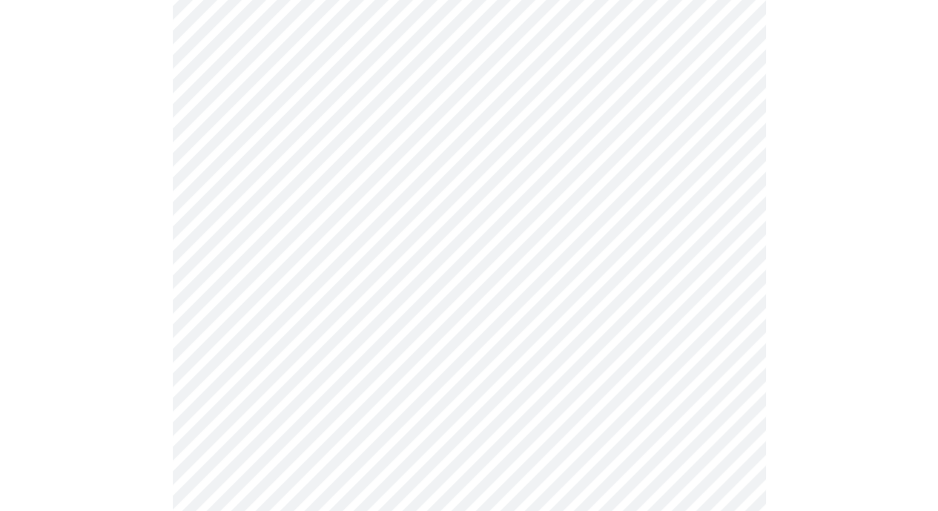
scroll to position [222, 0]
click at [795, 327] on div at bounding box center [469, 447] width 926 height 1080
click at [138, 423] on div at bounding box center [469, 431] width 926 height 1048
click at [801, 286] on div at bounding box center [469, 193] width 926 height 1016
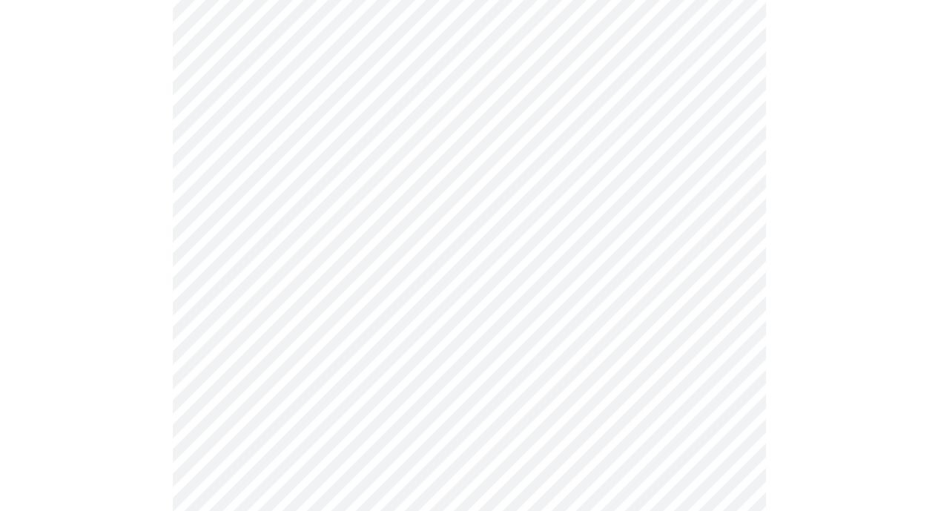
scroll to position [519, 0]
click at [876, 385] on div at bounding box center [469, 103] width 926 height 984
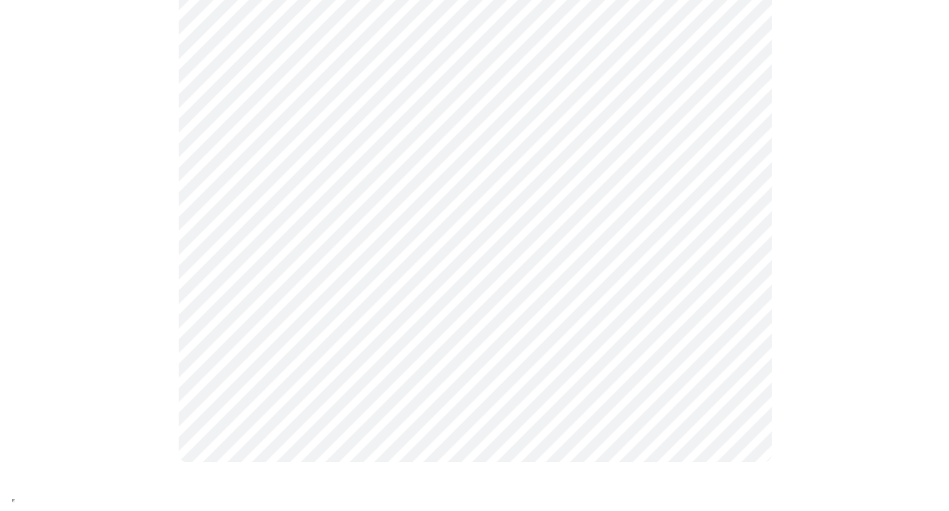
scroll to position [0, 0]
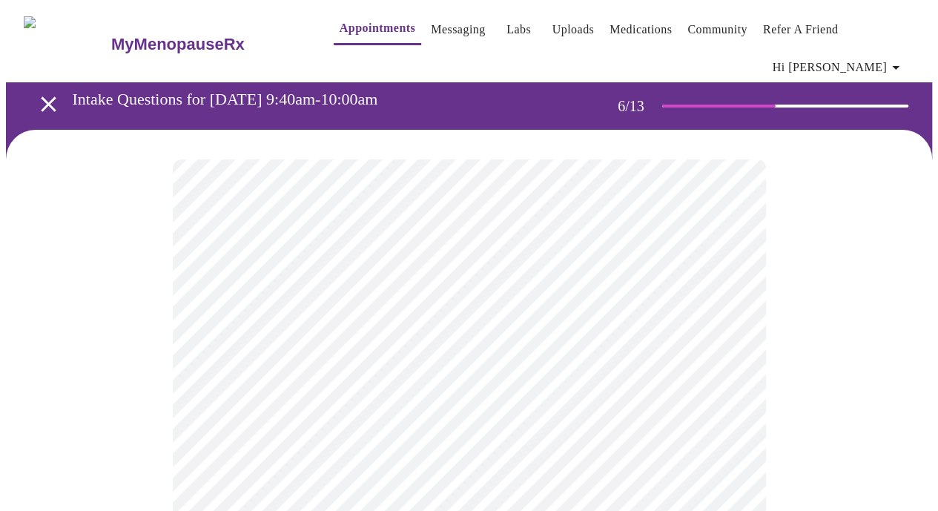
click at [322, 427] on body "MyMenopauseRx Appointments Messaging Labs Uploads Medications Community Refer a…" at bounding box center [469, 418] width 926 height 825
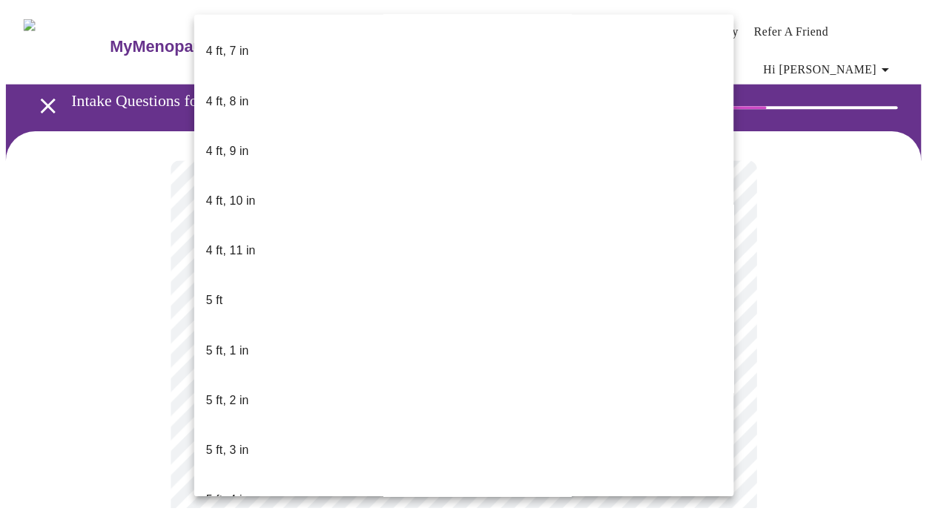
scroll to position [964, 0]
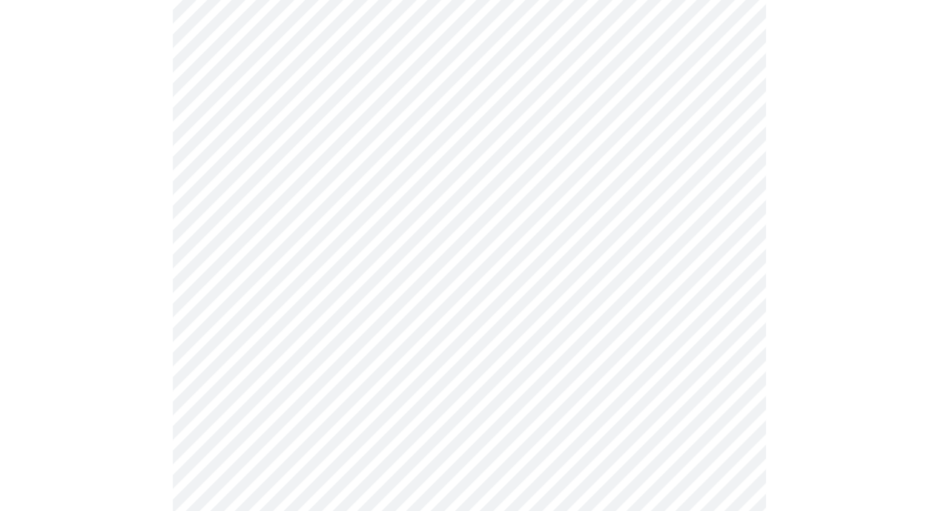
scroll to position [222, 0]
click at [116, 343] on div at bounding box center [469, 246] width 926 height 679
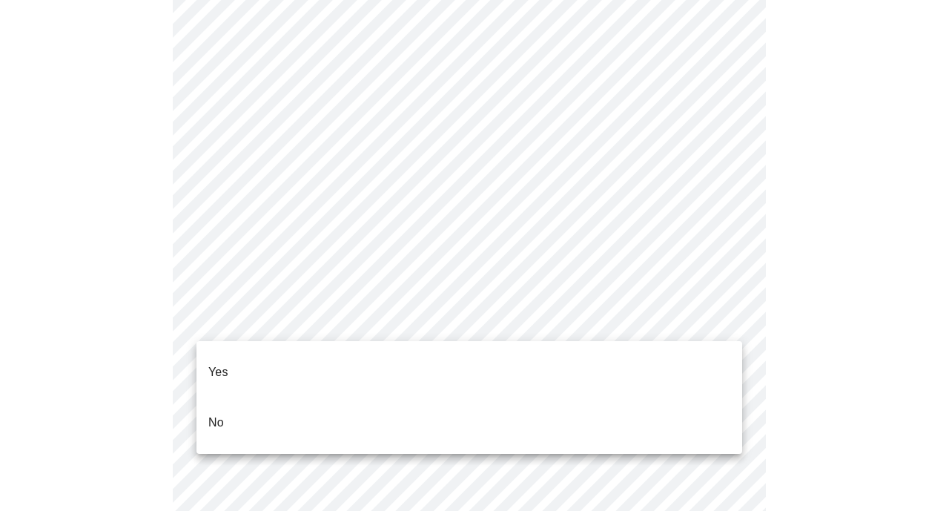
click at [251, 398] on li "No" at bounding box center [469, 422] width 546 height 50
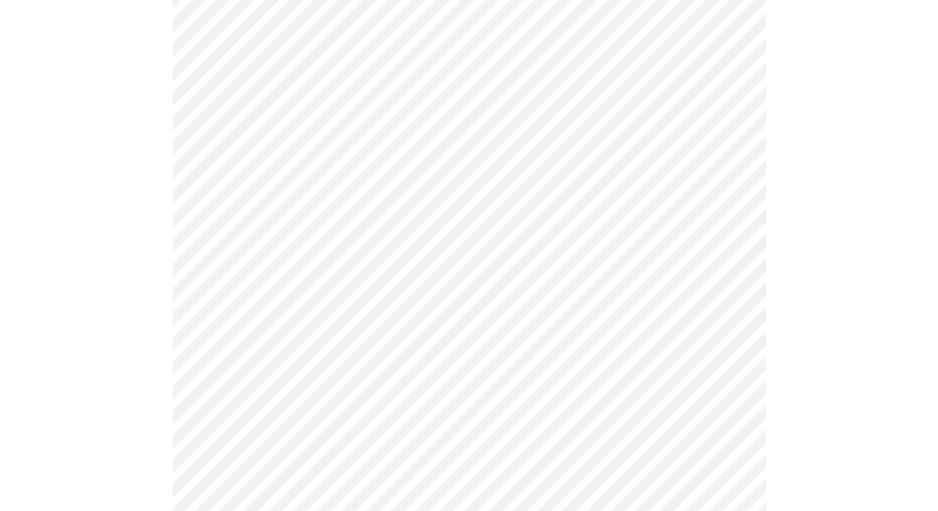
scroll to position [4077, 0]
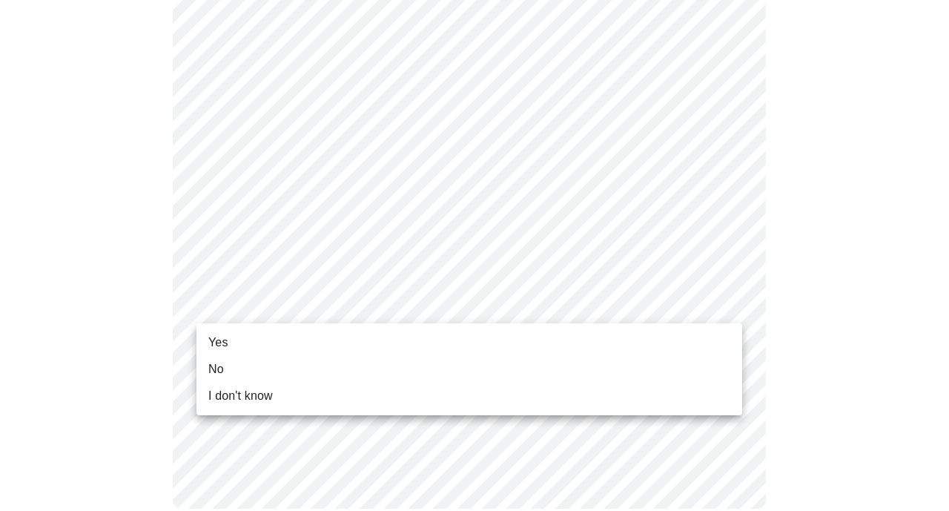
click at [264, 340] on li "Yes" at bounding box center [469, 342] width 546 height 27
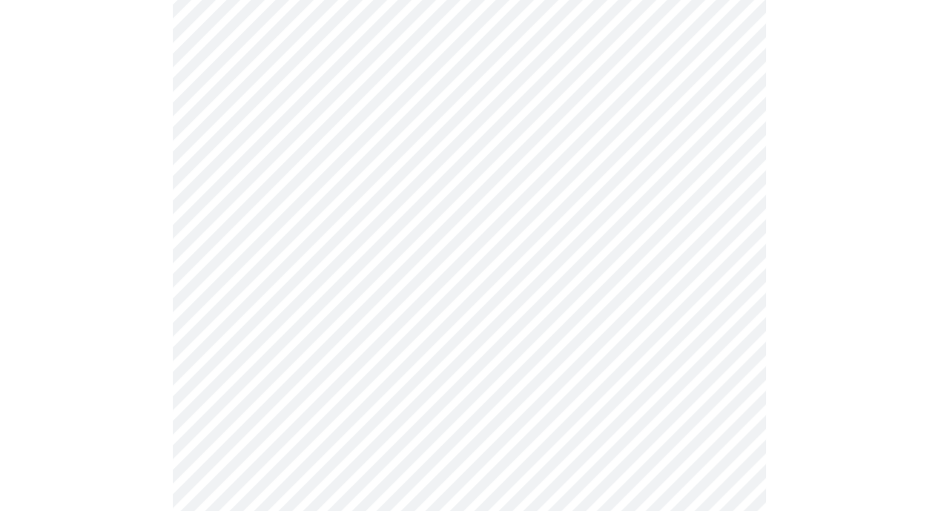
scroll to position [0, 0]
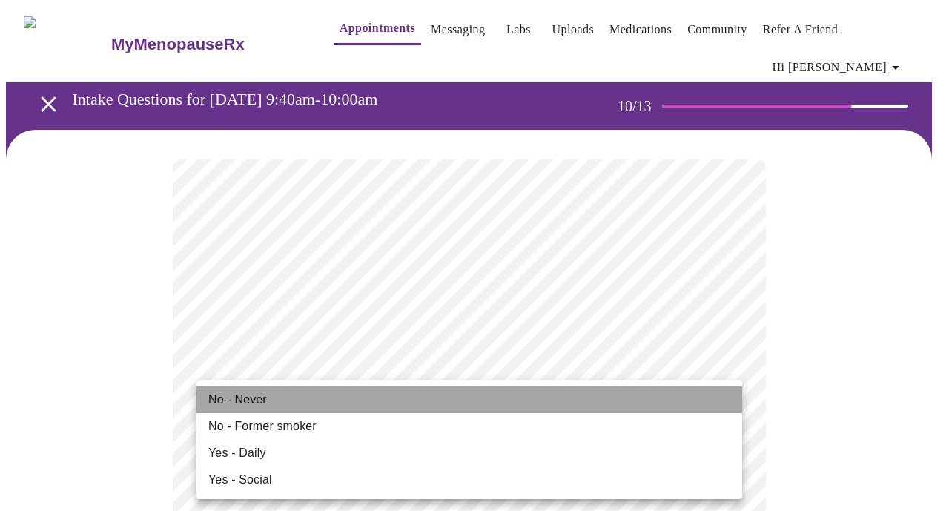
click at [251, 391] on span "No - Never" at bounding box center [237, 400] width 59 height 18
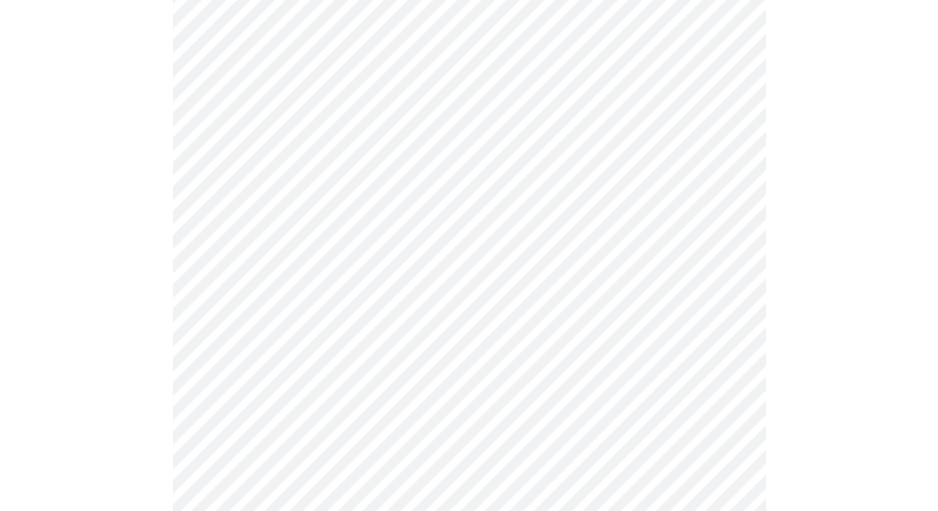
scroll to position [1260, 0]
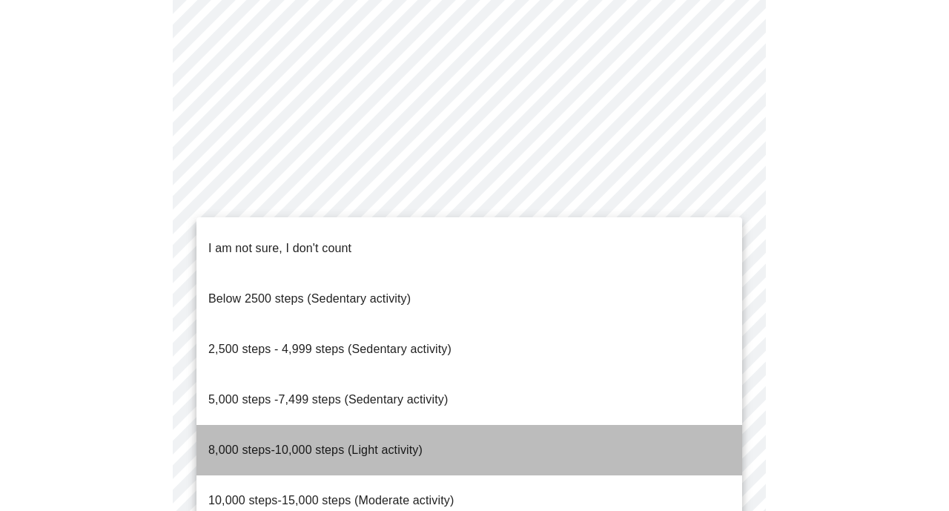
click at [294, 429] on span "8,000 steps-10,000 steps (Light activity)" at bounding box center [315, 450] width 214 height 42
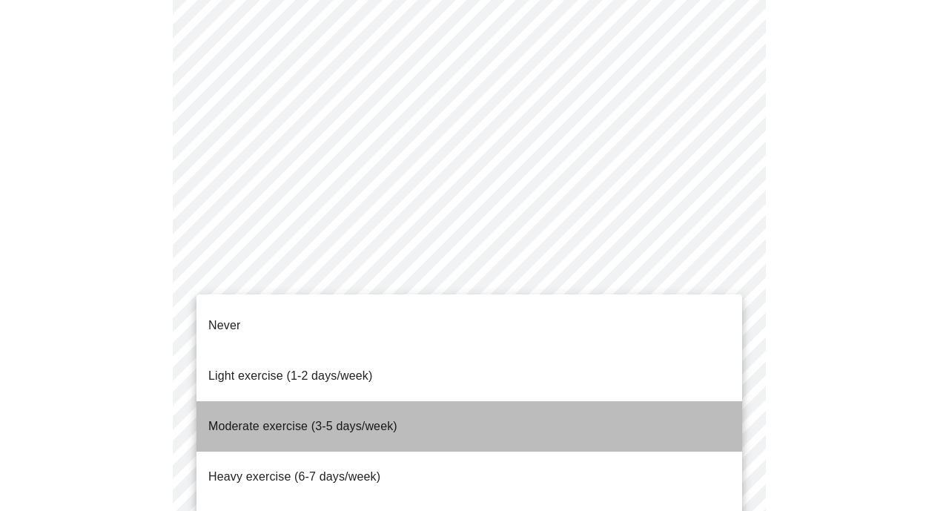
click at [286, 420] on span "Moderate exercise (3-5 days/week)" at bounding box center [302, 426] width 189 height 13
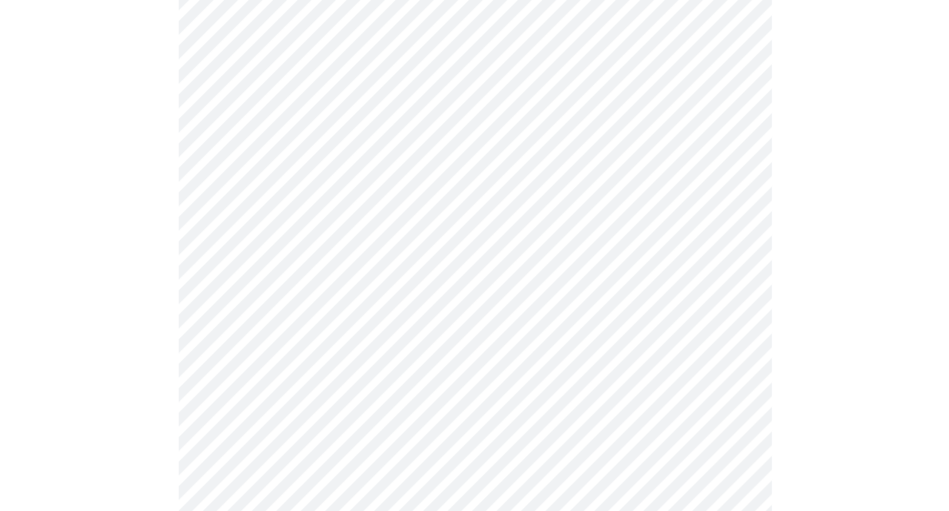
scroll to position [1409, 0]
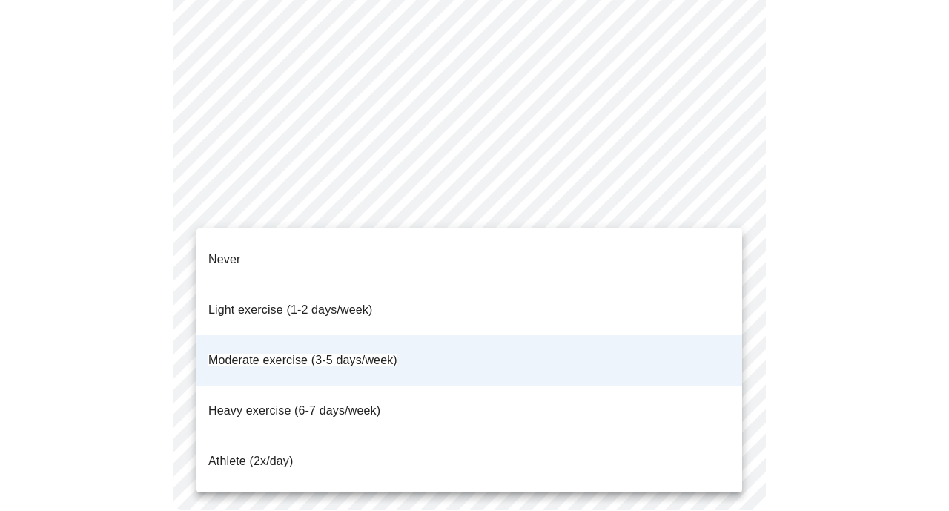
click at [314, 303] on span "Light exercise (1-2 days/week)" at bounding box center [290, 309] width 165 height 13
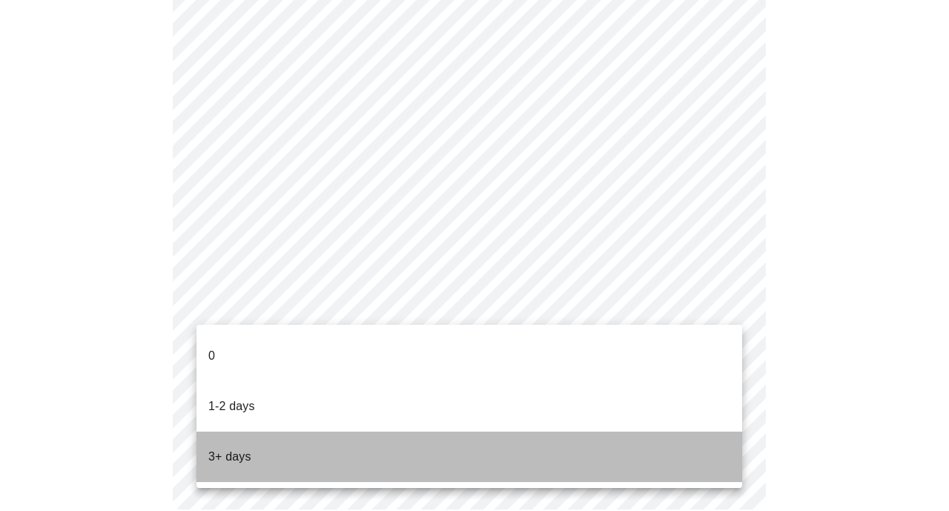
click at [322, 431] on li "3+ days" at bounding box center [469, 456] width 546 height 50
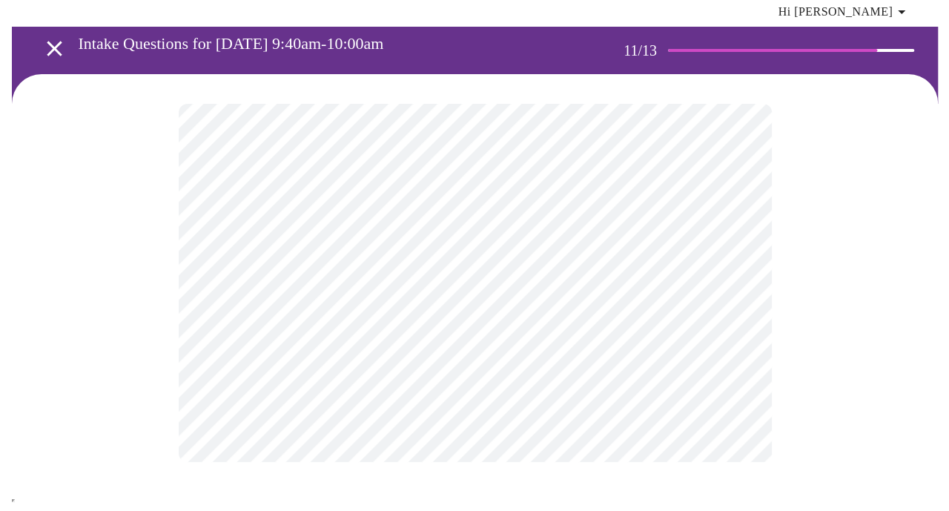
scroll to position [0, 0]
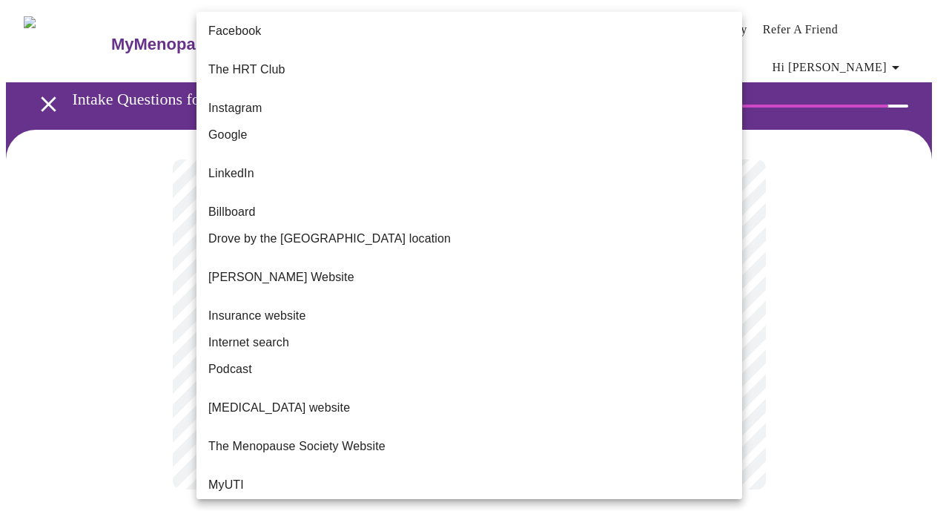
click at [371, 303] on body "MyMenopauseRx Appointments Messaging Labs Uploads Medications Community Refer a…" at bounding box center [474, 269] width 937 height 526
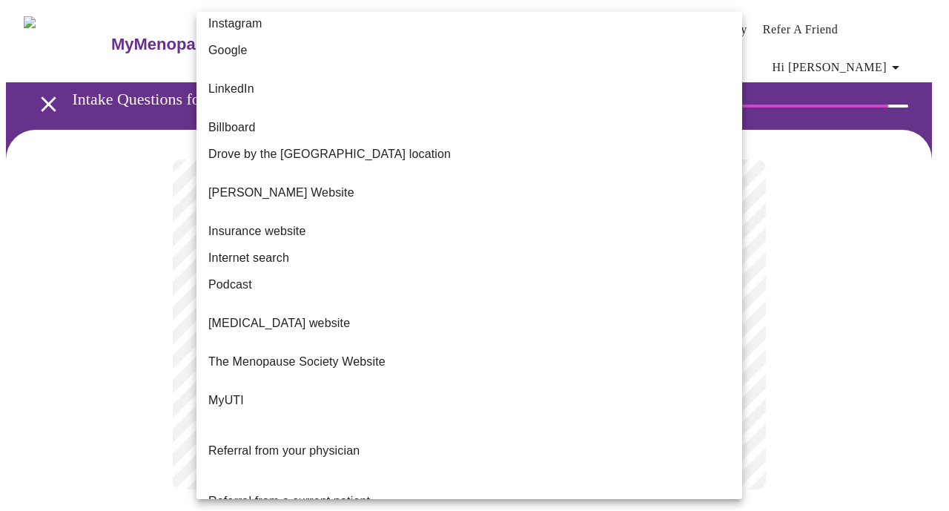
scroll to position [138, 0]
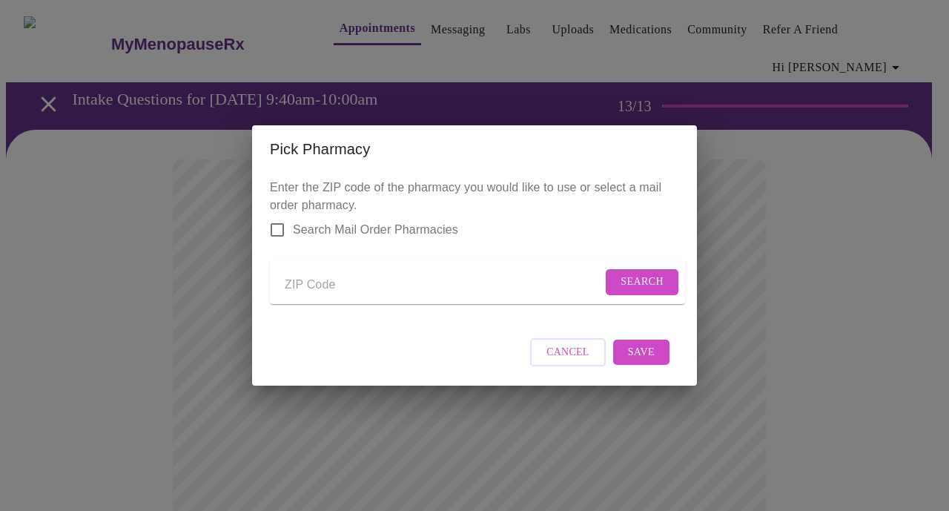
click at [351, 279] on input "Send a message to your care team" at bounding box center [443, 285] width 317 height 24
type input "walmart [PERSON_NAME] [PERSON_NAME] PA"
drag, startPoint x: 436, startPoint y: 281, endPoint x: 117, endPoint y: 299, distance: 319.3
click at [117, 299] on div "Pick Pharmacy Enter the ZIP code of the pharmacy you would like to use or selec…" at bounding box center [474, 255] width 949 height 511
type input "16801"
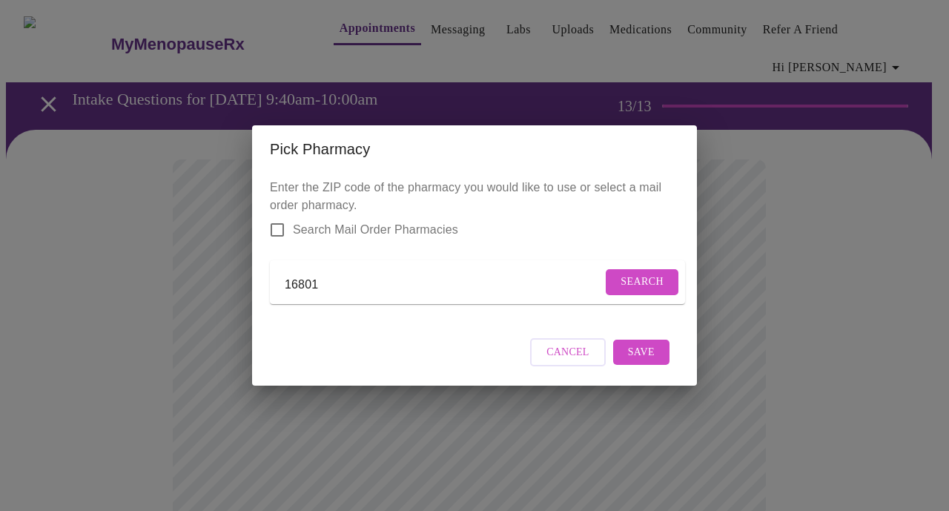
click at [656, 273] on span "Search" at bounding box center [641, 282] width 43 height 19
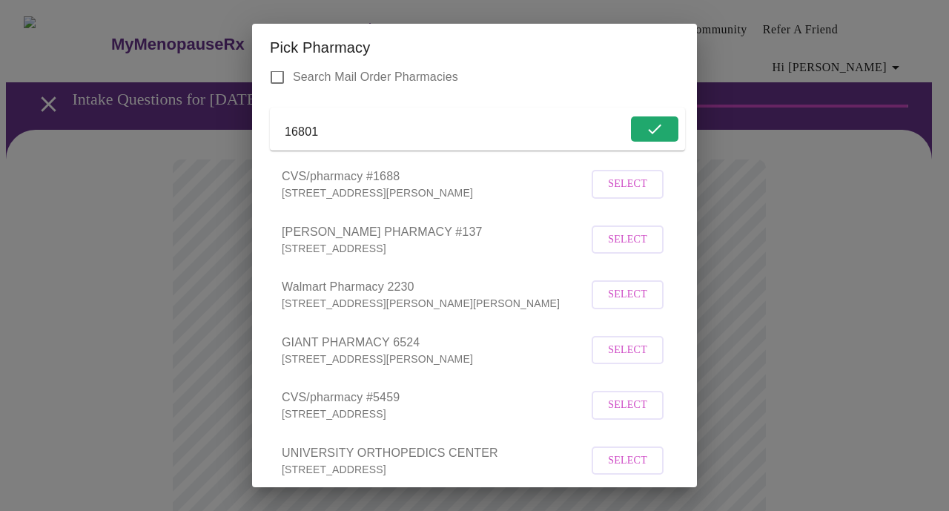
scroll to position [74, 0]
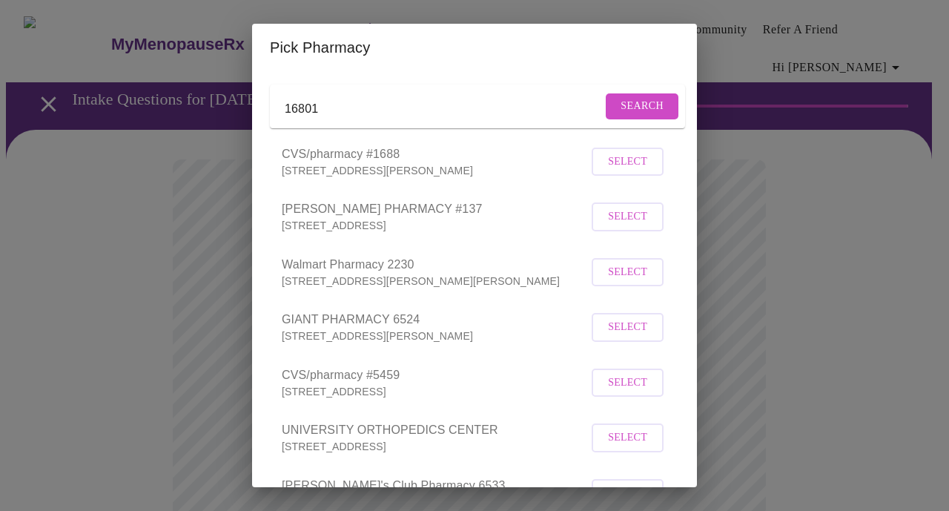
click at [626, 282] on span "Select" at bounding box center [627, 272] width 39 height 19
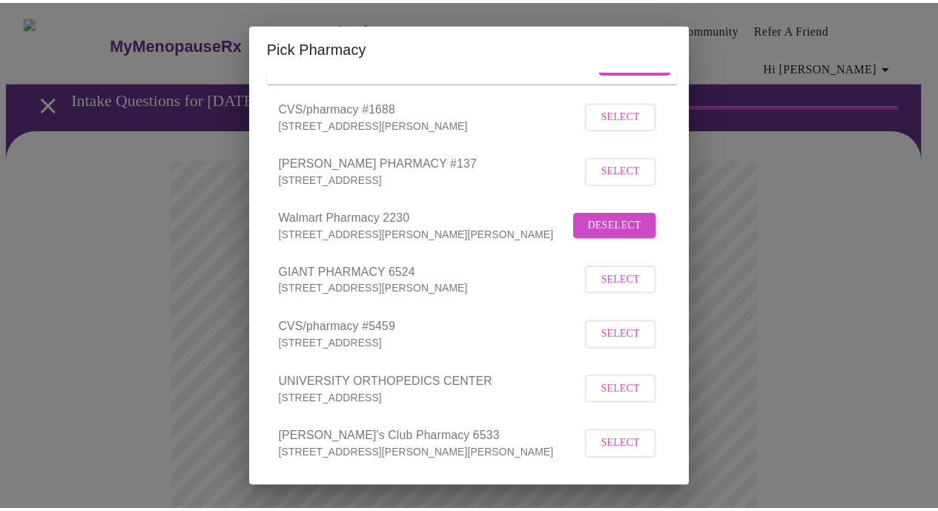
scroll to position [202, 0]
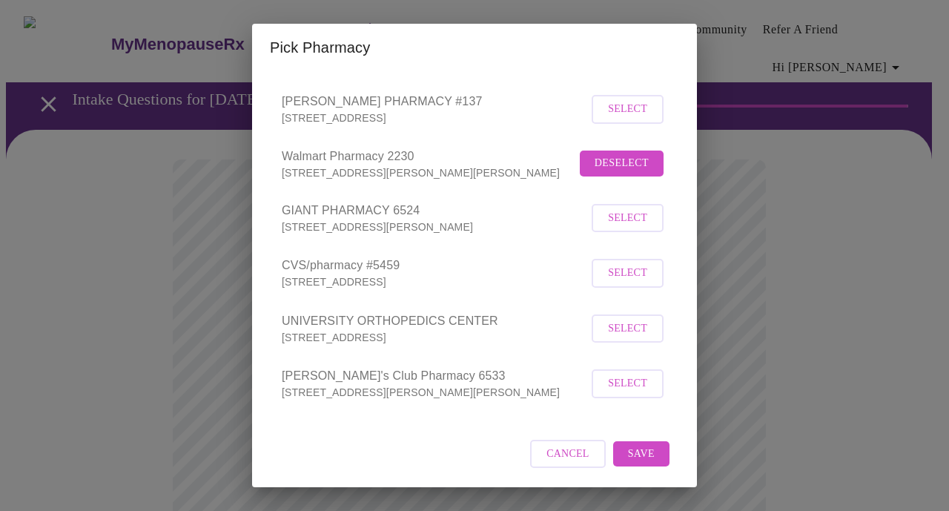
click at [648, 447] on button "Save" at bounding box center [641, 454] width 56 height 26
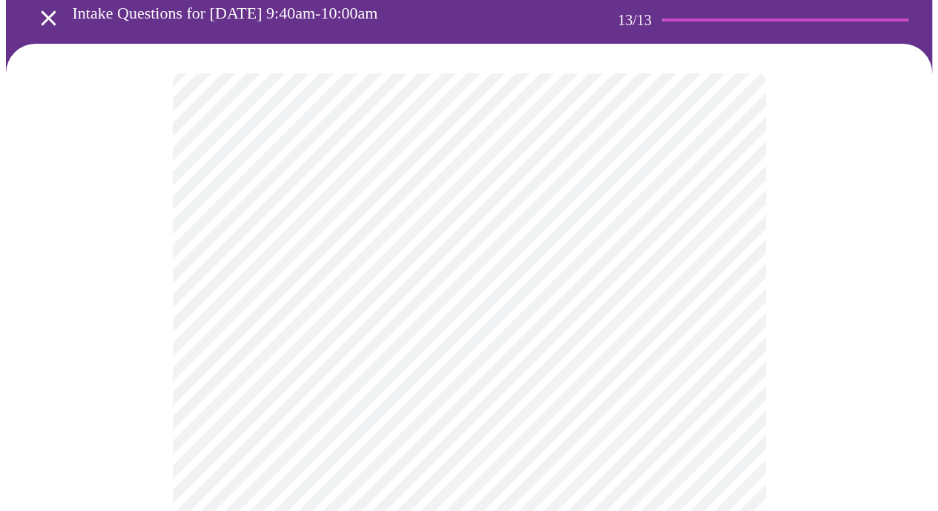
scroll to position [74, 0]
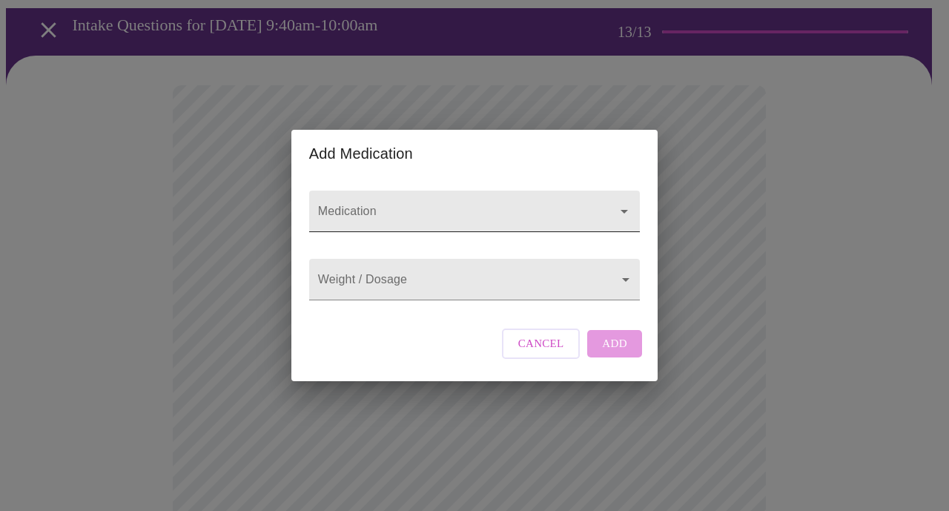
click at [377, 205] on input "Medication" at bounding box center [453, 218] width 277 height 27
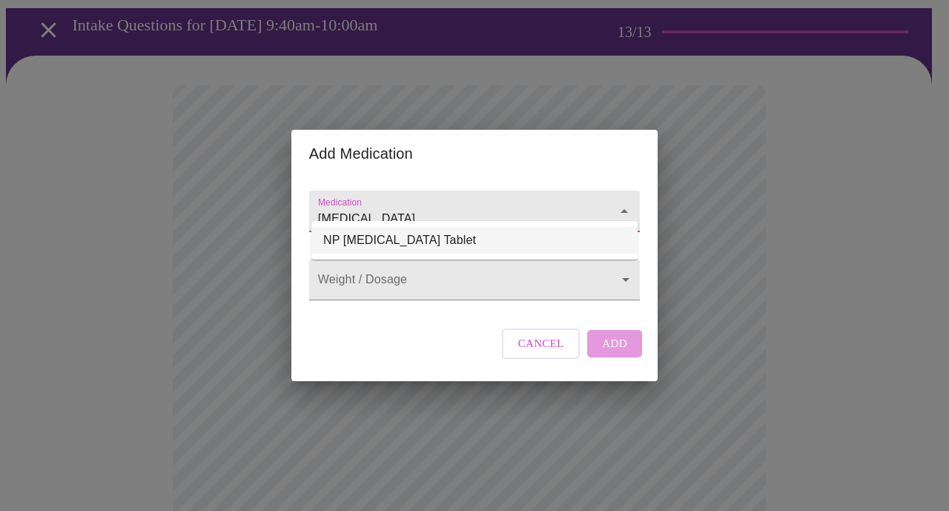
click at [450, 235] on li "NP [MEDICAL_DATA] Tablet" at bounding box center [474, 240] width 326 height 27
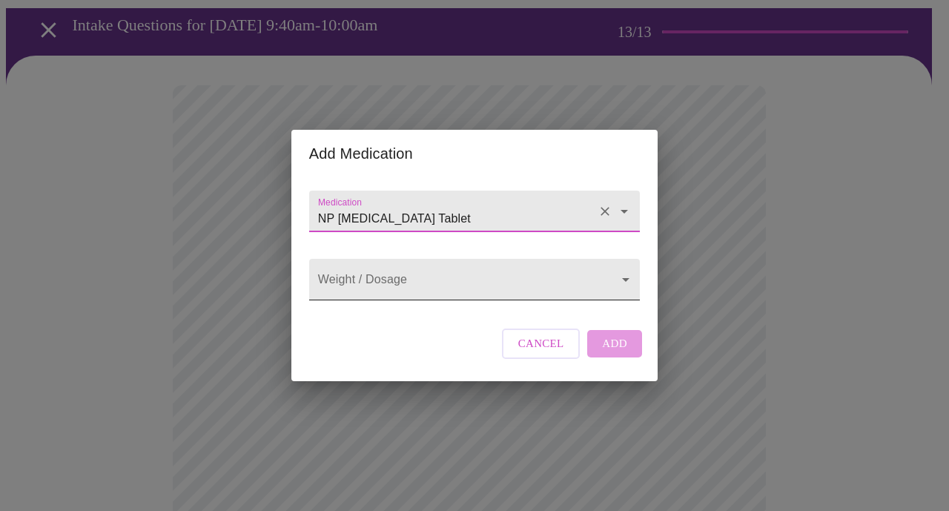
type input "NP [MEDICAL_DATA] Tablet"
click at [421, 287] on body "MyMenopauseRx Appointments Messaging Labs Uploads Medications Community Refer a…" at bounding box center [474, 506] width 937 height 1149
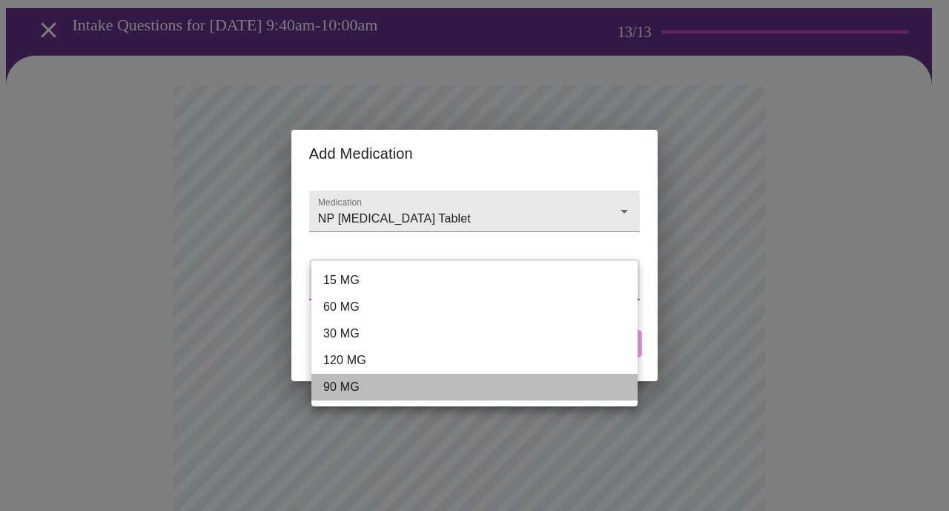
click at [366, 386] on li "90 MG" at bounding box center [474, 387] width 326 height 27
type input "90 MG"
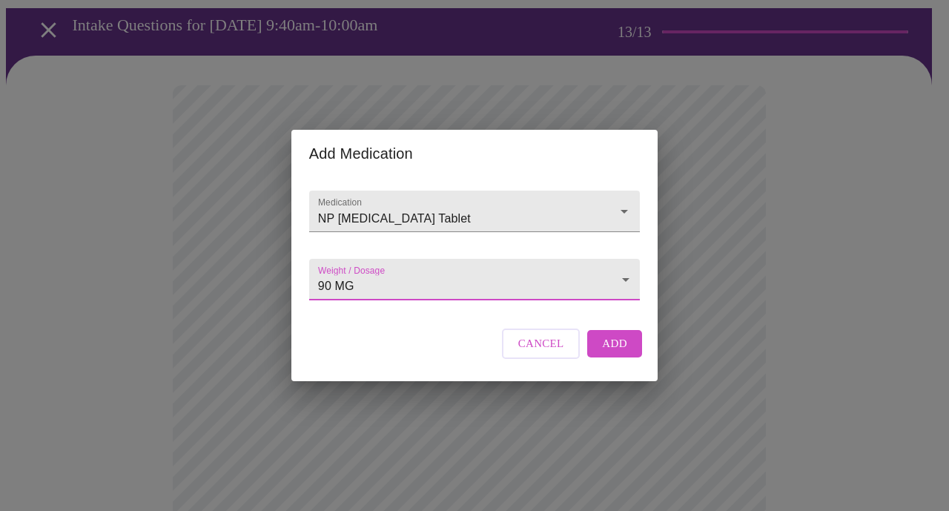
click at [600, 357] on button "Add" at bounding box center [614, 343] width 55 height 27
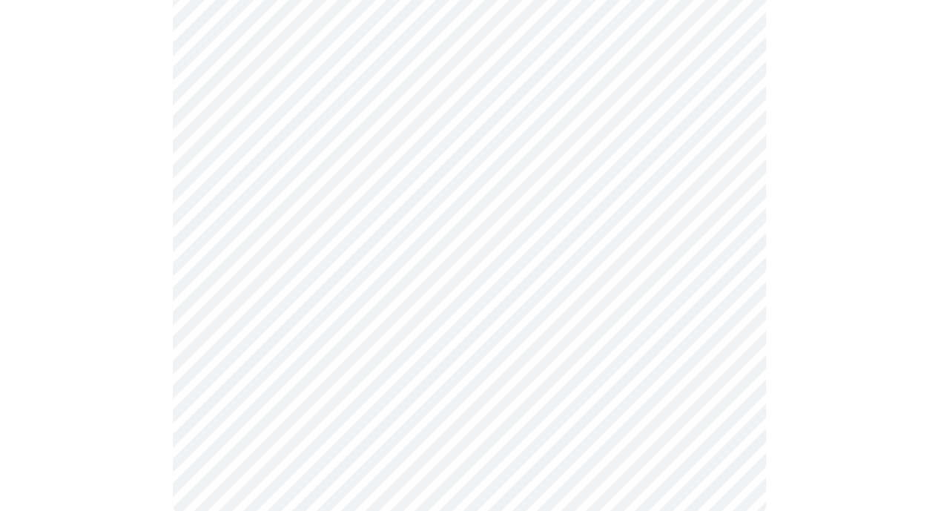
scroll to position [636, 0]
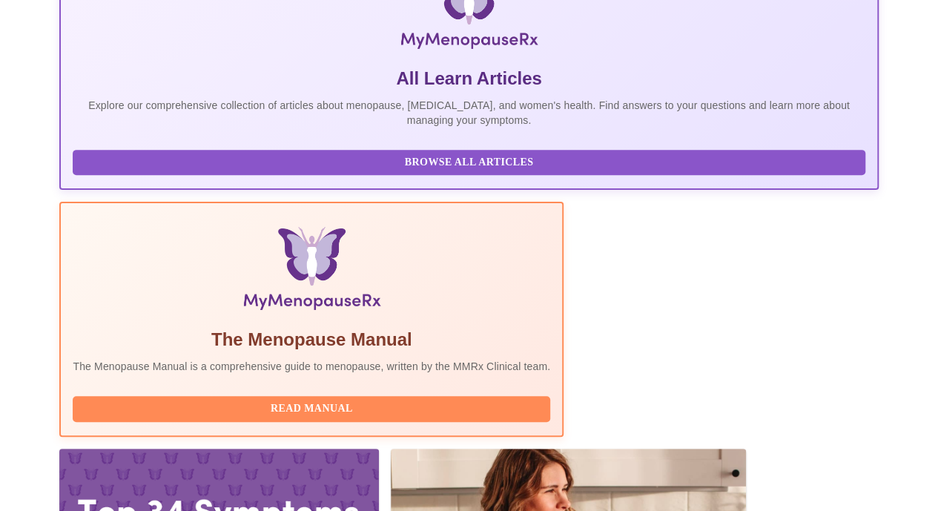
scroll to position [299, 0]
